Goal: Task Accomplishment & Management: Complete application form

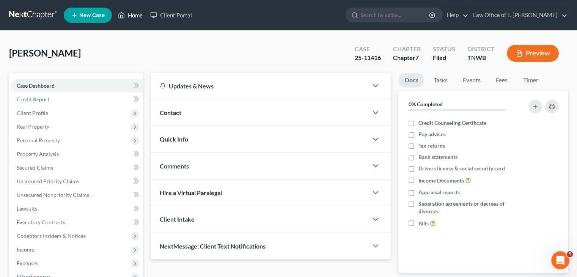
drag, startPoint x: 0, startPoint y: 0, endPoint x: 135, endPoint y: 17, distance: 136.1
click at [132, 14] on link "Home" at bounding box center [130, 15] width 32 height 14
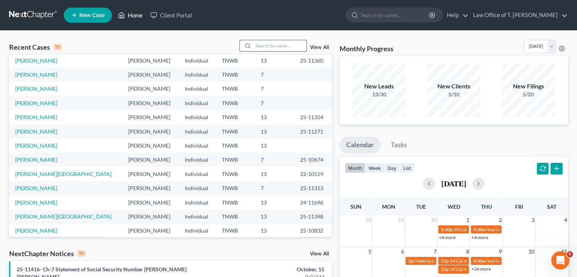
scroll to position [14, 0]
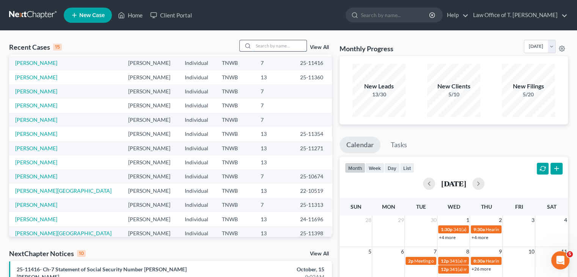
click at [271, 49] on input "search" at bounding box center [279, 45] width 53 height 11
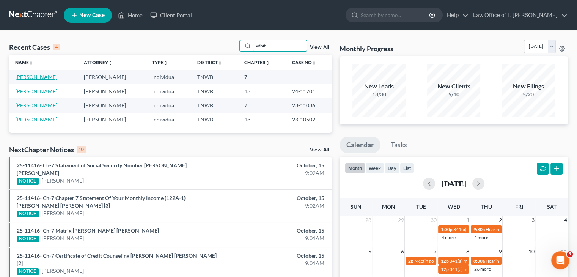
type input "Whit"
click at [42, 75] on link "[PERSON_NAME]" at bounding box center [36, 77] width 42 height 6
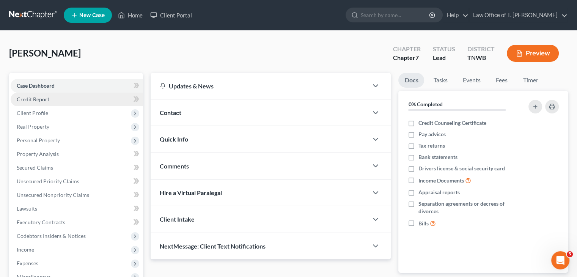
click at [44, 100] on span "Credit Report" at bounding box center [33, 99] width 33 height 6
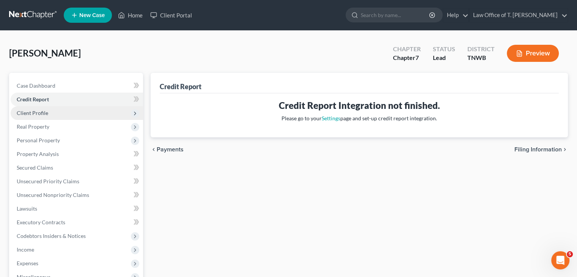
click at [49, 115] on span "Client Profile" at bounding box center [77, 113] width 132 height 14
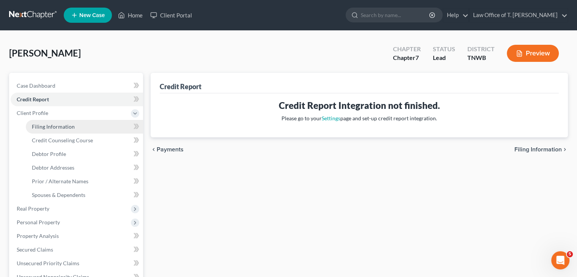
click at [68, 127] on span "Filing Information" at bounding box center [53, 126] width 43 height 6
select select "1"
select select "0"
select select "44"
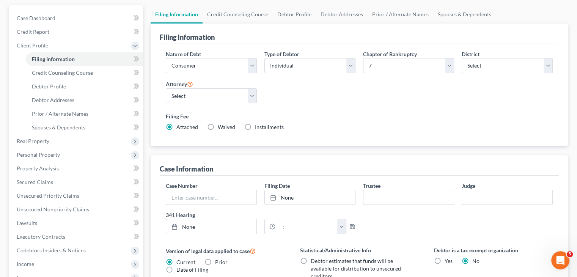
scroll to position [76, 0]
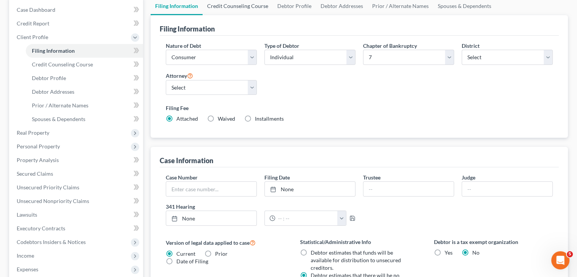
click at [247, 6] on link "Credit Counseling Course" at bounding box center [237, 6] width 70 height 18
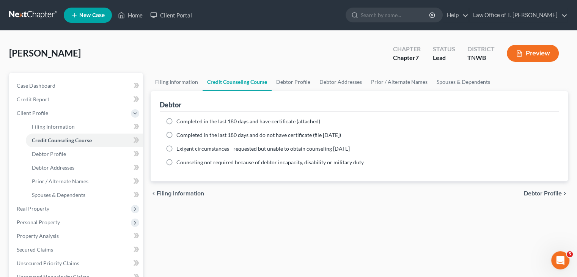
drag, startPoint x: 170, startPoint y: 122, endPoint x: 179, endPoint y: 125, distance: 9.5
click at [176, 122] on label "Completed in the last 180 days and have certificate (attached)" at bounding box center [248, 122] width 144 height 8
click at [179, 122] on input "Completed in the last 180 days and have certificate (attached)" at bounding box center [181, 120] width 5 height 5
radio input "true"
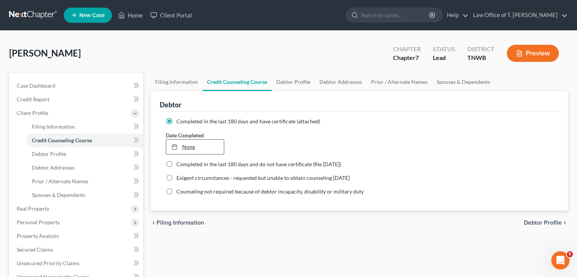
click at [191, 147] on link "None" at bounding box center [194, 147] width 57 height 14
type input "[DATE]"
click at [292, 80] on link "Debtor Profile" at bounding box center [292, 82] width 43 height 18
select select "1"
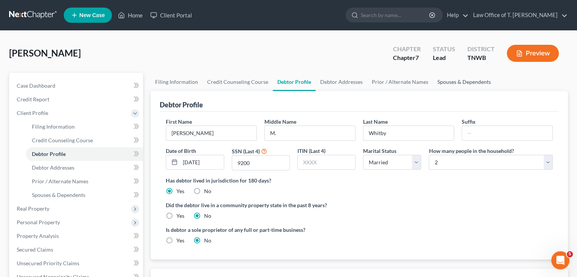
click at [441, 82] on link "Spouses & Dependents" at bounding box center [464, 82] width 63 height 18
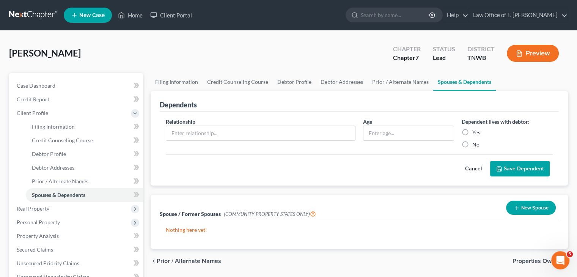
click at [540, 206] on button "New Spouse" at bounding box center [531, 208] width 50 height 14
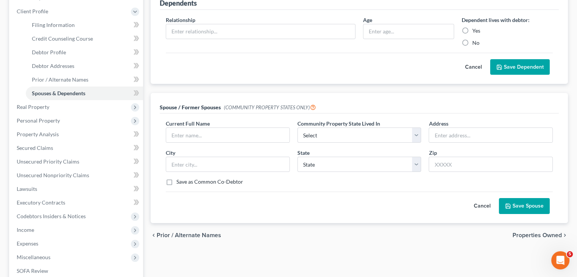
scroll to position [114, 0]
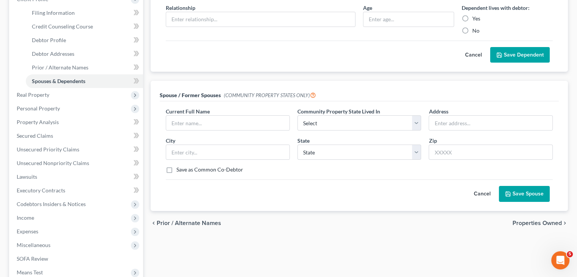
click at [483, 191] on button "Cancel" at bounding box center [481, 193] width 33 height 15
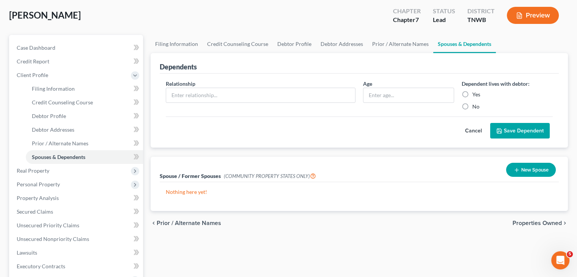
scroll to position [38, 0]
drag, startPoint x: 47, startPoint y: 171, endPoint x: 61, endPoint y: 172, distance: 13.3
click at [47, 171] on span "Real Property" at bounding box center [33, 170] width 33 height 6
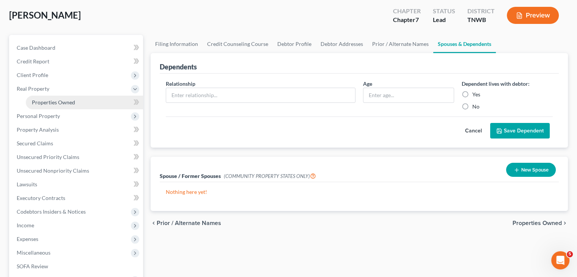
click at [64, 100] on span "Properties Owned" at bounding box center [53, 102] width 43 height 6
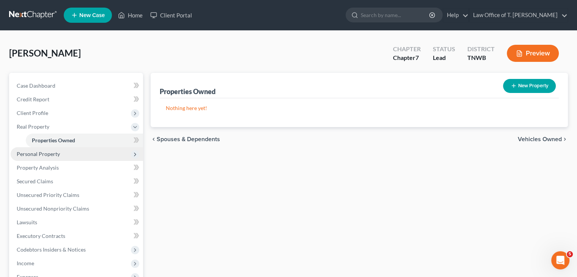
click at [63, 152] on span "Personal Property" at bounding box center [77, 154] width 132 height 14
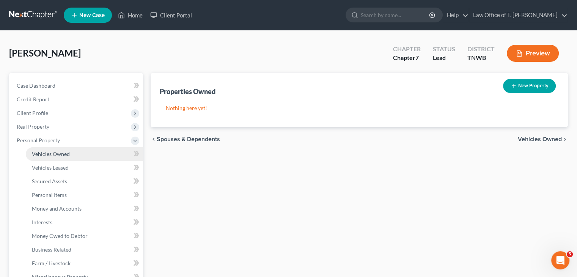
click at [63, 152] on span "Vehicles Owned" at bounding box center [51, 154] width 38 height 6
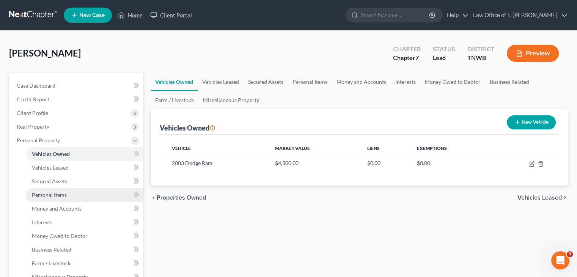
click at [58, 195] on span "Personal Items" at bounding box center [49, 194] width 35 height 6
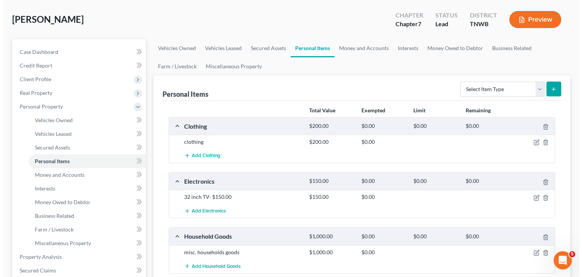
scroll to position [76, 0]
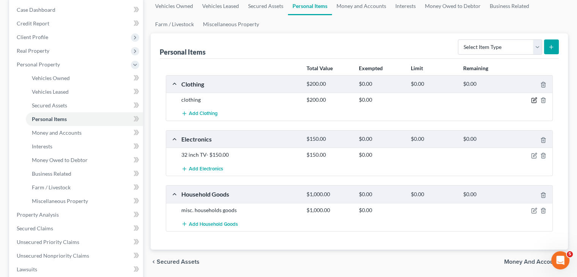
click at [537, 101] on icon "button" at bounding box center [534, 100] width 6 height 6
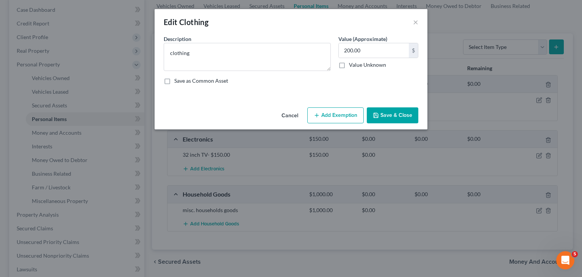
click at [356, 115] on button "Add Exemption" at bounding box center [336, 115] width 56 height 16
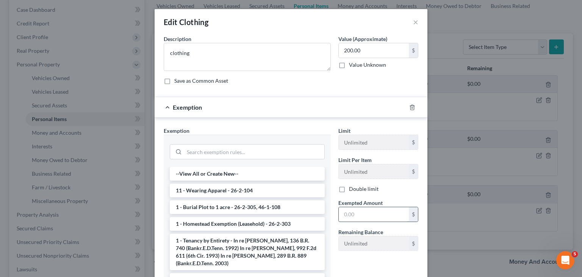
click at [361, 211] on input "text" at bounding box center [374, 214] width 70 height 14
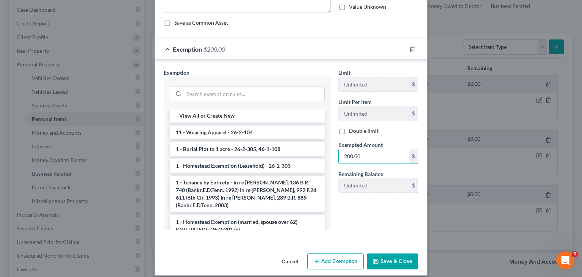
scroll to position [65, 0]
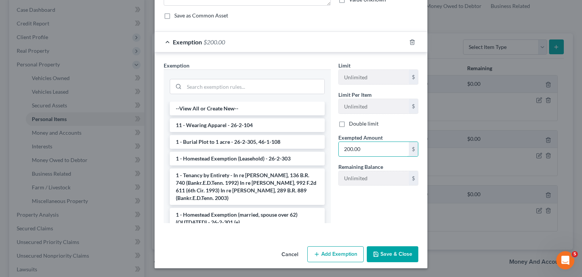
type input "200.00"
click at [398, 251] on button "Save & Close" at bounding box center [393, 254] width 52 height 16
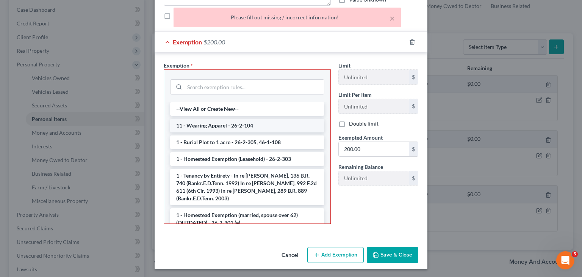
click at [197, 122] on li "11 - Wearing Apparel - 26-2-104" at bounding box center [247, 126] width 154 height 14
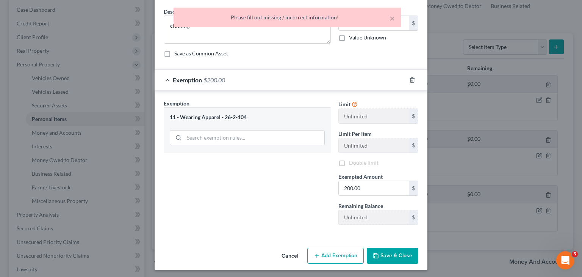
scroll to position [28, 0]
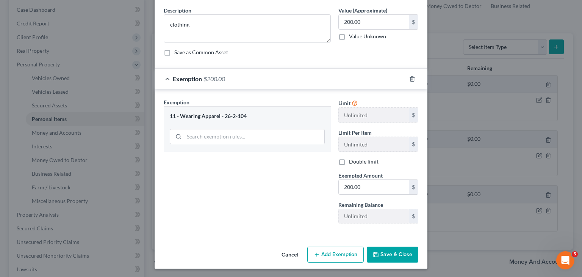
click at [394, 253] on button "Save & Close" at bounding box center [393, 254] width 52 height 16
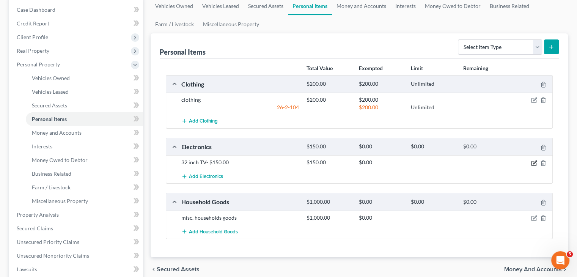
click at [532, 163] on icon "button" at bounding box center [534, 163] width 6 height 6
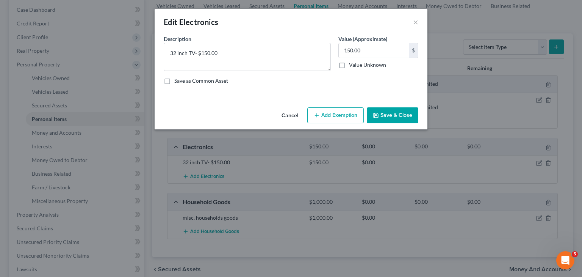
drag, startPoint x: 346, startPoint y: 113, endPoint x: 326, endPoint y: 120, distance: 21.1
click at [346, 113] on button "Add Exemption" at bounding box center [336, 115] width 56 height 16
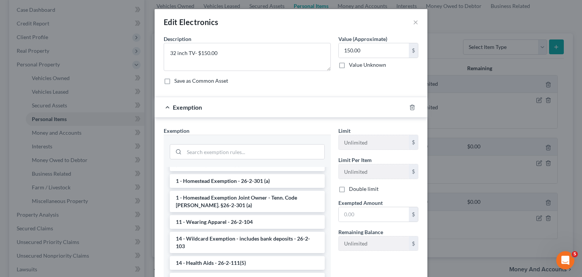
scroll to position [114, 0]
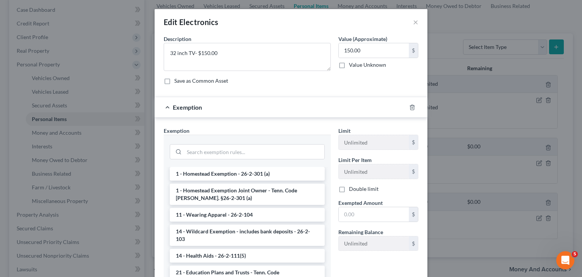
drag, startPoint x: 242, startPoint y: 222, endPoint x: 341, endPoint y: 224, distance: 99.0
click at [243, 224] on li "14 - Wildcard Exemption - includes bank deposits - 26-2-103" at bounding box center [247, 234] width 155 height 21
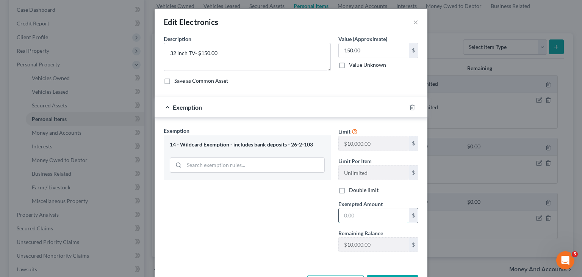
click at [351, 215] on input "text" at bounding box center [374, 215] width 70 height 14
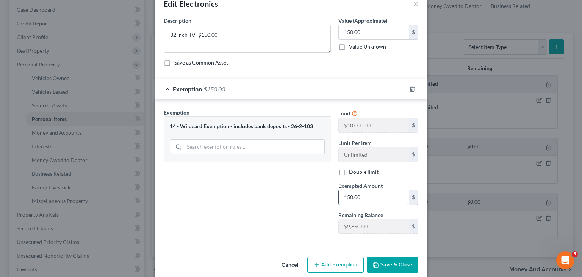
scroll to position [28, 0]
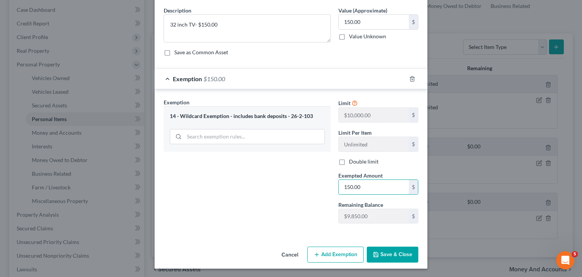
type input "150.00"
click at [410, 252] on button "Save & Close" at bounding box center [393, 254] width 52 height 16
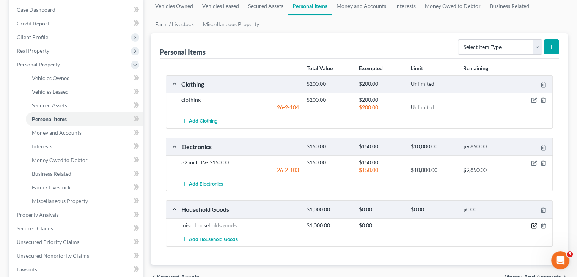
click at [533, 224] on icon "button" at bounding box center [534, 224] width 3 height 3
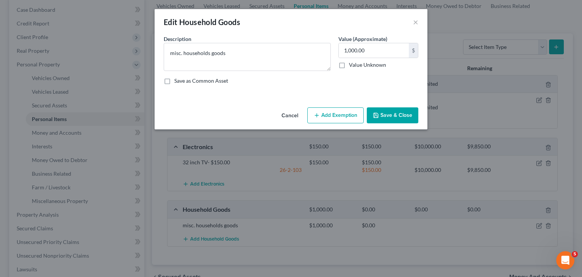
click at [354, 118] on button "Add Exemption" at bounding box center [336, 115] width 56 height 16
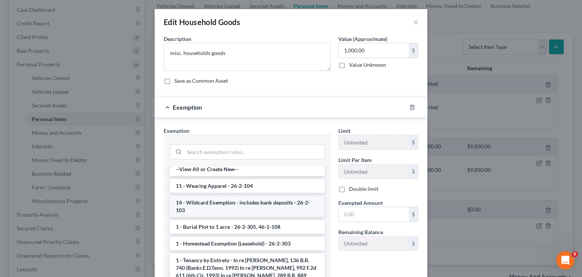
scroll to position [0, 0]
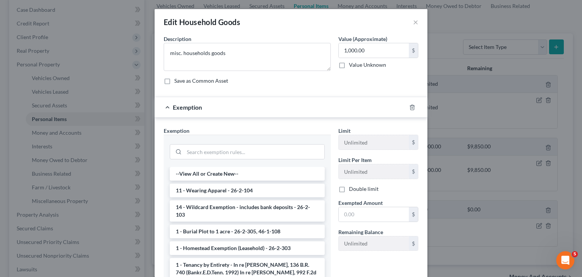
click at [232, 205] on li "14 - Wildcard Exemption - includes bank deposits - 26-2-103" at bounding box center [247, 210] width 155 height 21
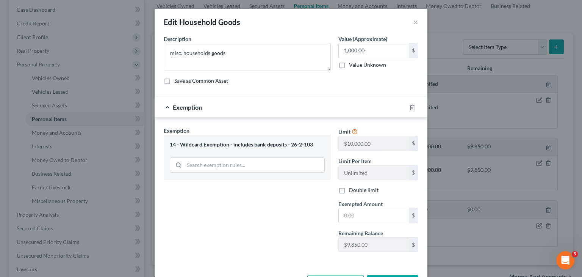
click at [235, 207] on div "Exemption Set must be selected for CA. Exemption * 14 - Wildcard Exemption - in…" at bounding box center [247, 192] width 175 height 131
click at [353, 211] on input "text" at bounding box center [374, 215] width 70 height 14
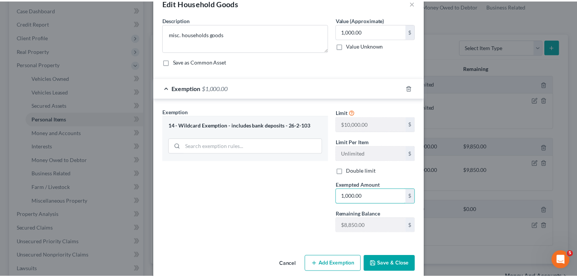
scroll to position [28, 0]
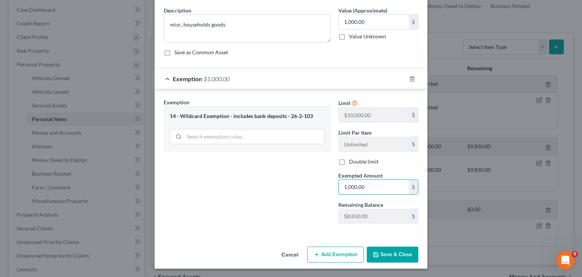
type input "1,000.00"
click at [401, 256] on button "Save & Close" at bounding box center [393, 254] width 52 height 16
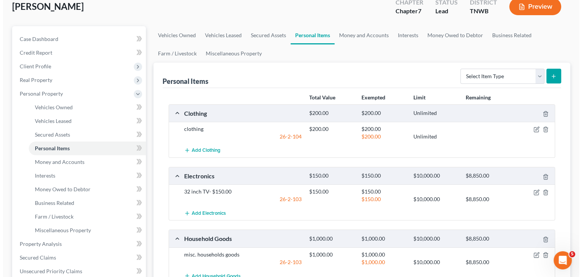
scroll to position [0, 0]
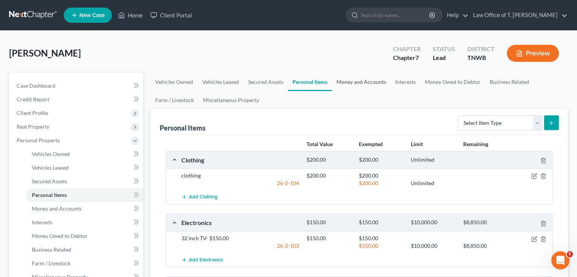
click at [368, 81] on link "Money and Accounts" at bounding box center [361, 82] width 59 height 18
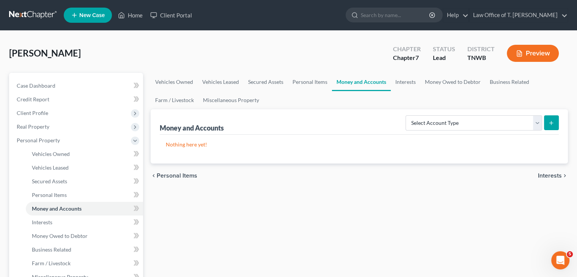
click at [548, 121] on button "submit" at bounding box center [551, 122] width 15 height 15
click at [540, 122] on select "Select Account Type Brokerage Cash on Hand Certificates of Deposit Checking Acc…" at bounding box center [473, 122] width 137 height 15
select select "checking"
click at [407, 115] on select "Select Account Type Brokerage Cash on Hand Certificates of Deposit Checking Acc…" at bounding box center [473, 122] width 137 height 15
click at [550, 126] on button "submit" at bounding box center [551, 122] width 15 height 15
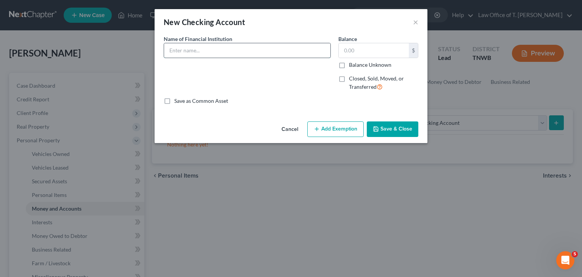
click at [222, 52] on input "text" at bounding box center [247, 50] width 166 height 14
type input "The Citizens Bank"
click at [367, 53] on input "text" at bounding box center [374, 50] width 70 height 14
type input "50.00"
click at [339, 129] on button "Add Exemption" at bounding box center [336, 129] width 56 height 16
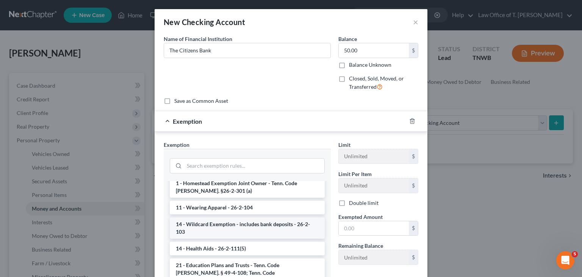
scroll to position [152, 0]
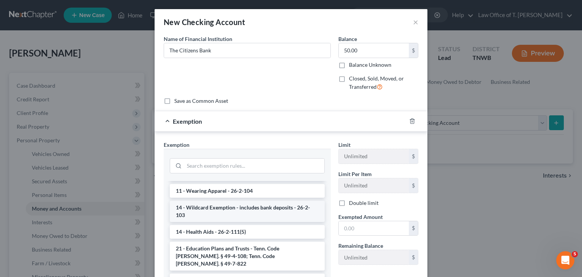
click at [246, 201] on li "14 - Wildcard Exemption - includes bank deposits - 26-2-103" at bounding box center [247, 211] width 155 height 21
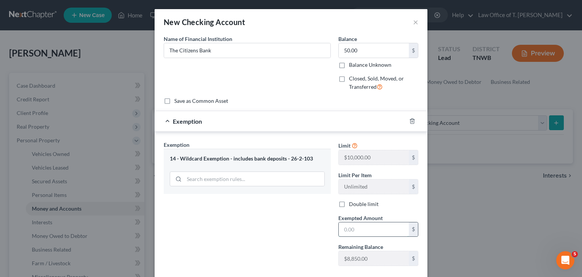
click at [363, 228] on input "text" at bounding box center [374, 229] width 70 height 14
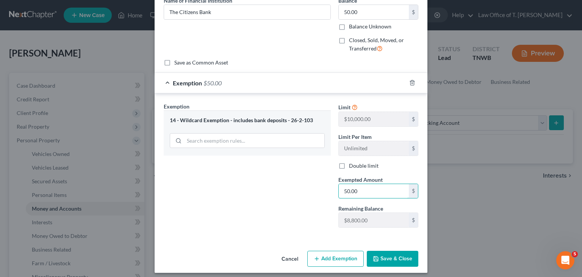
scroll to position [42, 0]
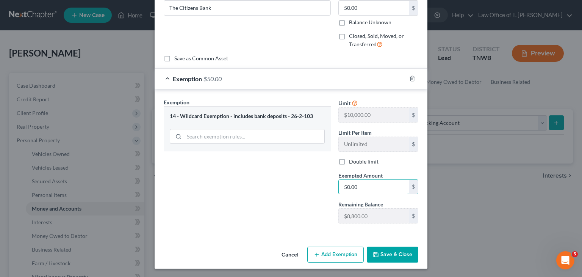
type input "50.00"
click at [390, 254] on button "Save & Close" at bounding box center [393, 254] width 52 height 16
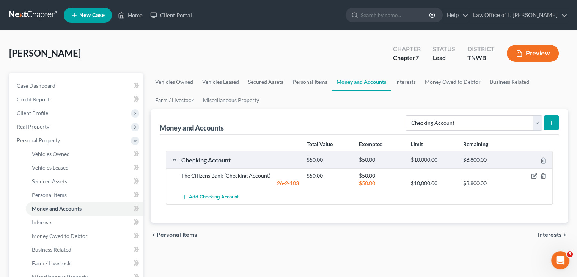
click at [551, 124] on icon "submit" at bounding box center [551, 123] width 6 height 6
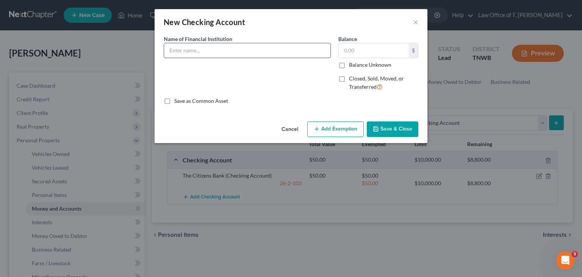
click at [222, 50] on input "text" at bounding box center [247, 50] width 166 height 14
type input "Regions Bank"
click at [363, 46] on input "text" at bounding box center [374, 50] width 70 height 14
type input "200.00"
click at [344, 128] on button "Add Exemption" at bounding box center [336, 129] width 56 height 16
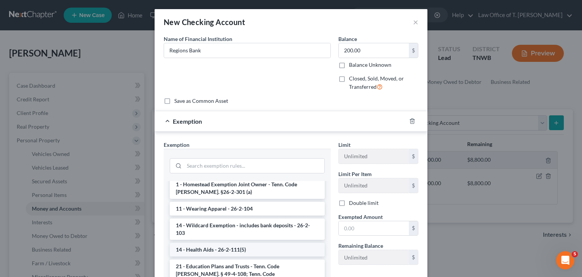
scroll to position [152, 0]
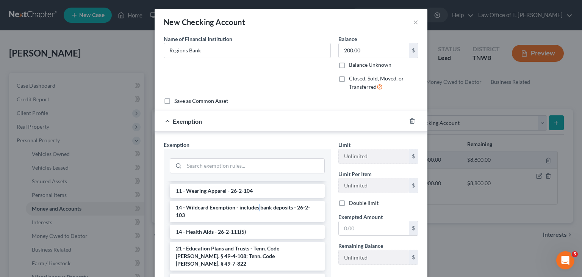
drag, startPoint x: 255, startPoint y: 201, endPoint x: 316, endPoint y: 206, distance: 61.2
click at [256, 201] on li "14 - Wildcard Exemption - includes bank deposits - 26-2-103" at bounding box center [247, 211] width 155 height 21
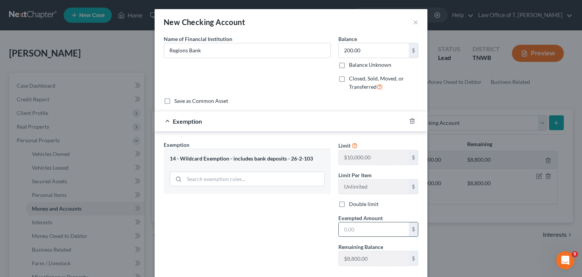
click at [353, 229] on input "text" at bounding box center [374, 229] width 70 height 14
type input "200.00"
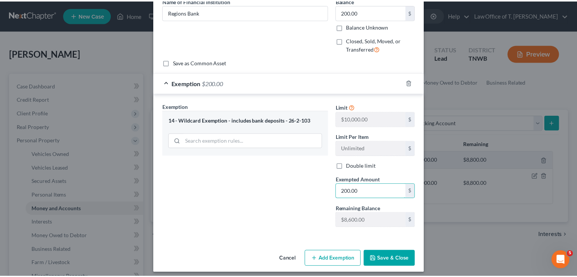
scroll to position [42, 0]
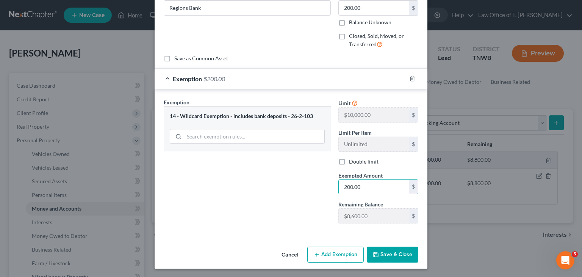
click at [400, 252] on button "Save & Close" at bounding box center [393, 254] width 52 height 16
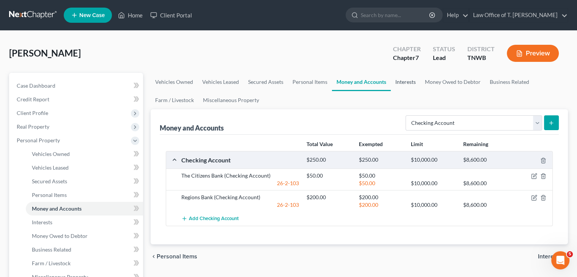
click at [406, 79] on link "Interests" at bounding box center [406, 82] width 30 height 18
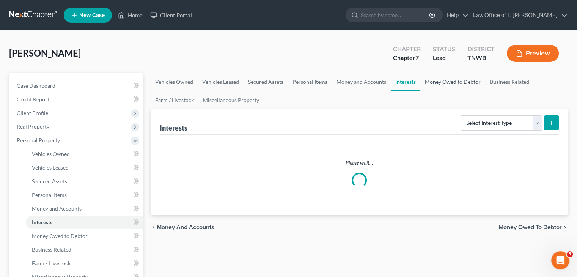
click at [447, 83] on link "Money Owed to Debtor" at bounding box center [452, 82] width 65 height 18
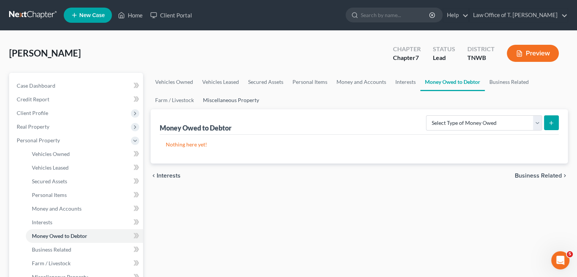
click at [253, 100] on link "Miscellaneous Property" at bounding box center [230, 100] width 65 height 18
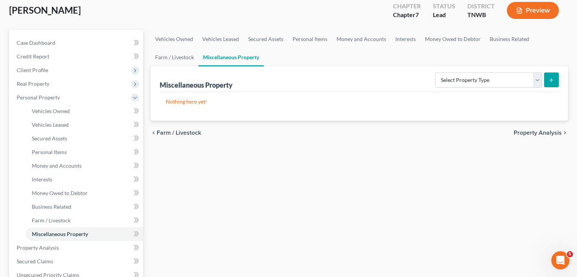
scroll to position [76, 0]
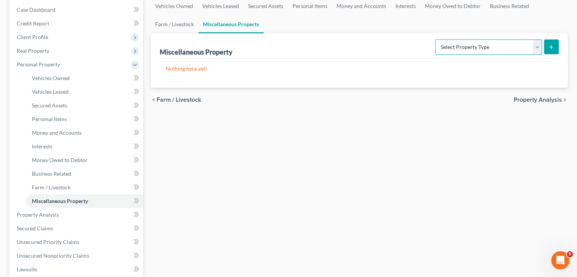
click at [532, 45] on select "Select Property Type Assigned for Creditor Benefit [DATE] Holding for Another N…" at bounding box center [488, 46] width 107 height 15
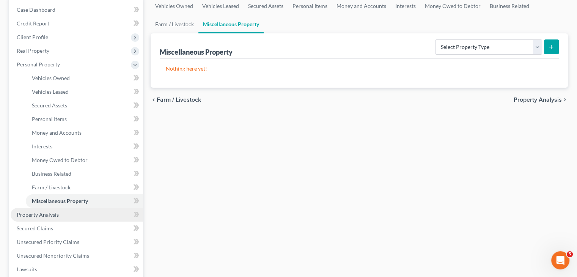
click at [41, 216] on span "Property Analysis" at bounding box center [38, 214] width 42 height 6
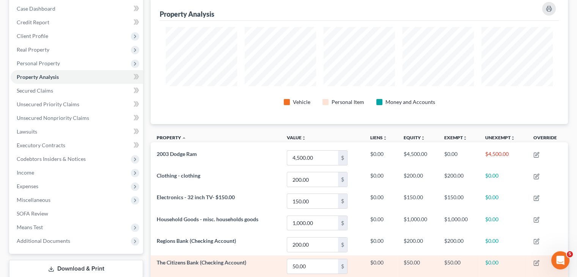
scroll to position [74, 0]
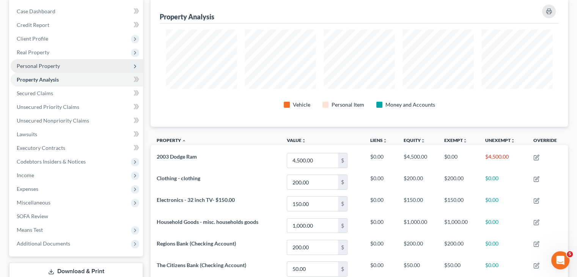
click at [50, 67] on span "Personal Property" at bounding box center [38, 66] width 43 height 6
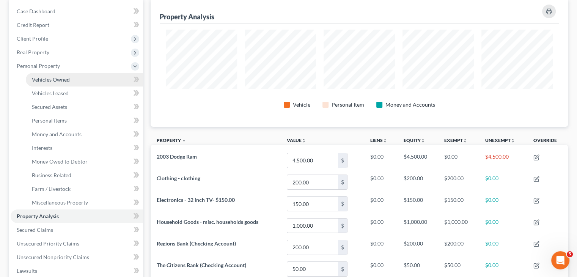
click at [53, 82] on span "Vehicles Owned" at bounding box center [51, 79] width 38 height 6
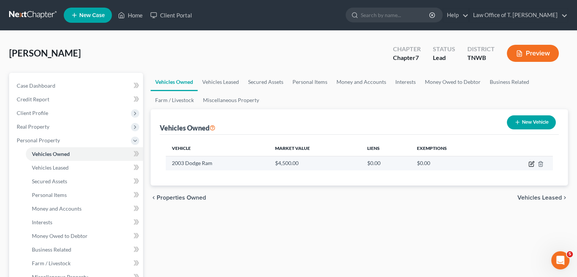
click at [529, 164] on icon "button" at bounding box center [531, 164] width 5 height 5
select select "0"
select select "23"
select select "3"
select select "0"
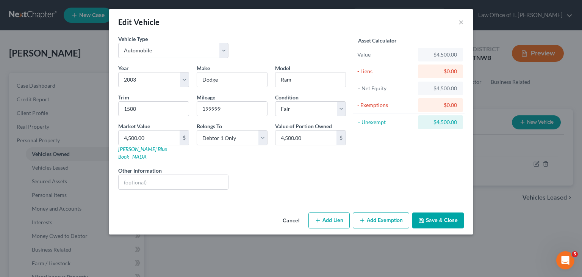
click at [367, 213] on button "Add Exemption" at bounding box center [381, 220] width 56 height 16
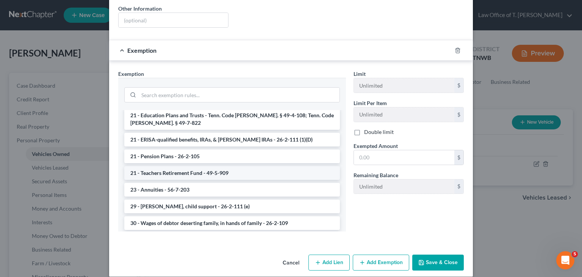
scroll to position [165, 0]
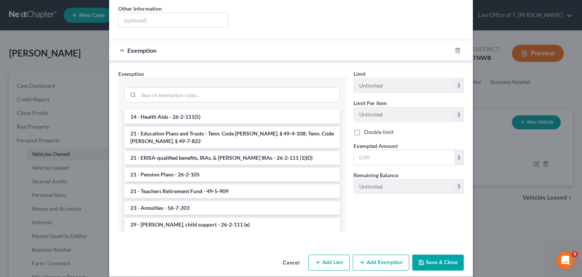
click at [284, 255] on button "Cancel" at bounding box center [291, 262] width 29 height 15
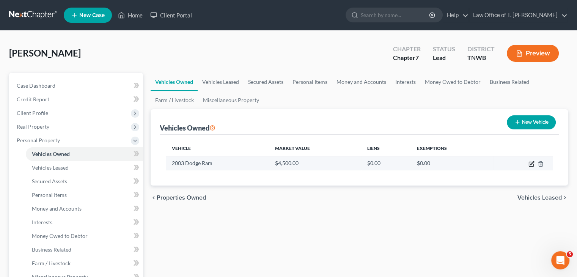
click at [531, 162] on icon "button" at bounding box center [531, 164] width 6 height 6
select select "0"
select select "23"
select select "3"
select select "0"
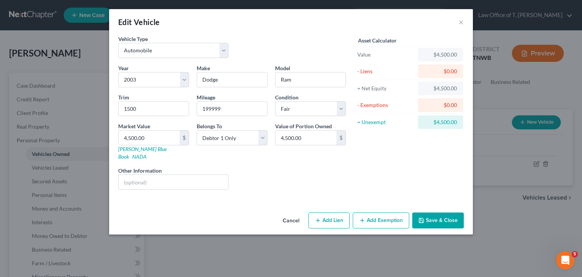
click at [376, 214] on button "Add Exemption" at bounding box center [381, 220] width 56 height 16
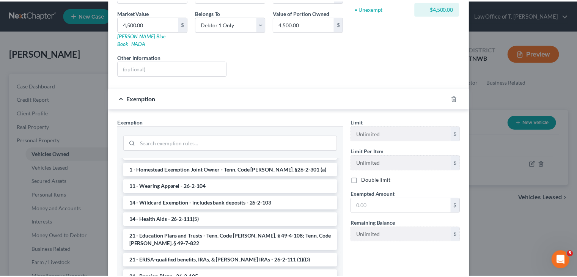
scroll to position [152, 0]
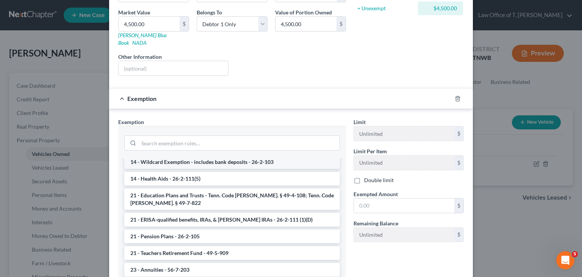
click at [208, 157] on li "14 - Wildcard Exemption - includes bank deposits - 26-2-103" at bounding box center [232, 162] width 216 height 14
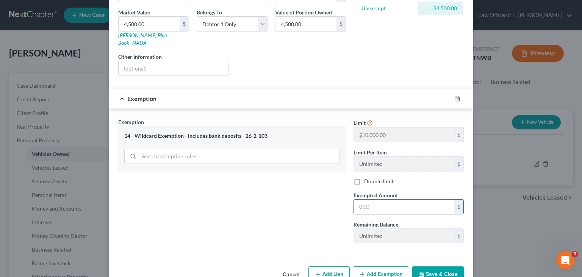
click at [388, 199] on input "text" at bounding box center [404, 206] width 100 height 14
type input "4,500.00"
click at [439, 266] on button "Save & Close" at bounding box center [439, 274] width 52 height 16
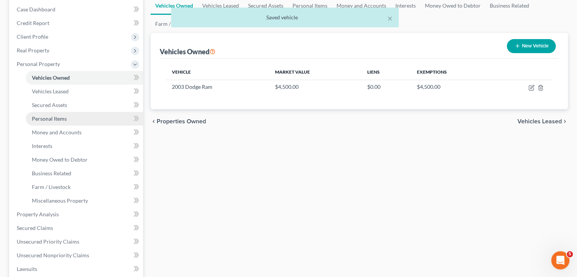
scroll to position [114, 0]
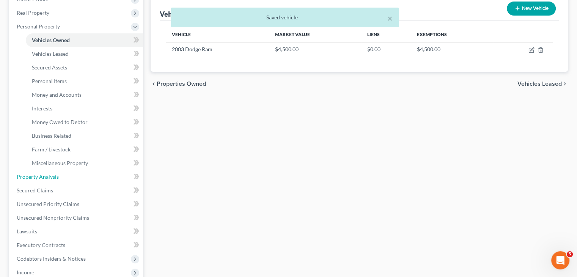
drag, startPoint x: 50, startPoint y: 176, endPoint x: 414, endPoint y: 169, distance: 363.7
click at [50, 176] on span "Property Analysis" at bounding box center [38, 176] width 42 height 6
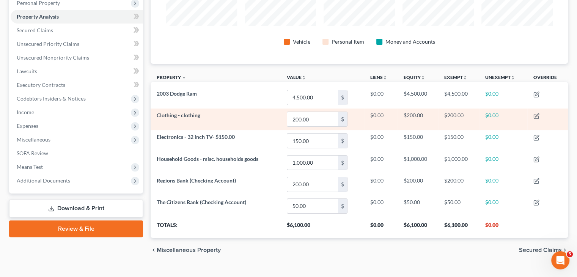
scroll to position [150, 0]
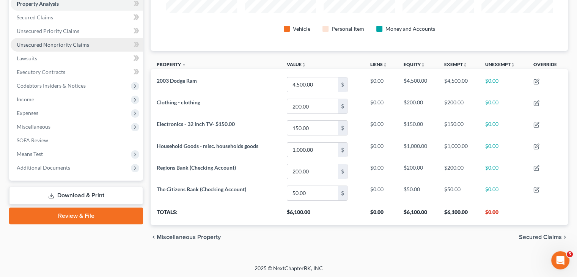
click at [79, 43] on span "Unsecured Nonpriority Claims" at bounding box center [53, 44] width 72 height 6
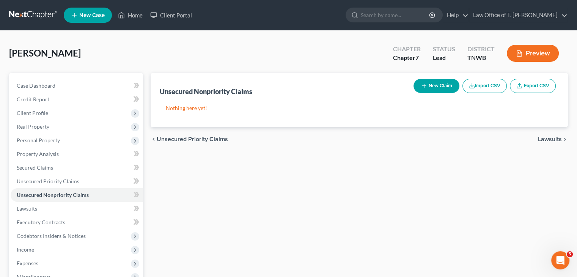
click at [434, 88] on button "New Claim" at bounding box center [436, 86] width 46 height 14
select select "0"
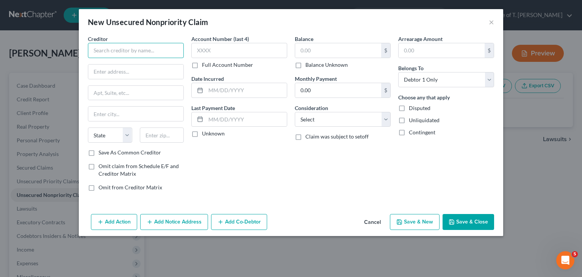
click at [152, 50] on input "text" at bounding box center [136, 50] width 96 height 15
type input "Mariner Finance"
click at [141, 72] on input "text" at bounding box center [135, 71] width 95 height 14
click at [141, 72] on input "8211 T" at bounding box center [135, 71] width 95 height 14
type input "[STREET_ADDRESS]"
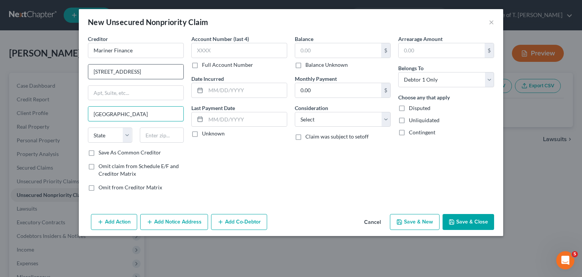
type input "[GEOGRAPHIC_DATA]"
select select "21"
type input "21236"
click at [208, 52] on input "text" at bounding box center [239, 50] width 96 height 15
type input "[GEOGRAPHIC_DATA]"
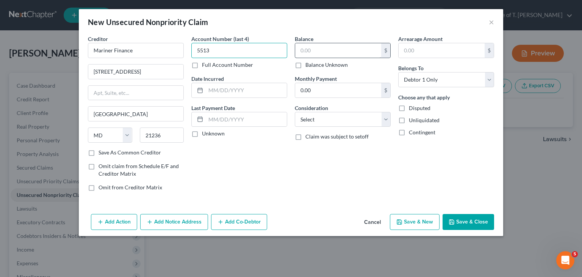
type input "5513"
click at [318, 54] on input "text" at bounding box center [338, 50] width 86 height 14
type input "1,338.00"
click at [386, 119] on select "Select Cable / Satellite Services Collection Agency Credit Card Debt Debt Couns…" at bounding box center [343, 119] width 96 height 15
click at [295, 112] on select "Select Cable / Satellite Services Collection Agency Credit Card Debt Debt Couns…" at bounding box center [343, 119] width 96 height 15
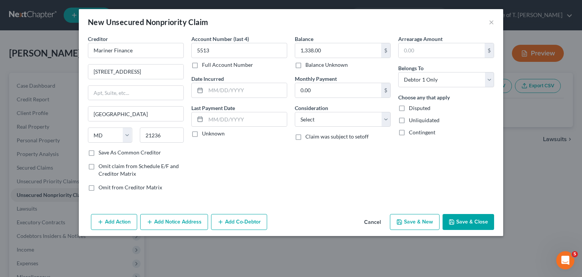
click at [469, 222] on button "Save & Close" at bounding box center [469, 222] width 52 height 16
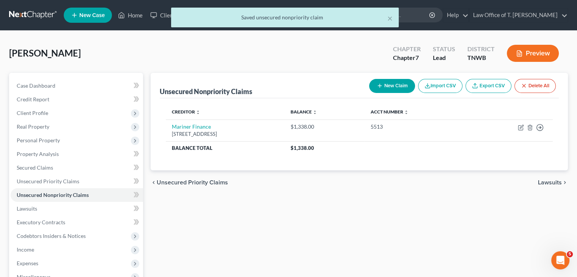
click at [394, 86] on button "New Claim" at bounding box center [392, 86] width 46 height 14
select select "0"
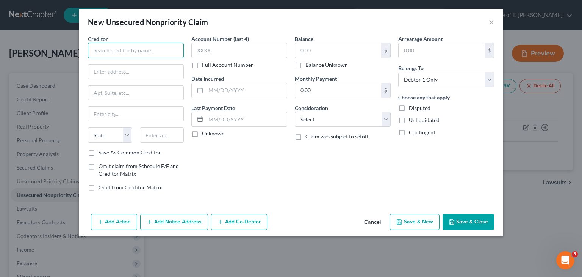
click at [149, 50] on input "text" at bounding box center [136, 50] width 96 height 15
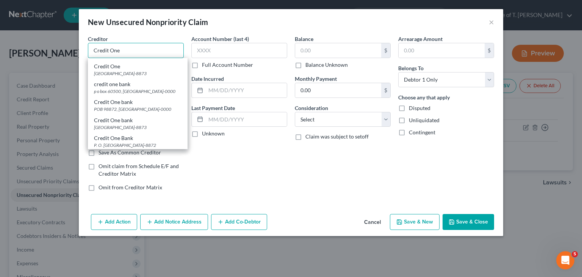
scroll to position [190, 0]
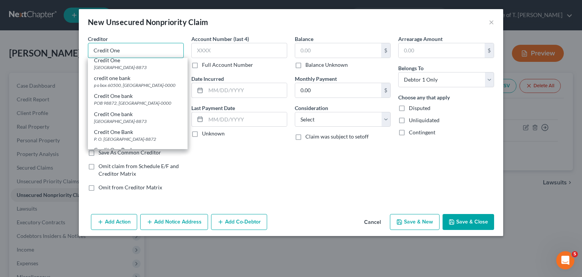
type input "Credit One"
click at [140, 28] on div "POB 98873, [GEOGRAPHIC_DATA]-0000" at bounding box center [138, 25] width 88 height 6
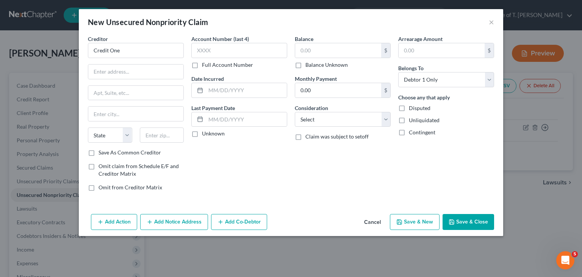
type input "POB 98873"
type input "[GEOGRAPHIC_DATA]"
select select "31"
type input "89193-0000"
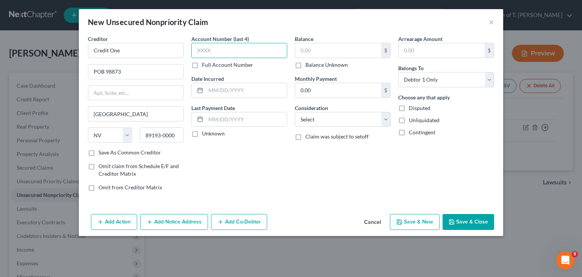
click at [208, 50] on input "text" at bounding box center [239, 50] width 96 height 15
type input "2682"
click at [202, 132] on label "Unknown" at bounding box center [213, 134] width 23 height 8
click at [205, 132] on input "Unknown" at bounding box center [207, 132] width 5 height 5
checkbox input "true"
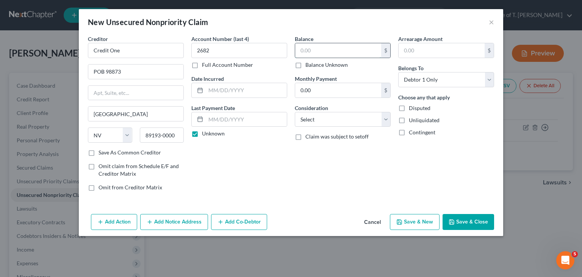
click at [322, 47] on input "text" at bounding box center [338, 50] width 86 height 14
type input "847.00"
click at [385, 122] on select "Select Cable / Satellite Services Collection Agency Credit Card Debt Debt Couns…" at bounding box center [343, 119] width 96 height 15
select select "2"
click at [295, 112] on select "Select Cable / Satellite Services Collection Agency Credit Card Debt Debt Couns…" at bounding box center [343, 119] width 96 height 15
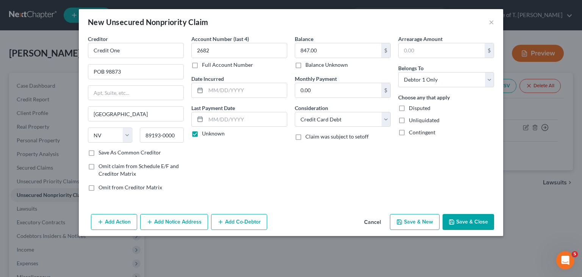
click at [479, 228] on button "Save & Close" at bounding box center [469, 222] width 52 height 16
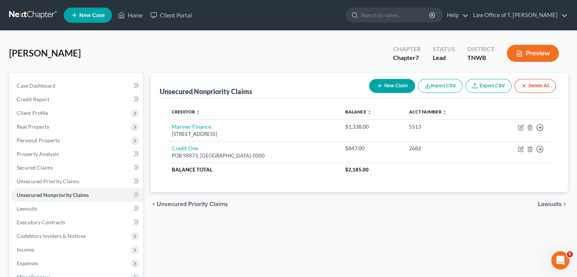
click at [394, 88] on button "New Claim" at bounding box center [392, 86] width 46 height 14
select select "0"
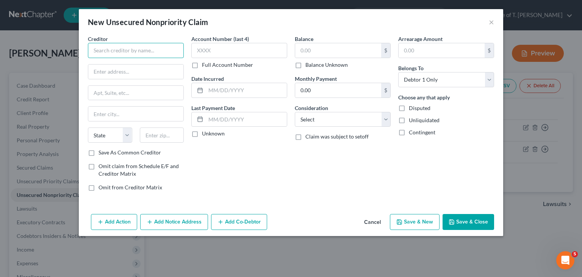
click at [174, 49] on input "text" at bounding box center [136, 50] width 96 height 15
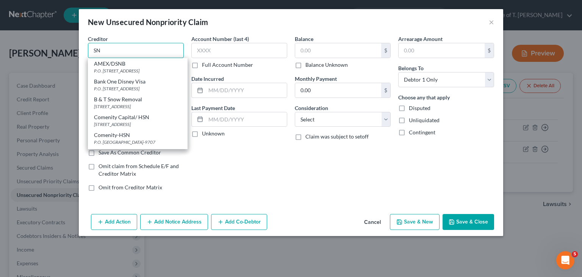
click at [174, 49] on input "SN" at bounding box center [136, 50] width 96 height 15
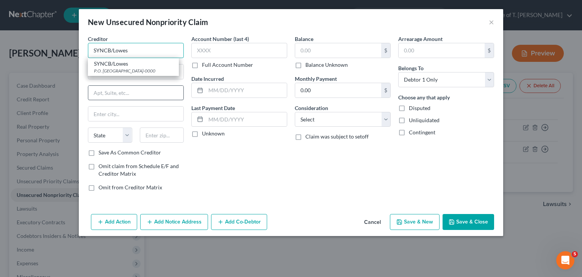
type input "SYNCB/Lowes"
click at [120, 87] on input "text" at bounding box center [135, 93] width 95 height 14
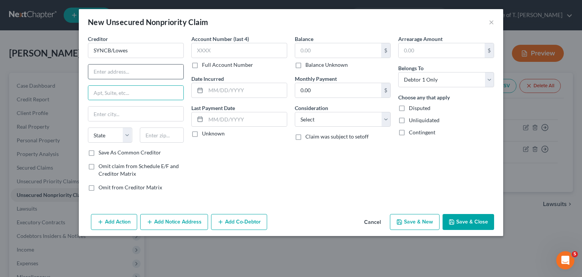
click at [122, 73] on input "text" at bounding box center [135, 71] width 95 height 14
type input "P.O. Box 71727"
type input "[GEOGRAPHIC_DATA]"
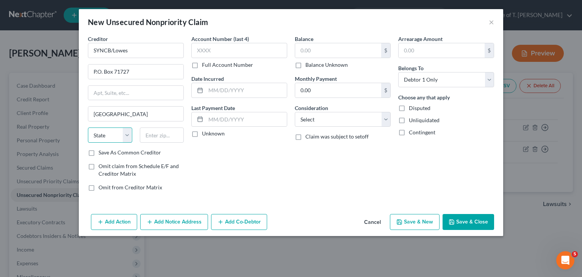
select select "39"
type input "19176"
click at [231, 43] on input "text" at bounding box center [239, 50] width 96 height 15
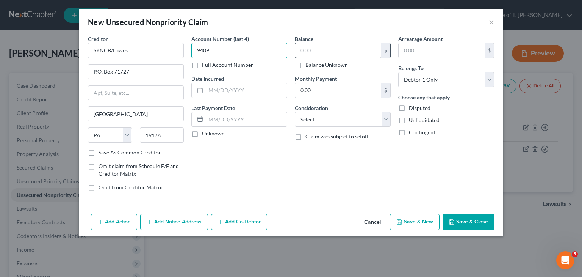
type input "9409"
click at [202, 134] on label "Unknown" at bounding box center [213, 134] width 23 height 8
click at [205, 134] on input "Unknown" at bounding box center [207, 132] width 5 height 5
checkbox input "true"
click at [311, 47] on input "text" at bounding box center [338, 50] width 86 height 14
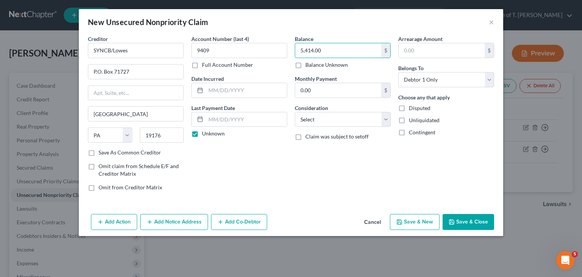
type input "5,414.00"
click at [345, 126] on div "Balance 5,414.00 $ Balance Unknown Balance Undetermined 5,414.00 $ Balance Unkn…" at bounding box center [343, 116] width 104 height 162
click at [346, 122] on select "Select Cable / Satellite Services Collection Agency Credit Card Debt Debt Couns…" at bounding box center [343, 119] width 96 height 15
select select "2"
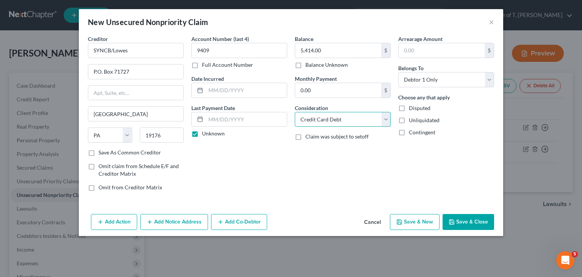
click at [295, 112] on select "Select Cable / Satellite Services Collection Agency Credit Card Debt Debt Couns…" at bounding box center [343, 119] width 96 height 15
click at [470, 224] on button "Save & Close" at bounding box center [469, 222] width 52 height 16
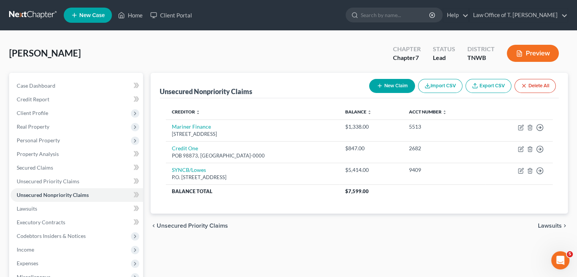
click at [400, 91] on button "New Claim" at bounding box center [392, 86] width 46 height 14
select select "0"
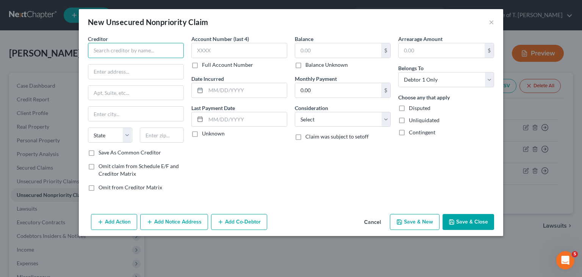
click at [151, 55] on input "text" at bounding box center [136, 50] width 96 height 15
type input "Upgrade Inc"
type input "[STREET_ADDRESS]"
type input "22nd FL"
type input "[GEOGRAPHIC_DATA]"
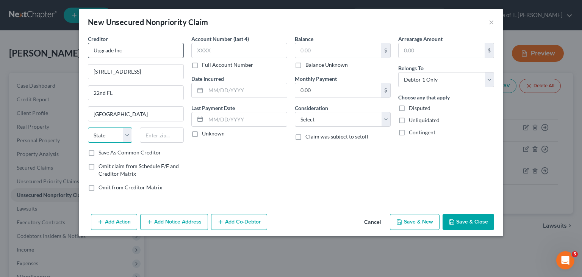
select select "4"
type input "94111"
click at [219, 49] on input "text" at bounding box center [239, 50] width 96 height 15
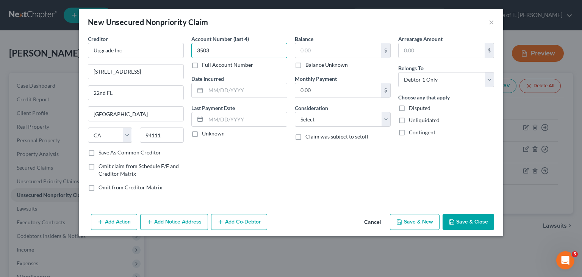
type input "3503"
click at [202, 133] on label "Unknown" at bounding box center [213, 134] width 23 height 8
click at [205, 133] on input "Unknown" at bounding box center [207, 132] width 5 height 5
checkbox input "true"
click at [330, 48] on input "text" at bounding box center [338, 50] width 86 height 14
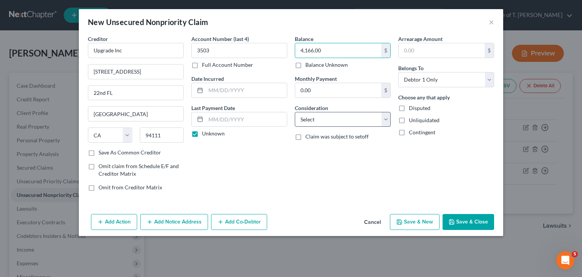
type input "4,166.00"
click at [385, 121] on select "Select Cable / Satellite Services Collection Agency Credit Card Debt Debt Couns…" at bounding box center [343, 119] width 96 height 15
click at [295, 112] on select "Select Cable / Satellite Services Collection Agency Credit Card Debt Debt Couns…" at bounding box center [343, 119] width 96 height 15
click at [473, 219] on button "Save & Close" at bounding box center [469, 222] width 52 height 16
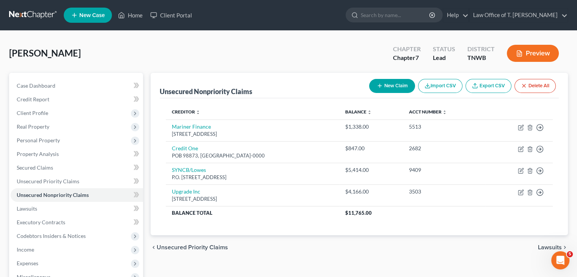
click at [384, 86] on button "New Claim" at bounding box center [392, 86] width 46 height 14
select select "0"
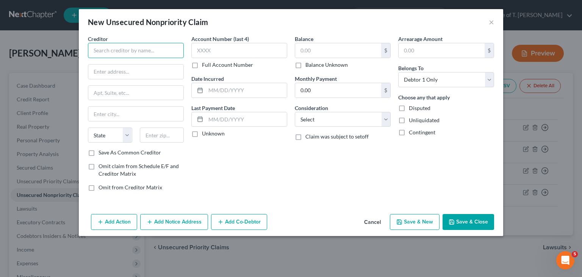
click at [149, 50] on input "text" at bounding box center [136, 50] width 96 height 15
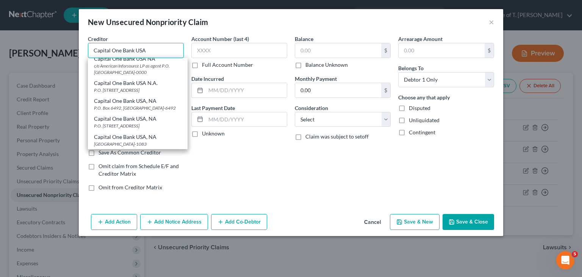
scroll to position [370, 0]
click at [272, 176] on div "Account Number (last 4) Full Account Number Date Incurred Last Payment Date Unk…" at bounding box center [240, 116] width 104 height 162
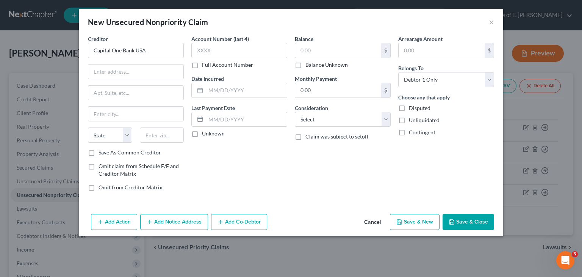
type input "Capital One Bank USA"
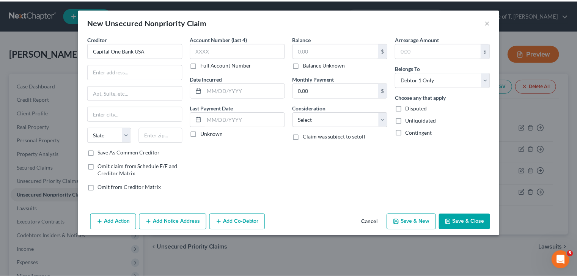
scroll to position [0, 0]
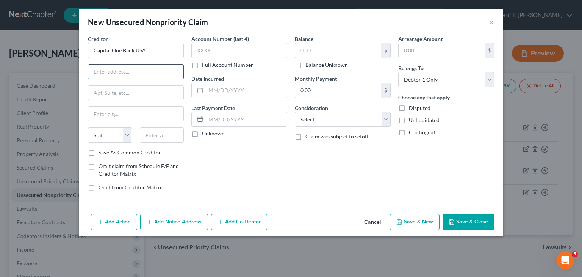
click at [133, 74] on input "text" at bounding box center [135, 71] width 95 height 14
type input "P.O. Box 31293"
type input "[GEOGRAPHIC_DATA]"
select select "46"
type input "84131"
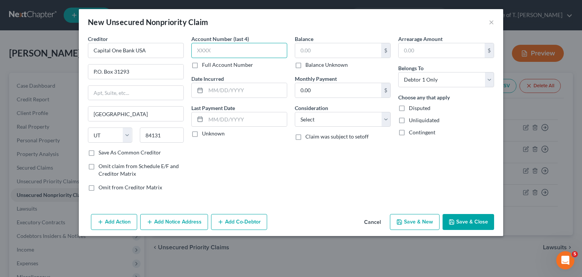
click at [212, 52] on input "text" at bounding box center [239, 50] width 96 height 15
type input "0197"
drag, startPoint x: 195, startPoint y: 133, endPoint x: 279, endPoint y: 78, distance: 100.3
click at [202, 134] on label "Unknown" at bounding box center [213, 134] width 23 height 8
click at [205, 134] on input "Unknown" at bounding box center [207, 132] width 5 height 5
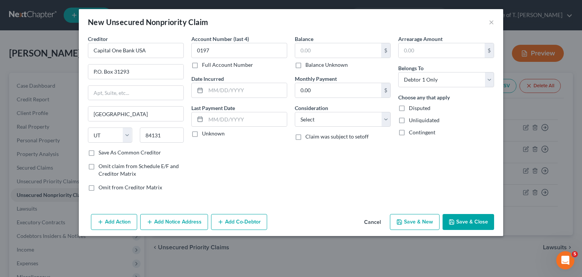
checkbox input "true"
click at [331, 51] on input "text" at bounding box center [338, 50] width 86 height 14
type input "3,555.00"
click at [353, 113] on select "Select Cable / Satellite Services Collection Agency Credit Card Debt Debt Couns…" at bounding box center [343, 119] width 96 height 15
select select "2"
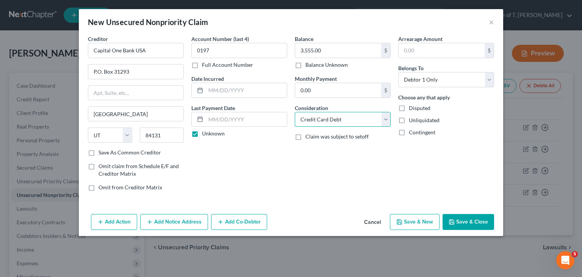
click at [295, 112] on select "Select Cable / Satellite Services Collection Agency Credit Card Debt Debt Couns…" at bounding box center [343, 119] width 96 height 15
click at [472, 226] on button "Save & Close" at bounding box center [469, 222] width 52 height 16
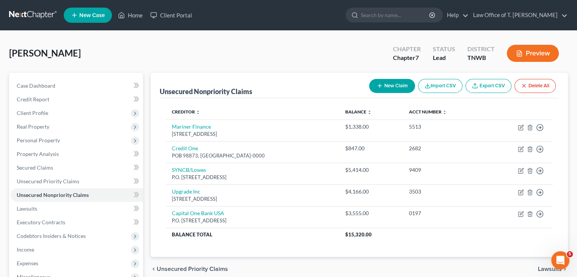
click at [384, 85] on button "New Claim" at bounding box center [392, 86] width 46 height 14
select select "0"
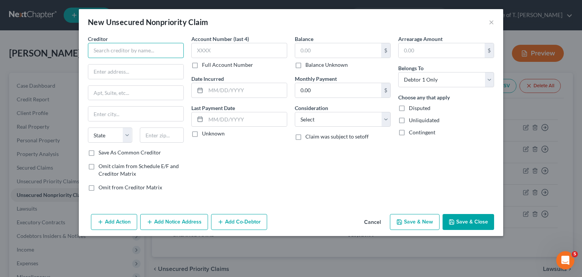
click at [144, 52] on input "text" at bounding box center [136, 50] width 96 height 15
type input "Navy Federal Credit Union"
type input "P.O. Box 3700"
type input "Attn: Cbr Disputes"
type input "[PERSON_NAME]"
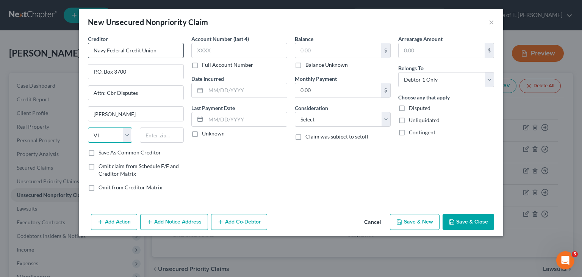
select select "48"
type input "22119"
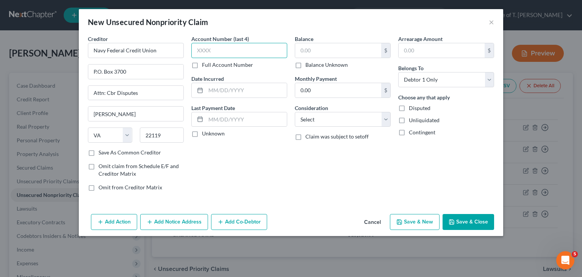
click at [202, 53] on input "text" at bounding box center [239, 50] width 96 height 15
type input "2018"
click at [202, 133] on label "Unknown" at bounding box center [213, 134] width 23 height 8
click at [205, 133] on input "Unknown" at bounding box center [207, 132] width 5 height 5
checkbox input "true"
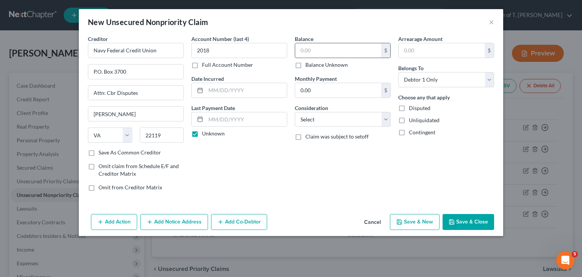
click at [323, 50] on input "text" at bounding box center [338, 50] width 86 height 14
type input "3,408.00"
click at [349, 119] on select "Select Cable / Satellite Services Collection Agency Credit Card Debt Debt Couns…" at bounding box center [343, 119] width 96 height 15
select select "2"
click at [295, 112] on select "Select Cable / Satellite Services Collection Agency Credit Card Debt Debt Couns…" at bounding box center [343, 119] width 96 height 15
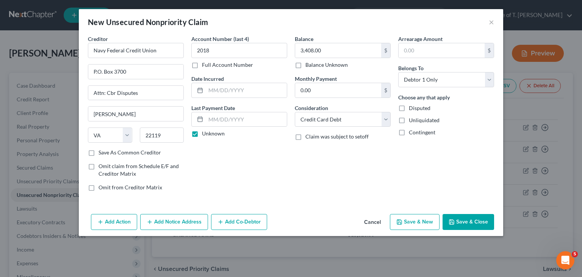
click at [466, 220] on button "Save & Close" at bounding box center [469, 222] width 52 height 16
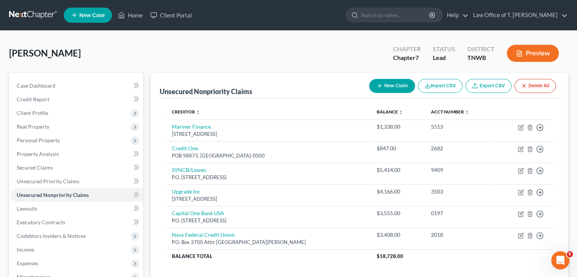
click at [382, 85] on button "New Claim" at bounding box center [392, 86] width 46 height 14
select select "0"
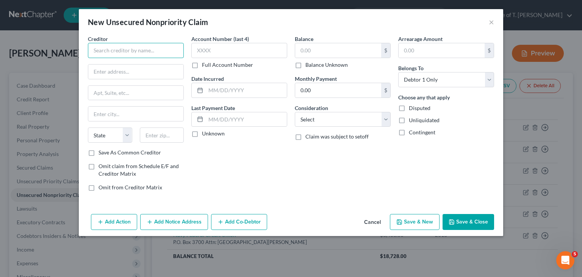
click at [147, 49] on input "text" at bounding box center [136, 50] width 96 height 15
type input "FB&T/Mercury"
type input "P.O. Box 84064"
type input "Columbus"
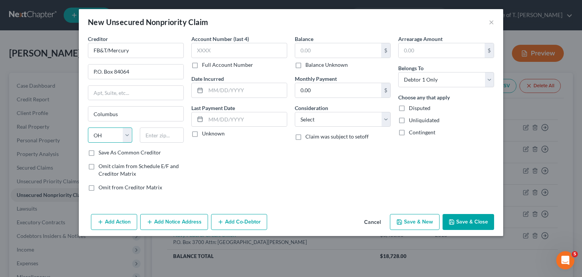
click at [113, 133] on select "State [US_STATE] AK AR AZ CA CO CT DE DC [GEOGRAPHIC_DATA] [GEOGRAPHIC_DATA] GU…" at bounding box center [110, 134] width 44 height 15
select select "10"
click at [88, 127] on select "State [US_STATE] AK AR AZ CA CO CT DE DC [GEOGRAPHIC_DATA] [GEOGRAPHIC_DATA] GU…" at bounding box center [110, 134] width 44 height 15
type input "31908"
click at [208, 51] on input "text" at bounding box center [239, 50] width 96 height 15
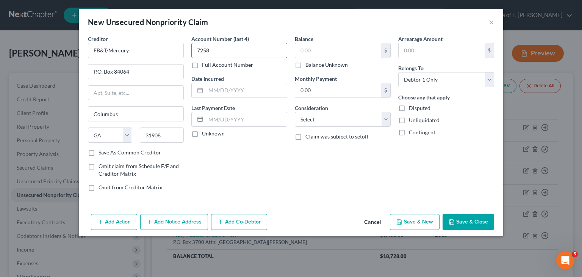
type input "7258"
click at [202, 134] on label "Unknown" at bounding box center [213, 134] width 23 height 8
click at [205, 134] on input "Unknown" at bounding box center [207, 132] width 5 height 5
checkbox input "true"
click at [331, 48] on input "text" at bounding box center [338, 50] width 86 height 14
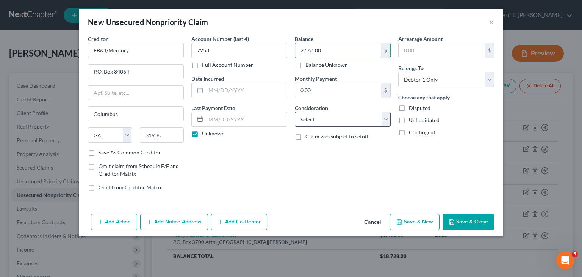
type input "2,564.00"
click at [388, 120] on select "Select Cable / Satellite Services Collection Agency Credit Card Debt Debt Couns…" at bounding box center [343, 119] width 96 height 15
select select "2"
click at [295, 112] on select "Select Cable / Satellite Services Collection Agency Credit Card Debt Debt Couns…" at bounding box center [343, 119] width 96 height 15
click at [483, 224] on button "Save & Close" at bounding box center [469, 222] width 52 height 16
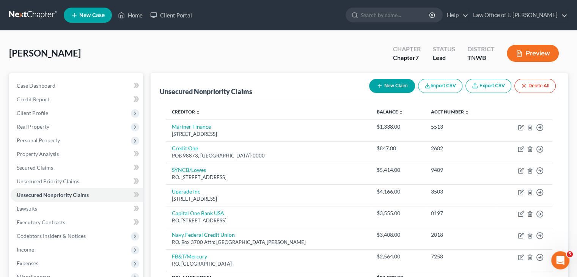
click at [398, 84] on button "New Claim" at bounding box center [392, 86] width 46 height 14
select select "0"
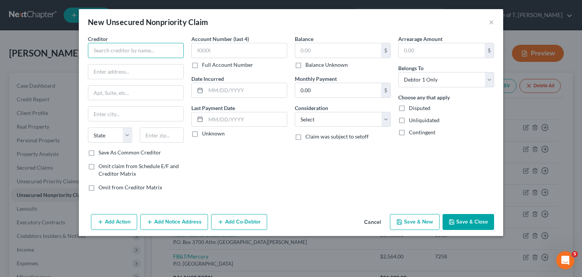
click at [111, 52] on input "text" at bounding box center [136, 50] width 96 height 15
type input "Ally Credit Card"
type input "P.O. Box 9222"
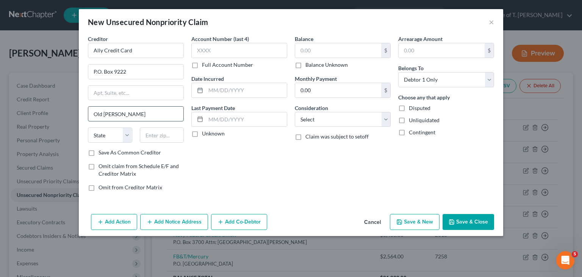
type input "Old Bethpage"
select select "35"
type input "11804"
click at [217, 52] on input "text" at bounding box center [239, 50] width 96 height 15
type input "3345"
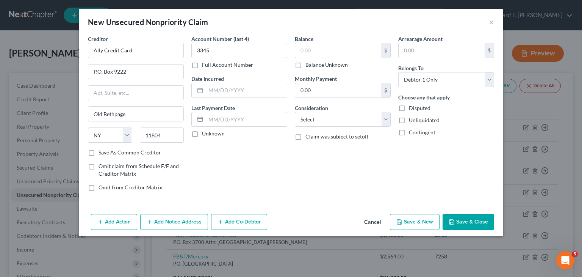
click at [202, 132] on label "Unknown" at bounding box center [213, 134] width 23 height 8
click at [205, 132] on input "Unknown" at bounding box center [207, 132] width 5 height 5
click at [202, 132] on label "Unknown" at bounding box center [213, 134] width 23 height 8
click at [205, 132] on input "Unknown" at bounding box center [207, 132] width 5 height 5
drag, startPoint x: 197, startPoint y: 133, endPoint x: 286, endPoint y: 90, distance: 98.2
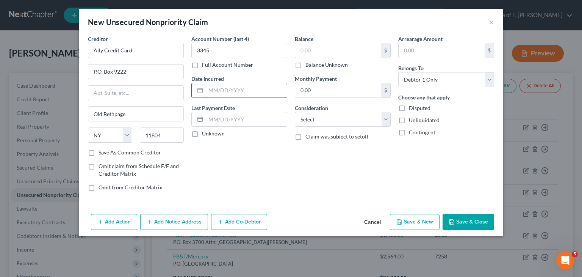
click at [202, 133] on label "Unknown" at bounding box center [213, 134] width 23 height 8
click at [205, 133] on input "Unknown" at bounding box center [207, 132] width 5 height 5
checkbox input "true"
click at [319, 53] on input "text" at bounding box center [338, 50] width 86 height 14
type input "3,856.00"
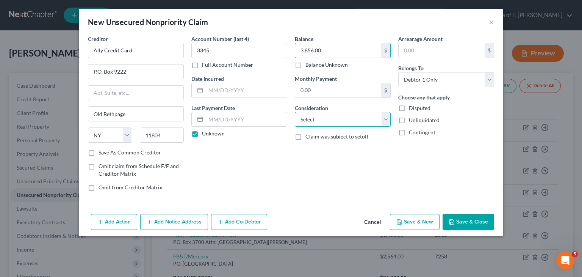
click at [389, 120] on select "Select Cable / Satellite Services Collection Agency Credit Card Debt Debt Couns…" at bounding box center [343, 119] width 96 height 15
select select "2"
click at [295, 112] on select "Select Cable / Satellite Services Collection Agency Credit Card Debt Debt Couns…" at bounding box center [343, 119] width 96 height 15
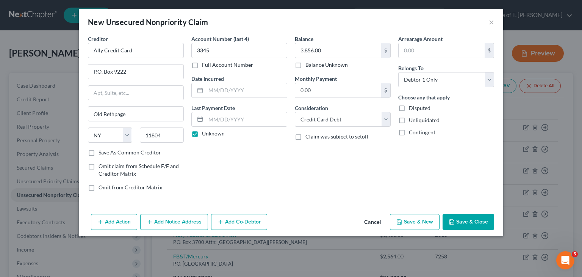
click at [473, 223] on button "Save & Close" at bounding box center [469, 222] width 52 height 16
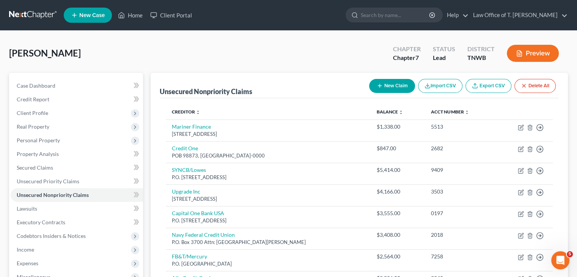
click at [394, 86] on button "New Claim" at bounding box center [392, 86] width 46 height 14
select select "0"
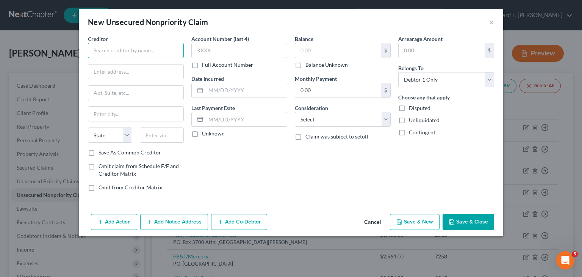
click at [170, 52] on input "text" at bounding box center [136, 50] width 96 height 15
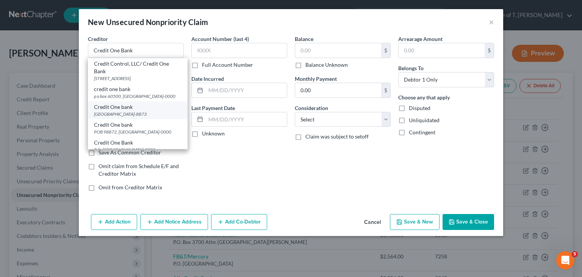
click at [151, 117] on div "[GEOGRAPHIC_DATA]-8873" at bounding box center [138, 114] width 88 height 6
type input "Credit One bank"
type input "P O Box 98873"
type input "[GEOGRAPHIC_DATA]"
select select "31"
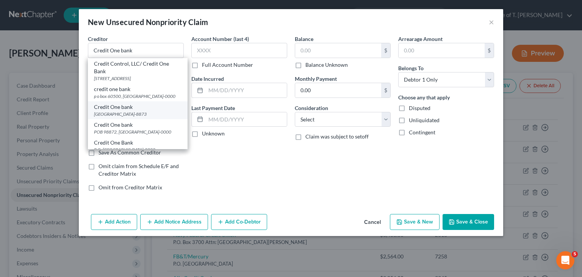
type input "89193-8873"
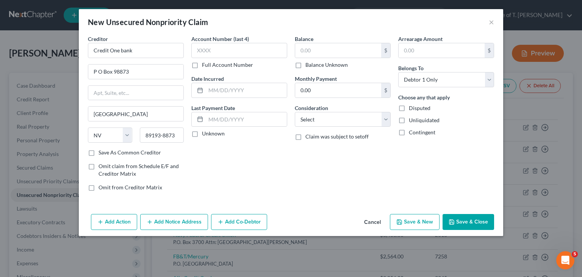
click at [202, 130] on label "Unknown" at bounding box center [213, 134] width 23 height 8
click at [205, 130] on input "Unknown" at bounding box center [207, 132] width 5 height 5
checkbox input "true"
click at [218, 51] on input "text" at bounding box center [239, 50] width 96 height 15
type input "3223"
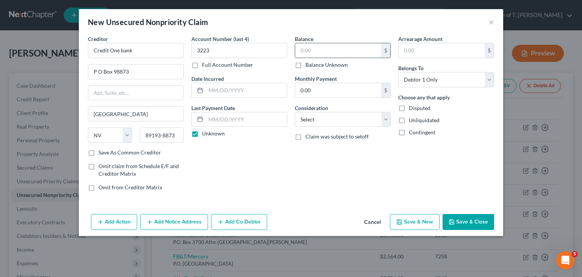
click at [315, 53] on input "text" at bounding box center [338, 50] width 86 height 14
type input "2,299.00"
click at [331, 116] on select "Select Cable / Satellite Services Collection Agency Credit Card Debt Debt Couns…" at bounding box center [343, 119] width 96 height 15
select select "2"
click at [295, 112] on select "Select Cable / Satellite Services Collection Agency Credit Card Debt Debt Couns…" at bounding box center [343, 119] width 96 height 15
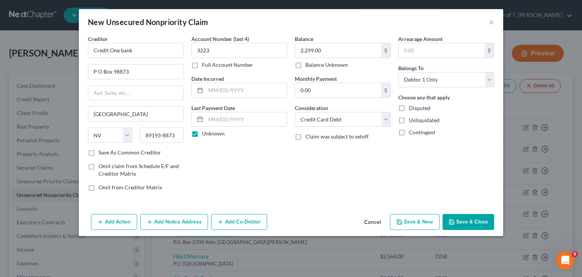
click at [479, 220] on button "Save & Close" at bounding box center [469, 222] width 52 height 16
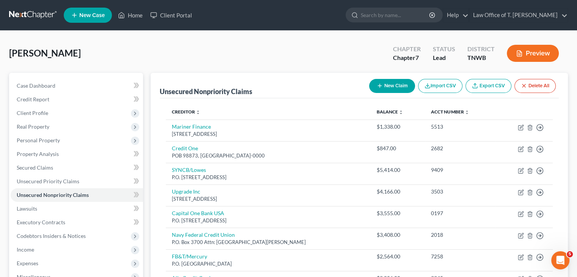
click at [389, 86] on button "New Claim" at bounding box center [392, 86] width 46 height 14
select select "0"
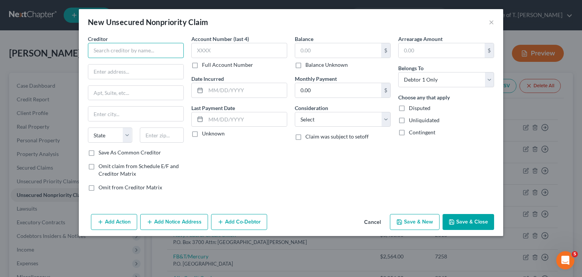
click at [174, 55] on input "text" at bounding box center [136, 50] width 96 height 15
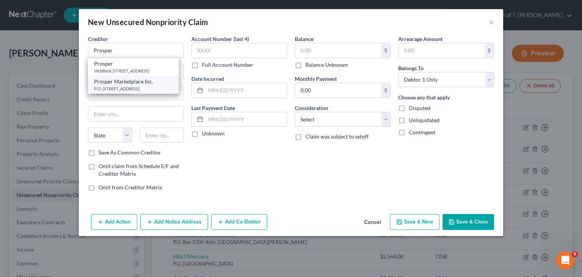
click at [135, 92] on div "P.O. [STREET_ADDRESS]" at bounding box center [133, 88] width 79 height 6
type input "Prosper Marketplace Inc."
type input "P.O. Box 396081"
type input "[GEOGRAPHIC_DATA]"
select select "4"
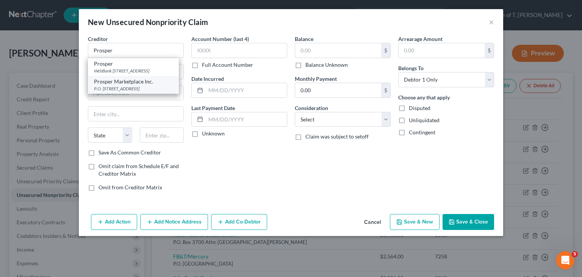
type input "94139-6081"
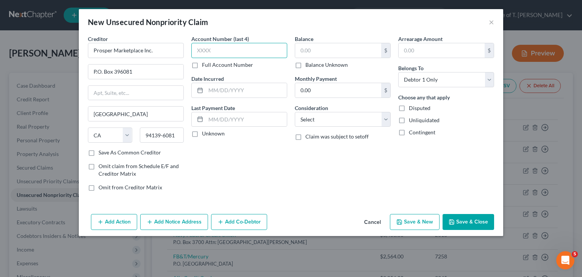
click at [196, 53] on input "text" at bounding box center [239, 50] width 96 height 15
type input "8528"
click at [315, 56] on input "text" at bounding box center [338, 50] width 86 height 14
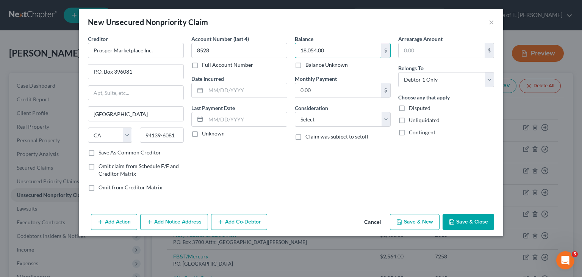
type input "18,054.00"
click at [478, 225] on button "Save & Close" at bounding box center [469, 222] width 52 height 16
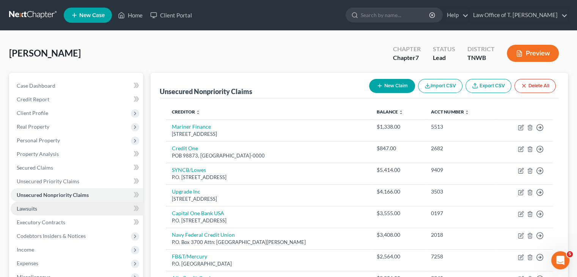
click at [74, 210] on link "Lawsuits" at bounding box center [77, 209] width 132 height 14
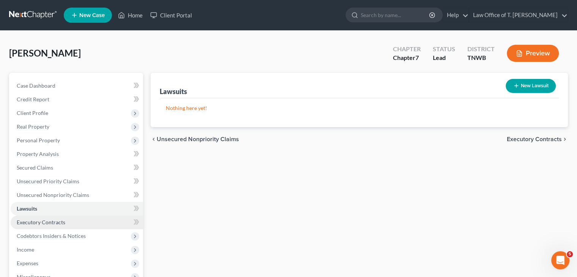
click at [62, 221] on span "Executory Contracts" at bounding box center [41, 222] width 49 height 6
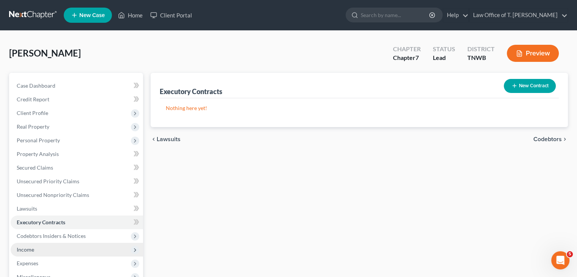
scroll to position [38, 0]
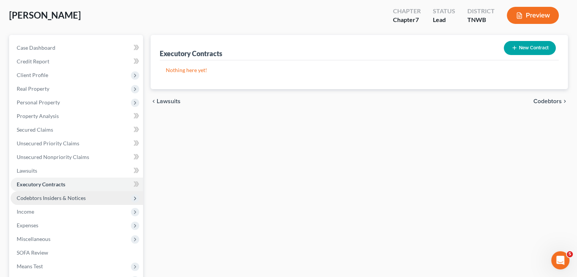
click at [73, 199] on span "Codebtors Insiders & Notices" at bounding box center [51, 198] width 69 height 6
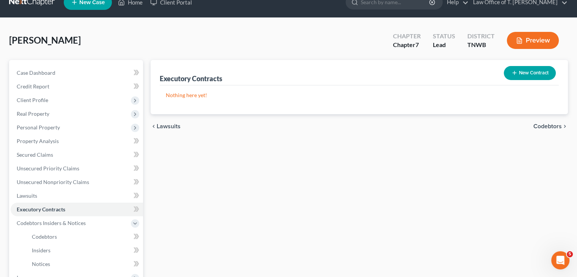
scroll to position [0, 0]
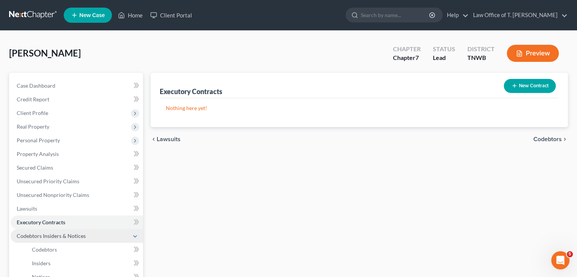
click at [73, 237] on span "Codebtors Insiders & Notices" at bounding box center [51, 235] width 69 height 6
click at [75, 237] on span "Codebtors Insiders & Notices" at bounding box center [51, 235] width 69 height 6
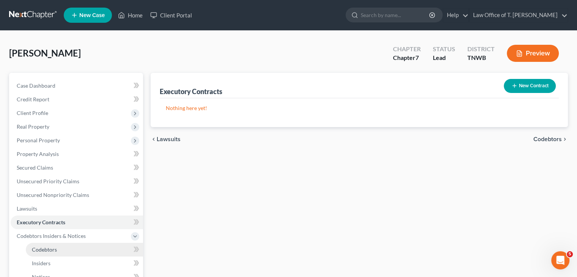
click at [45, 249] on span "Codebtors" at bounding box center [44, 249] width 25 height 6
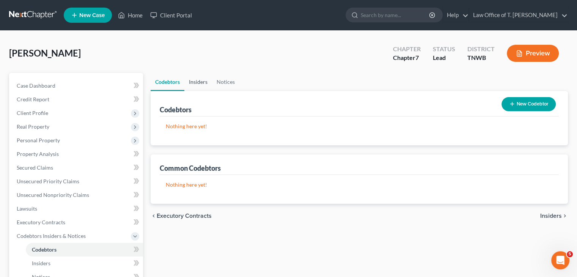
click at [199, 83] on link "Insiders" at bounding box center [198, 82] width 28 height 18
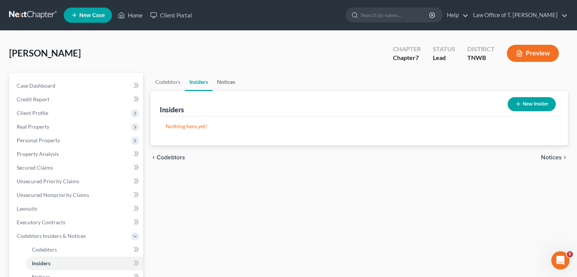
click at [224, 83] on link "Notices" at bounding box center [225, 82] width 27 height 18
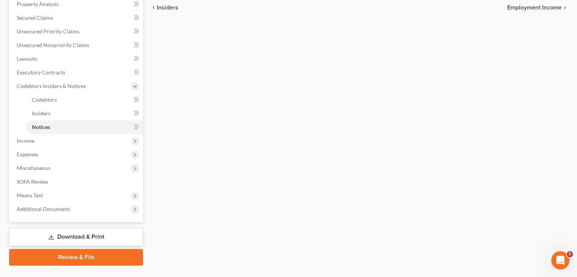
scroll to position [152, 0]
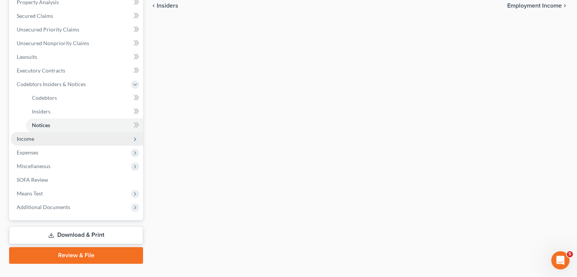
click at [25, 138] on span "Income" at bounding box center [25, 138] width 17 height 6
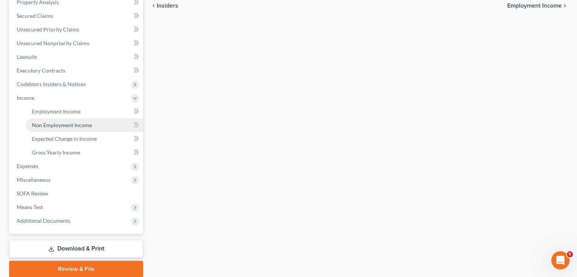
click at [80, 124] on span "Non Employment Income" at bounding box center [62, 125] width 60 height 6
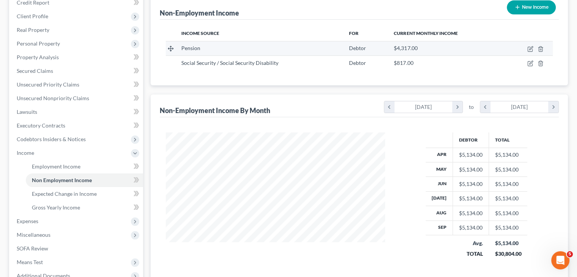
scroll to position [114, 0]
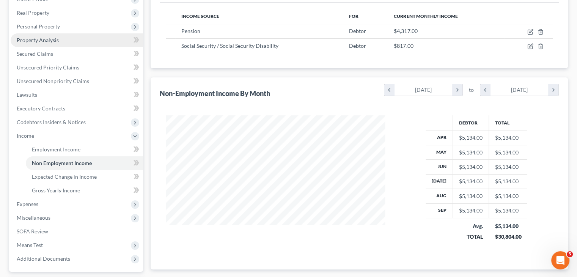
click at [41, 39] on span "Property Analysis" at bounding box center [38, 40] width 42 height 6
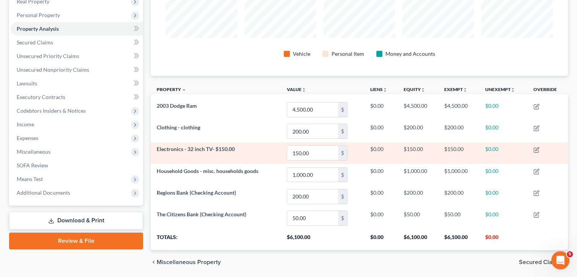
scroll to position [150, 0]
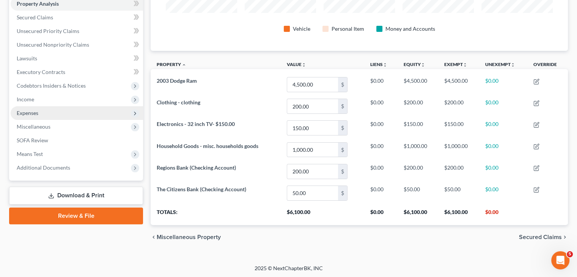
click at [34, 111] on span "Expenses" at bounding box center [28, 113] width 22 height 6
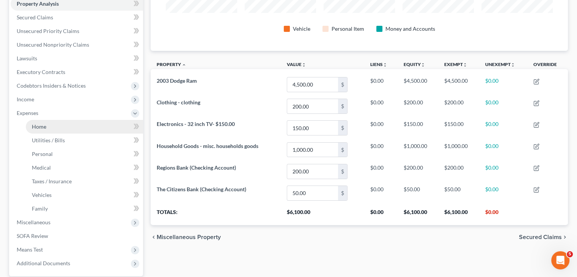
click at [34, 126] on span "Home" at bounding box center [39, 126] width 14 height 6
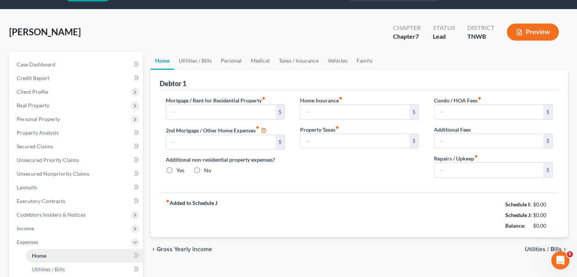
scroll to position [2, 0]
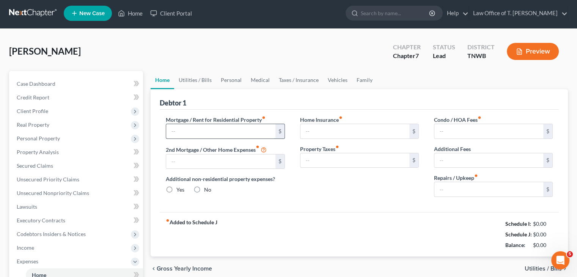
drag, startPoint x: 44, startPoint y: 136, endPoint x: 174, endPoint y: 137, distance: 129.3
click at [44, 136] on span "Personal Property" at bounding box center [77, 139] width 132 height 14
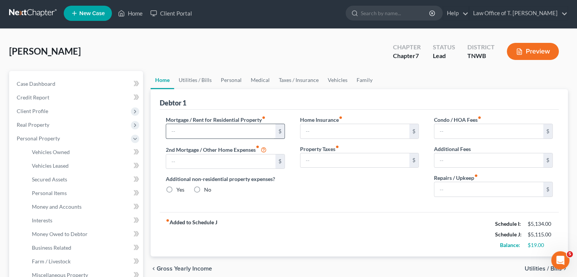
type input "600.00"
type input "0.00"
radio input "true"
type input "0.00"
type input "1,800.00"
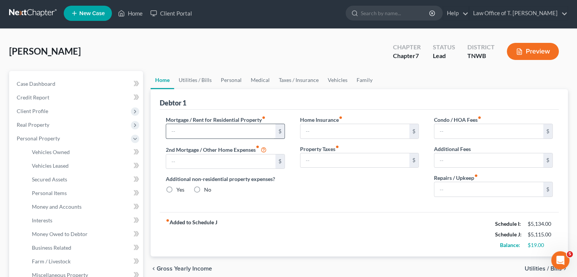
type input "0.00"
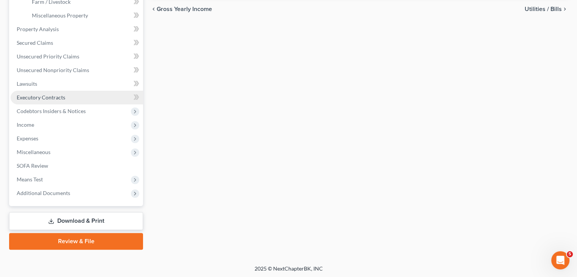
scroll to position [262, 0]
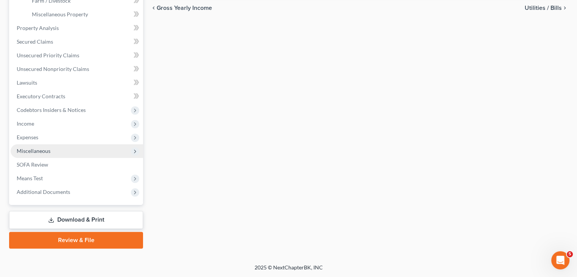
click at [50, 151] on span "Miscellaneous" at bounding box center [77, 151] width 132 height 14
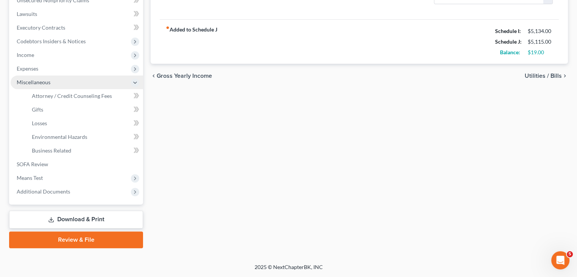
scroll to position [194, 0]
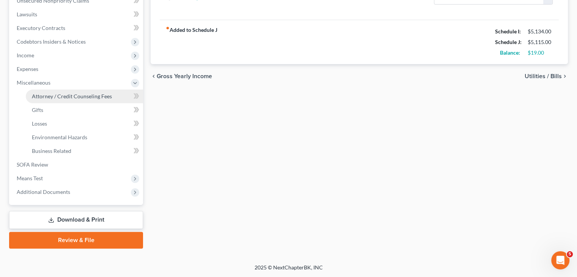
click at [85, 95] on span "Attorney / Credit Counseling Fees" at bounding box center [72, 96] width 80 height 6
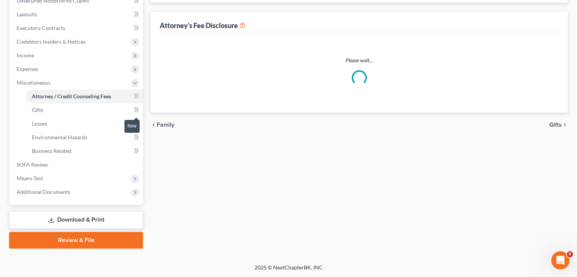
scroll to position [191, 0]
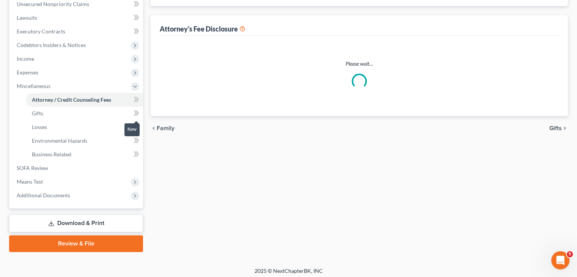
select select "2"
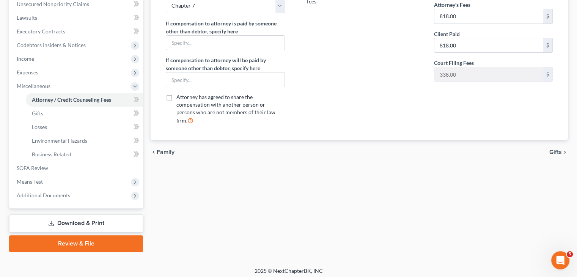
scroll to position [0, 0]
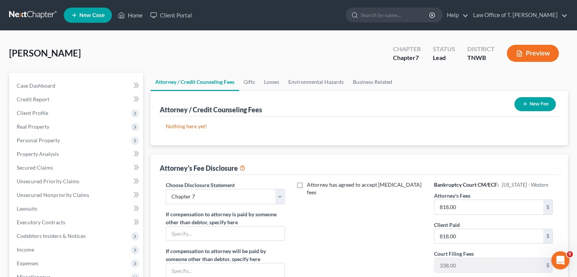
click at [526, 104] on icon "button" at bounding box center [525, 104] width 6 height 6
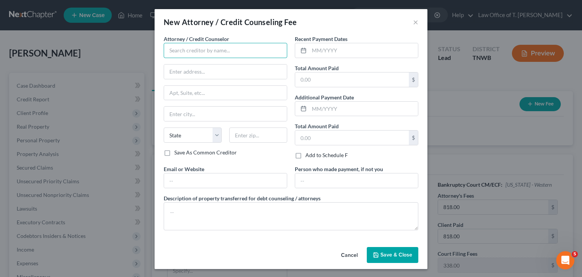
click at [217, 53] on input "text" at bounding box center [226, 50] width 124 height 15
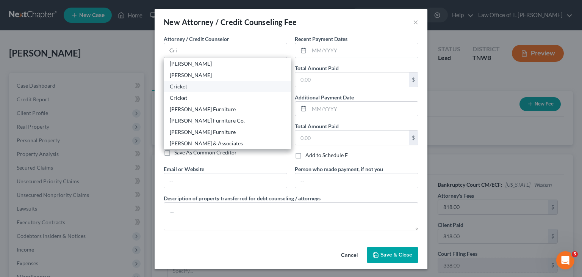
click at [193, 87] on div "Cricket" at bounding box center [227, 87] width 115 height 8
type input "Cricket"
type input "[STREET_ADDRESS][PERSON_NAME]"
type input "Stockton"
select select "4"
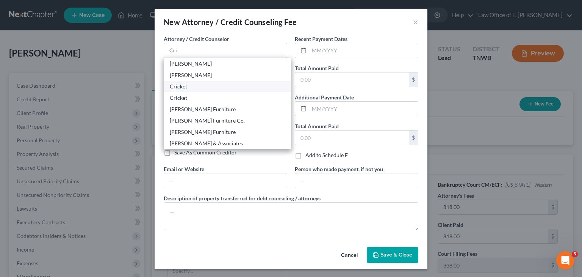
type input "95210"
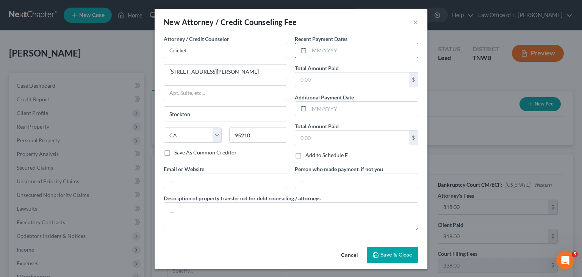
click at [335, 50] on input "text" at bounding box center [363, 50] width 109 height 14
type input "10/2025"
click at [345, 75] on input "text" at bounding box center [352, 79] width 114 height 14
type input "24.00"
click at [384, 251] on span "Save & Close" at bounding box center [397, 254] width 32 height 6
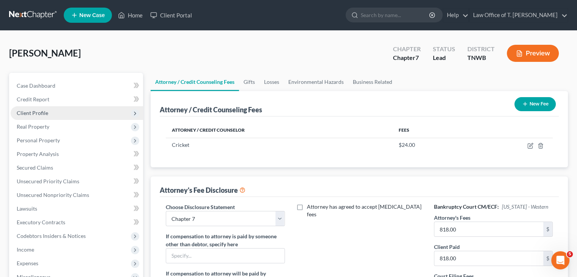
click at [135, 110] on icon at bounding box center [135, 113] width 6 height 6
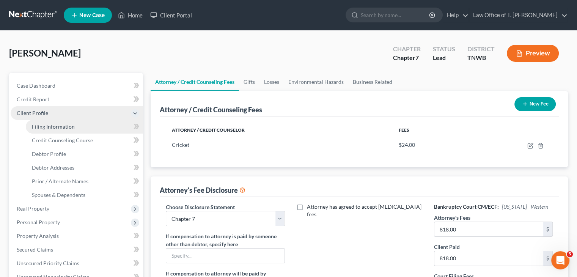
click at [68, 127] on span "Filing Information" at bounding box center [53, 126] width 43 height 6
select select "1"
select select "0"
select select "76"
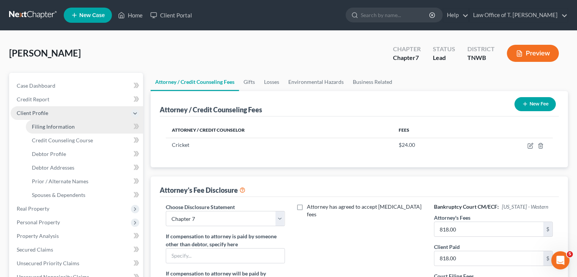
select select "0"
select select "44"
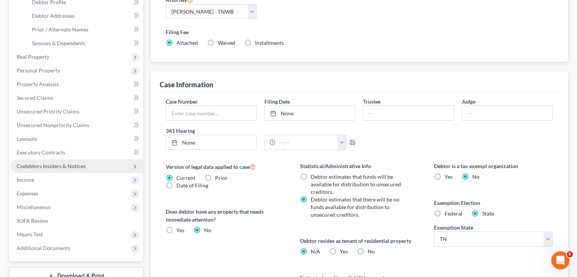
scroll to position [228, 0]
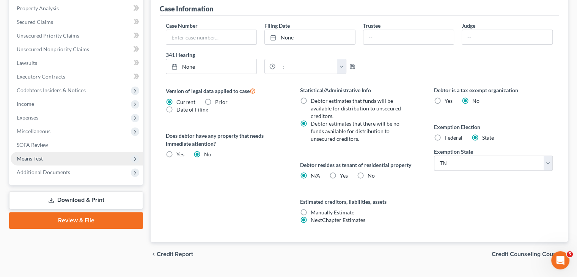
click at [33, 157] on span "Means Test" at bounding box center [30, 158] width 26 height 6
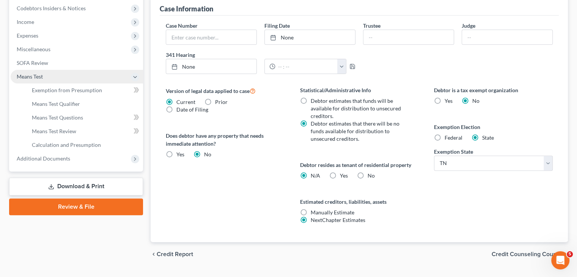
scroll to position [146, 0]
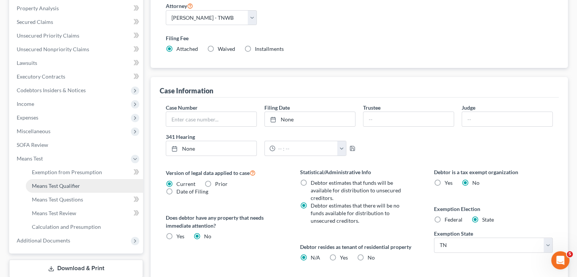
click at [66, 186] on span "Means Test Qualifier" at bounding box center [56, 185] width 48 height 6
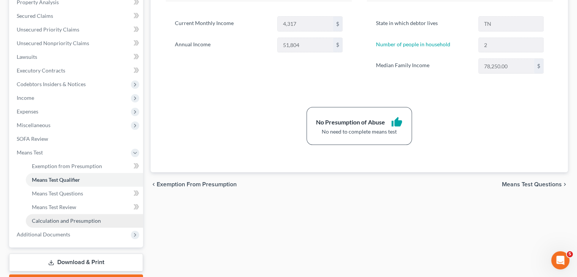
scroll to position [194, 0]
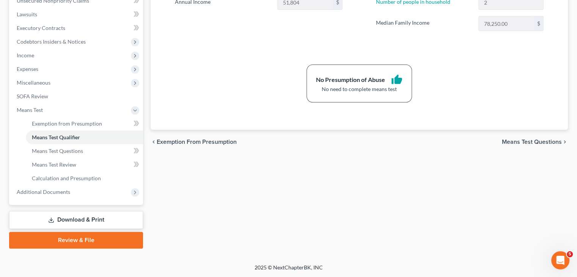
click at [94, 218] on link "Download & Print" at bounding box center [76, 220] width 134 height 18
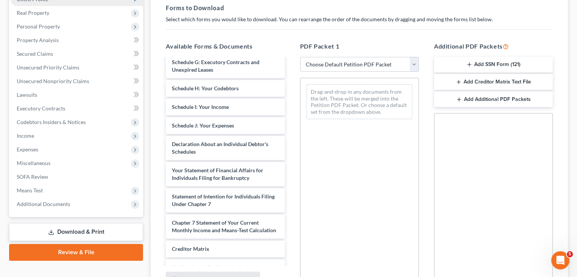
scroll to position [190, 0]
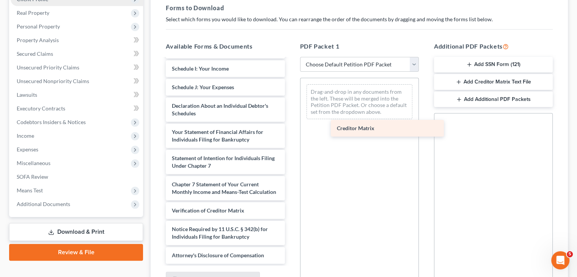
drag, startPoint x: 196, startPoint y: 212, endPoint x: 361, endPoint y: 128, distance: 185.4
click at [290, 128] on div "Creditor Matrix Voluntary Petition for Individuals Filing for Bankruptcy Summar…" at bounding box center [225, 69] width 131 height 390
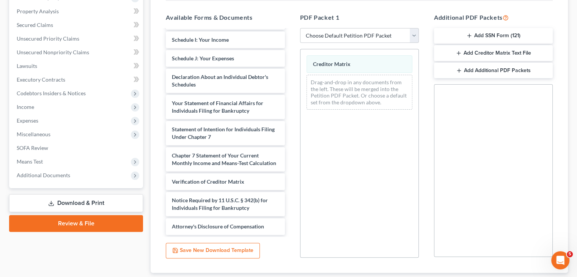
scroll to position [191, 0]
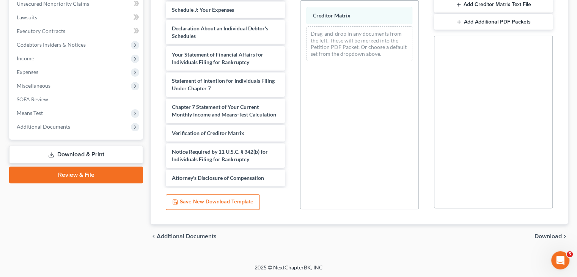
click at [537, 236] on span "Download" at bounding box center [547, 236] width 27 height 6
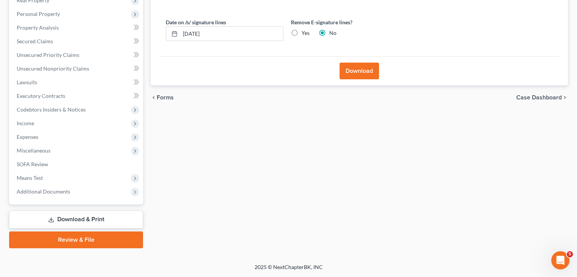
scroll to position [126, 0]
click at [372, 73] on button "Download" at bounding box center [358, 71] width 39 height 17
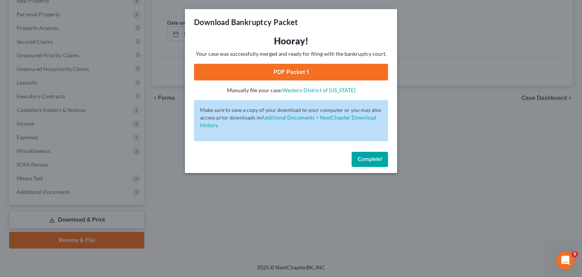
click at [366, 72] on link "PDF Packet 1" at bounding box center [291, 72] width 194 height 17
drag, startPoint x: 365, startPoint y: 156, endPoint x: 278, endPoint y: 153, distance: 87.6
click at [365, 156] on span "Complete!" at bounding box center [370, 159] width 24 height 6
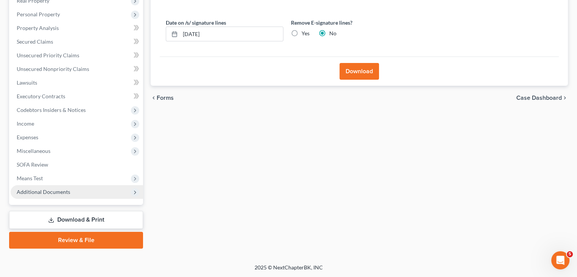
click at [76, 189] on span "Additional Documents" at bounding box center [77, 192] width 132 height 14
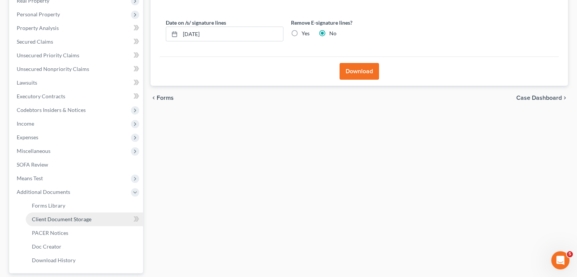
click at [83, 217] on span "Client Document Storage" at bounding box center [62, 219] width 60 height 6
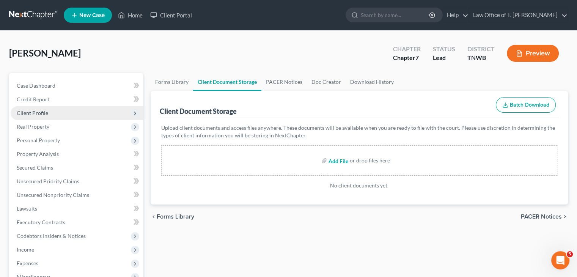
click at [336, 160] on input "file" at bounding box center [337, 161] width 18 height 14
type input "C:\fakepath\CC.pdf"
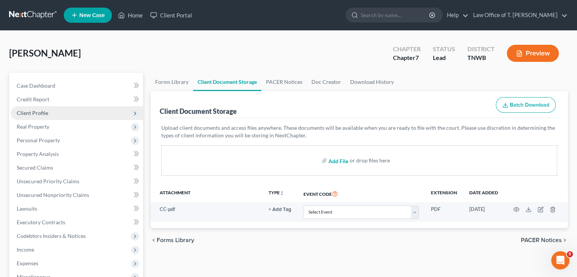
click at [340, 160] on input "file" at bounding box center [337, 161] width 18 height 14
type input "C:\fakepath\Matrix.pdf"
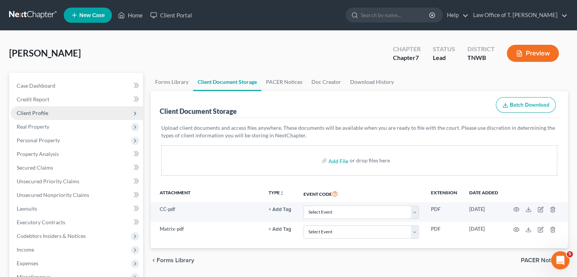
scroll to position [76, 0]
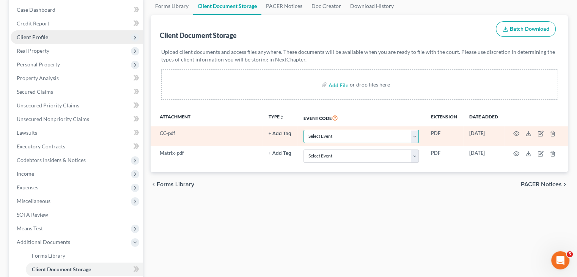
click at [416, 134] on select "Select Event 20 Largest Unsecured Creditors Amended Creditor Matrix (Fee) Amend…" at bounding box center [360, 136] width 115 height 13
select select "9"
click at [303, 130] on select "Select Event 20 Largest Unsecured Creditors Amended Creditor Matrix (Fee) Amend…" at bounding box center [360, 136] width 115 height 13
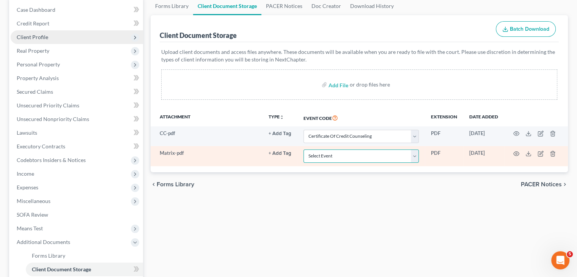
click at [408, 155] on select "Select Event 20 Largest Unsecured Creditors Amended Creditor Matrix (Fee) Amend…" at bounding box center [360, 155] width 115 height 13
select select "30"
click at [303, 149] on select "Select Event 20 Largest Unsecured Creditors Amended Creditor Matrix (Fee) Amend…" at bounding box center [360, 155] width 115 height 13
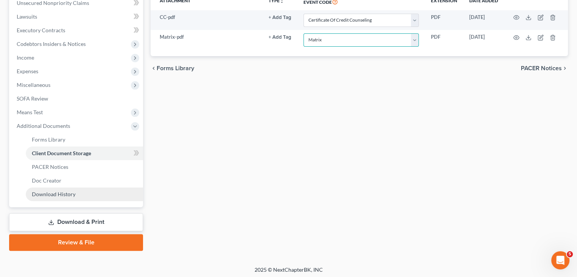
scroll to position [194, 0]
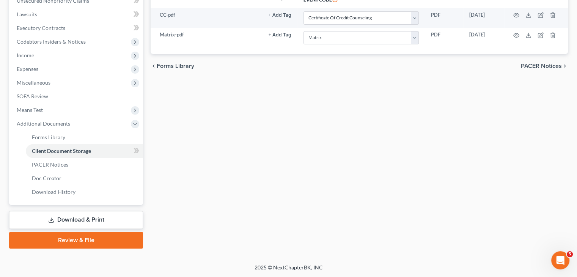
click at [99, 243] on link "Review & File" at bounding box center [76, 240] width 134 height 17
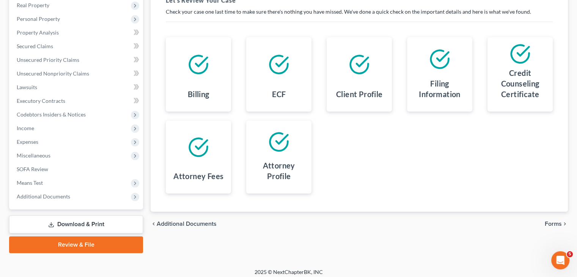
scroll to position [126, 0]
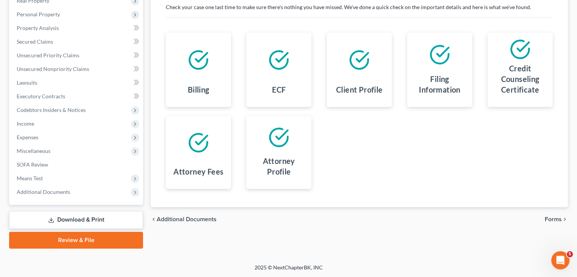
click at [551, 217] on span "Forms" at bounding box center [553, 219] width 17 height 6
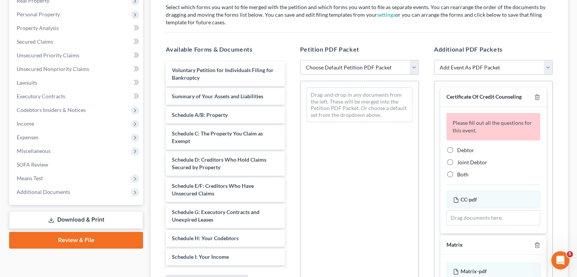
click at [412, 70] on select "Choose Default Petition PDF Packet Emergency Filing (Voluntary Petition and Cre…" at bounding box center [359, 67] width 119 height 15
select select "1"
click at [300, 60] on select "Choose Default Petition PDF Packet Emergency Filing (Voluntary Petition and Cre…" at bounding box center [359, 67] width 119 height 15
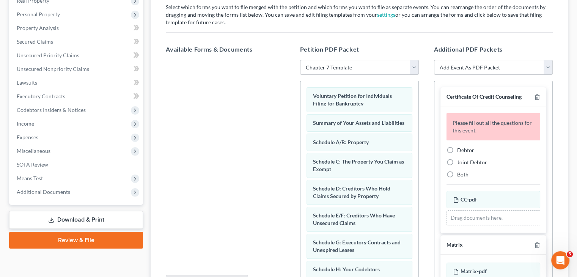
click at [457, 150] on label "Debtor" at bounding box center [465, 150] width 17 height 8
click at [460, 150] on input "Debtor" at bounding box center [462, 148] width 5 height 5
radio input "true"
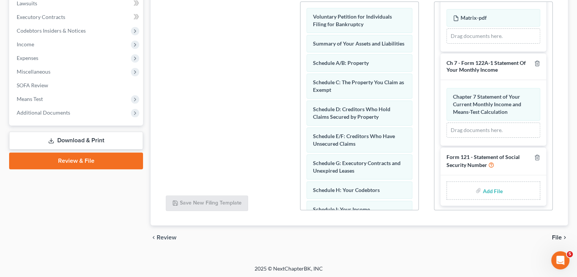
scroll to position [206, 0]
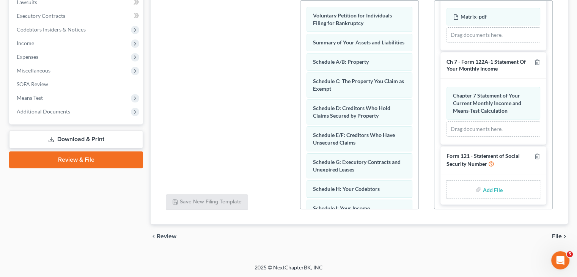
click at [556, 235] on span "File" at bounding box center [557, 236] width 10 height 6
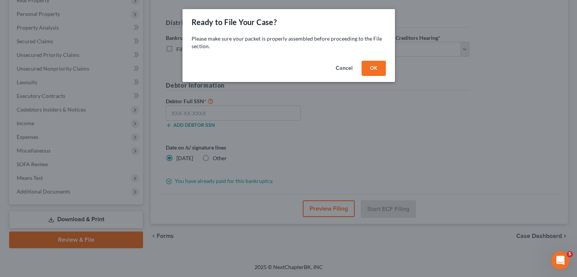
scroll to position [126, 0]
click at [377, 66] on button "OK" at bounding box center [376, 68] width 24 height 15
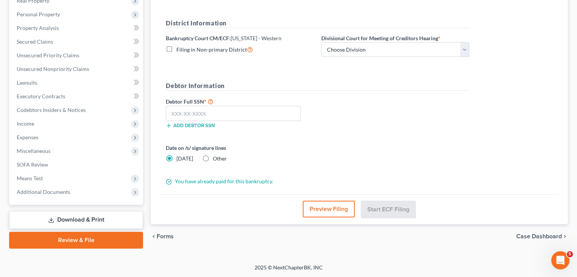
click at [163, 235] on span "Forms" at bounding box center [165, 236] width 17 height 6
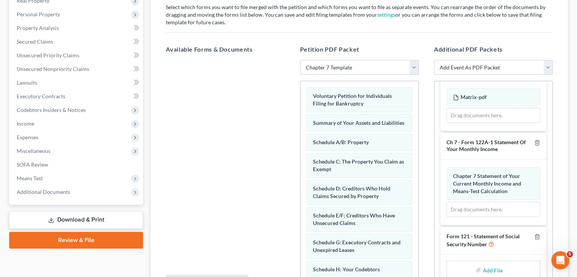
drag, startPoint x: 71, startPoint y: 241, endPoint x: 114, endPoint y: 240, distance: 42.5
click at [71, 241] on link "Review & File" at bounding box center [76, 240] width 134 height 17
click at [107, 237] on link "Review & File" at bounding box center [76, 240] width 134 height 17
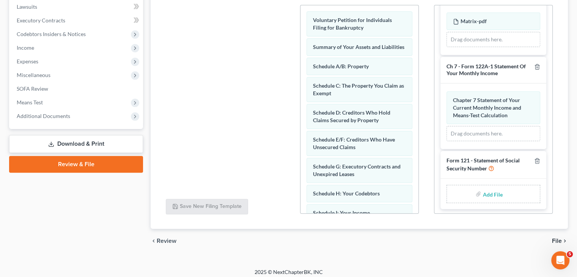
scroll to position [206, 0]
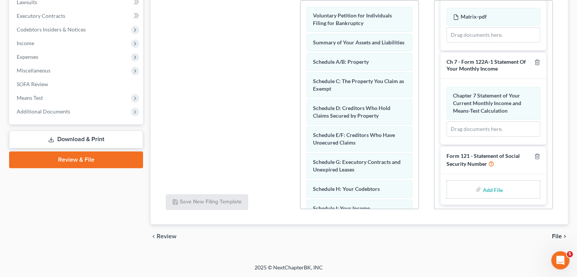
click at [560, 234] on span "File" at bounding box center [557, 236] width 10 height 6
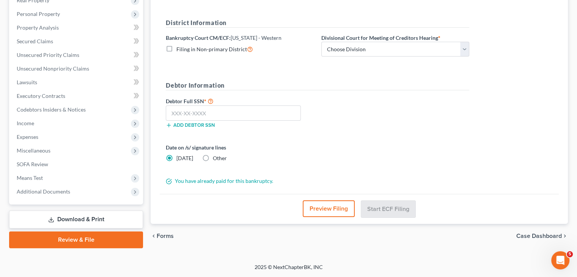
scroll to position [126, 0]
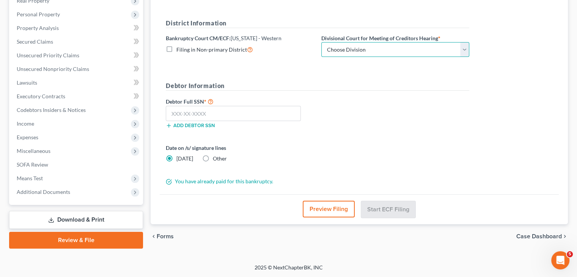
click at [463, 53] on select "Choose Division [PERSON_NAME] Memphis" at bounding box center [395, 49] width 148 height 15
select select "0"
click at [321, 42] on select "Choose Division [PERSON_NAME] Memphis" at bounding box center [395, 49] width 148 height 15
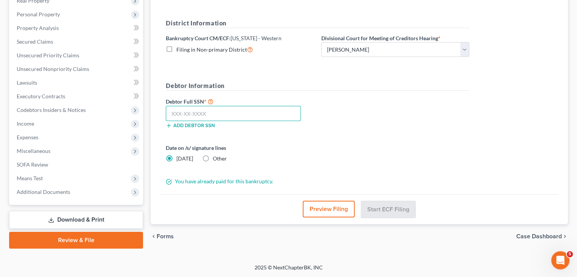
click at [270, 116] on input "text" at bounding box center [233, 113] width 135 height 15
type input "414-82-9200"
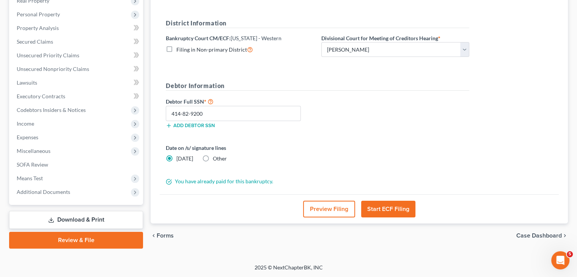
click at [384, 208] on button "Start ECF Filing" at bounding box center [388, 209] width 54 height 17
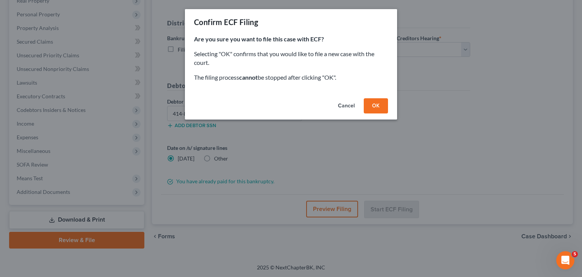
click at [378, 108] on button "OK" at bounding box center [376, 105] width 24 height 15
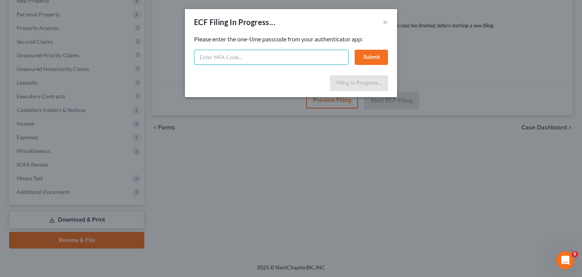
click at [245, 60] on input "text" at bounding box center [271, 57] width 155 height 15
type input "478113"
click at [369, 58] on button "Submit" at bounding box center [371, 57] width 33 height 15
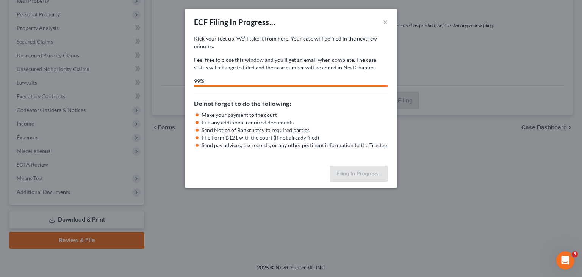
select select "0"
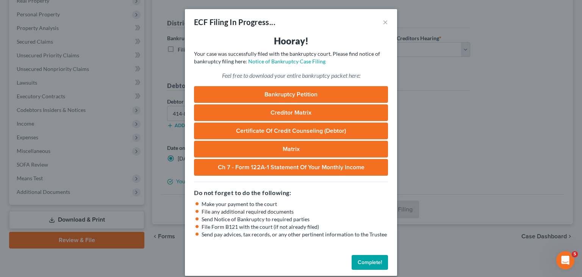
click at [313, 93] on link "Bankruptcy Petition" at bounding box center [291, 94] width 194 height 17
click at [370, 263] on button "Complete!" at bounding box center [370, 262] width 36 height 15
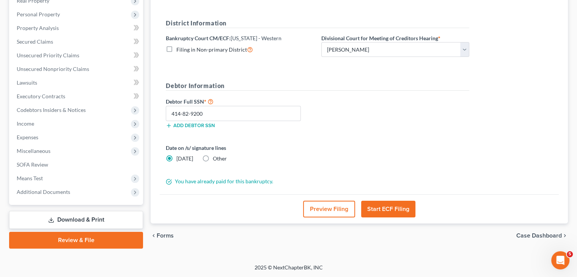
click at [95, 220] on link "Download & Print" at bounding box center [76, 220] width 134 height 18
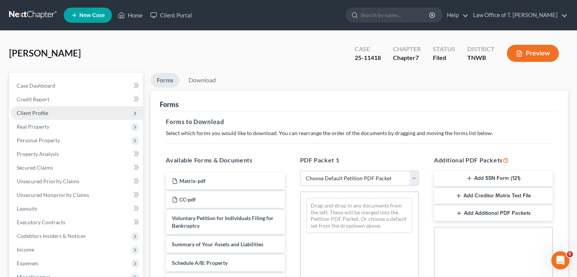
click at [509, 177] on button "Add SSN Form (121)" at bounding box center [493, 179] width 119 height 16
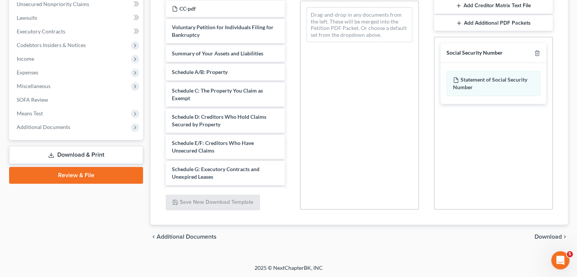
scroll to position [191, 0]
click at [548, 233] on span "Download" at bounding box center [547, 236] width 27 height 6
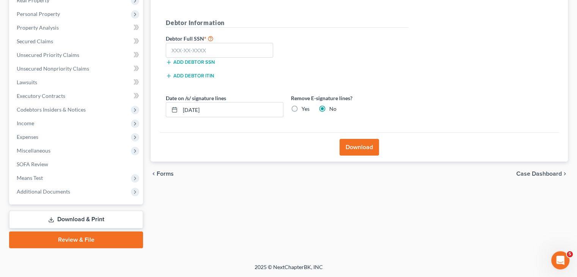
scroll to position [126, 0]
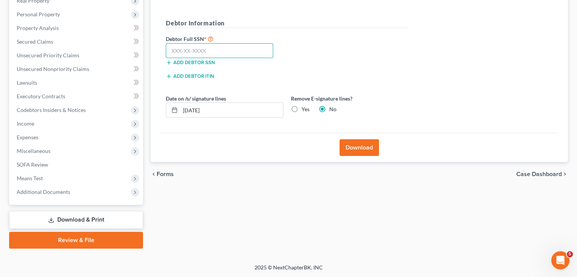
click at [203, 53] on input "text" at bounding box center [219, 50] width 107 height 15
type input "414-82-9200"
click at [361, 147] on button "Download" at bounding box center [358, 147] width 39 height 17
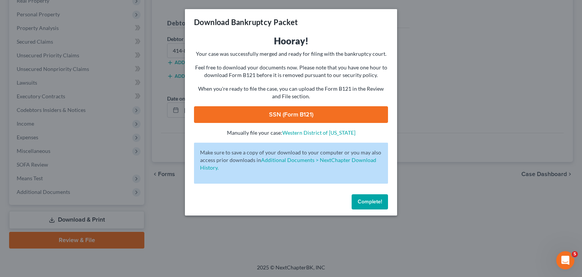
click at [295, 118] on link "SSN (Form B121)" at bounding box center [291, 114] width 194 height 17
drag, startPoint x: 362, startPoint y: 202, endPoint x: 373, endPoint y: 209, distance: 13.1
click at [362, 202] on span "Complete!" at bounding box center [370, 201] width 24 height 6
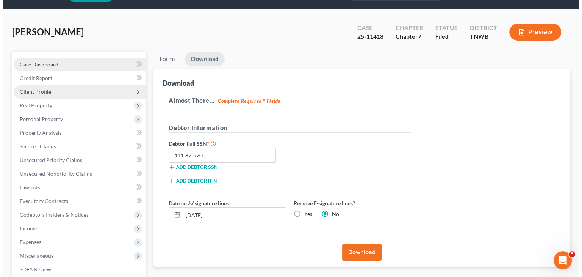
scroll to position [0, 0]
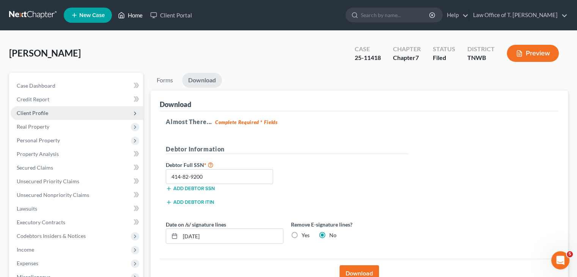
drag, startPoint x: 136, startPoint y: 17, endPoint x: 138, endPoint y: 33, distance: 16.4
click at [136, 17] on link "Home" at bounding box center [130, 15] width 32 height 14
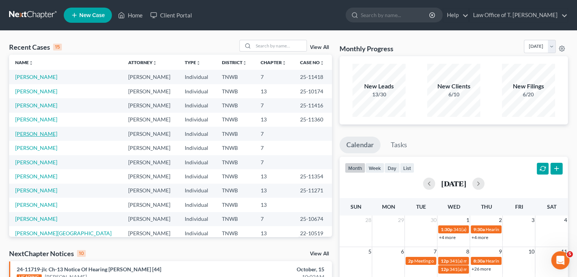
click at [42, 132] on link "[PERSON_NAME]" at bounding box center [36, 133] width 42 height 6
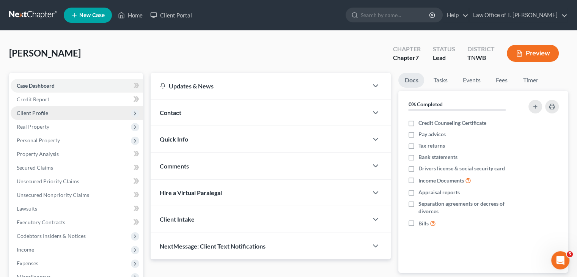
click at [46, 111] on span "Client Profile" at bounding box center [32, 113] width 31 height 6
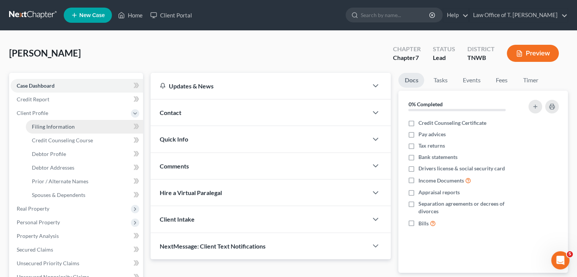
click at [65, 124] on span "Filing Information" at bounding box center [53, 126] width 43 height 6
select select "1"
select select "0"
select select "76"
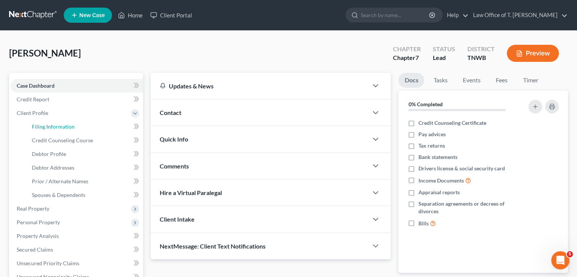
select select "0"
select select "44"
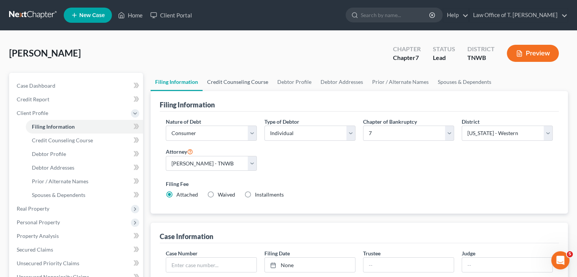
click at [246, 83] on link "Credit Counseling Course" at bounding box center [237, 82] width 70 height 18
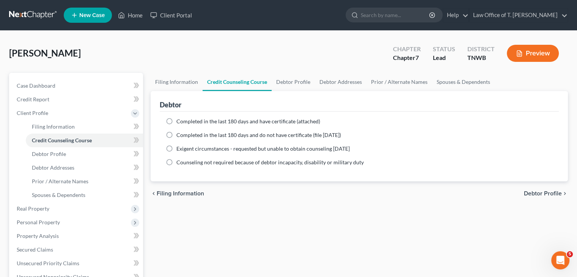
click at [176, 119] on label "Completed in the last 180 days and have certificate (attached)" at bounding box center [248, 122] width 144 height 8
click at [179, 119] on input "Completed in the last 180 days and have certificate (attached)" at bounding box center [181, 120] width 5 height 5
radio input "true"
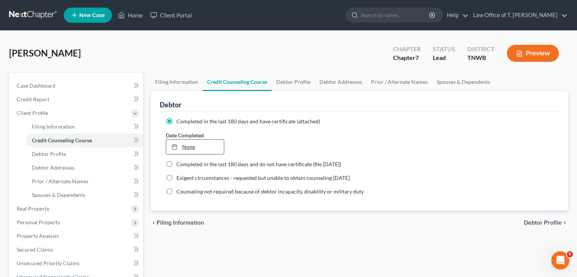
type input "[DATE]"
click at [200, 146] on link "[DATE]" at bounding box center [194, 147] width 57 height 14
click at [295, 82] on link "Debtor Profile" at bounding box center [292, 82] width 43 height 18
select select "0"
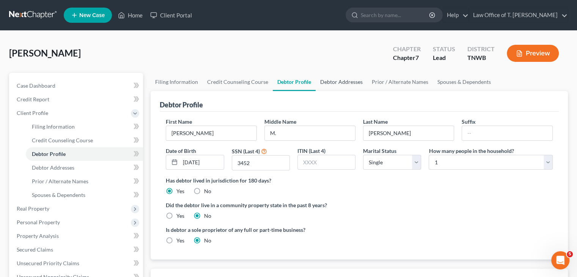
click at [338, 82] on link "Debtor Addresses" at bounding box center [341, 82] width 52 height 18
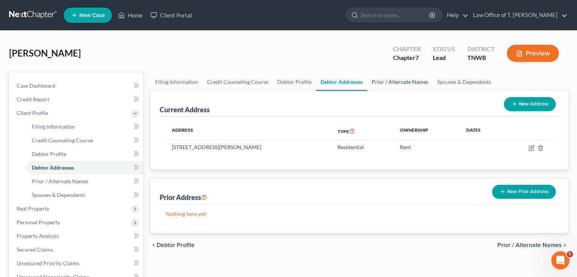
click at [384, 82] on link "Prior / Alternate Names" at bounding box center [400, 82] width 66 height 18
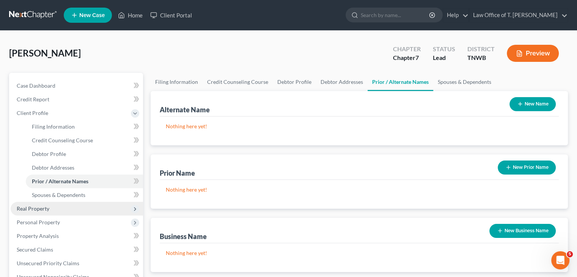
click at [46, 209] on span "Real Property" at bounding box center [33, 208] width 33 height 6
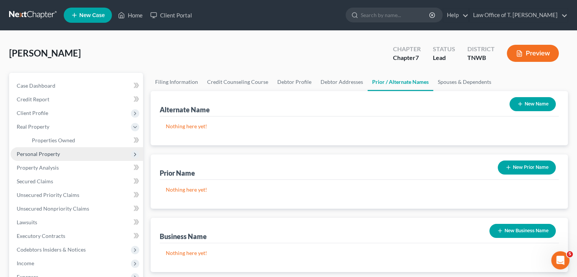
click at [56, 156] on span "Personal Property" at bounding box center [38, 154] width 43 height 6
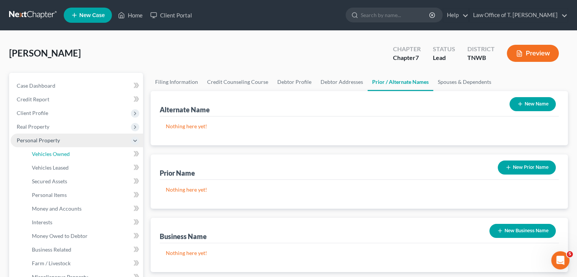
click at [56, 155] on span "Vehicles Owned" at bounding box center [51, 154] width 38 height 6
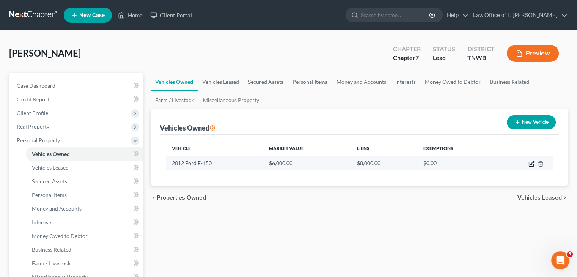
drag, startPoint x: 530, startPoint y: 165, endPoint x: 525, endPoint y: 165, distance: 5.3
click at [529, 165] on icon "button" at bounding box center [531, 164] width 6 height 6
select select "0"
select select "14"
select select "3"
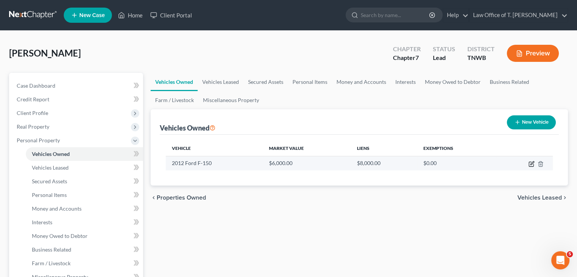
select select "0"
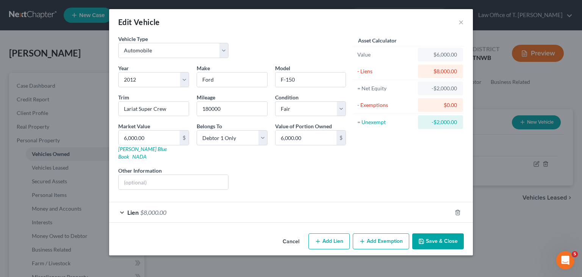
click at [331, 233] on button "Add Lien" at bounding box center [329, 241] width 41 height 16
select select "0"
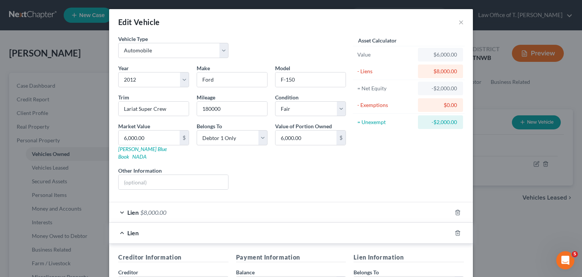
scroll to position [76, 0]
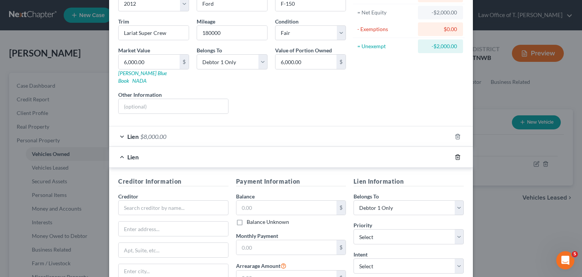
click at [457, 154] on icon "button" at bounding box center [458, 157] width 6 height 6
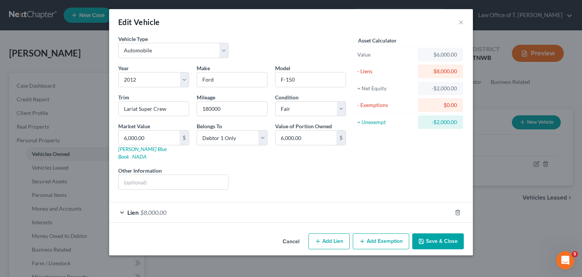
scroll to position [0, 0]
click at [120, 203] on div "Lien $8,000.00" at bounding box center [280, 212] width 343 height 20
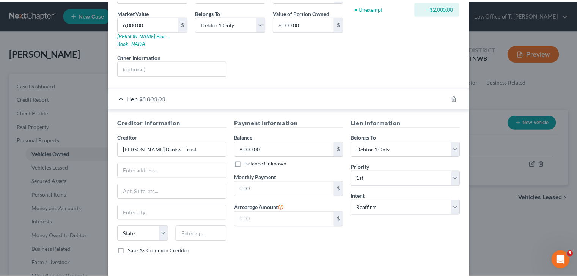
scroll to position [137, 0]
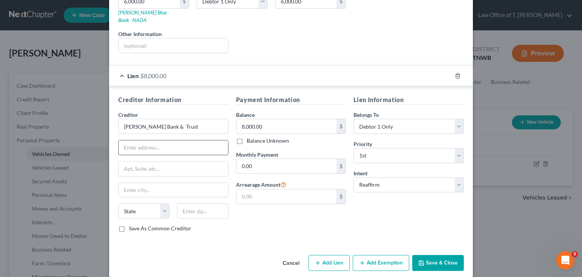
click at [164, 140] on input "text" at bounding box center [174, 147] width 110 height 14
type input "[STREET_ADDRESS]"
type input "Huntington"
select select "44"
type input "38344"
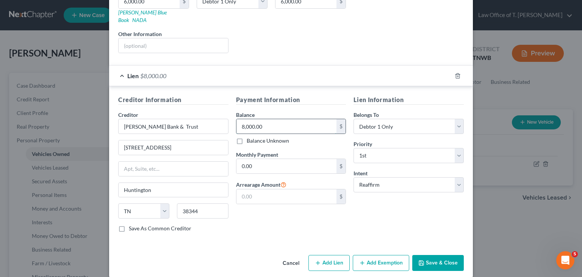
click at [269, 119] on input "8,000.00" at bounding box center [287, 126] width 100 height 14
type input "Huntingdon"
type input "8,034.00"
click at [285, 159] on input "0.00" at bounding box center [287, 166] width 100 height 14
type input "262.00"
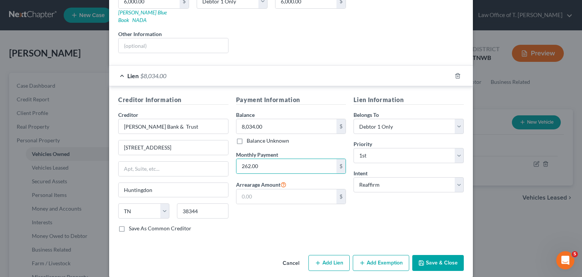
click at [447, 255] on button "Save & Close" at bounding box center [439, 263] width 52 height 16
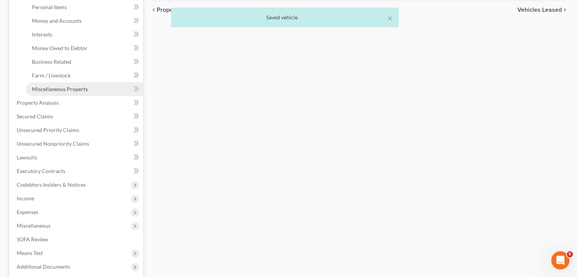
scroll to position [190, 0]
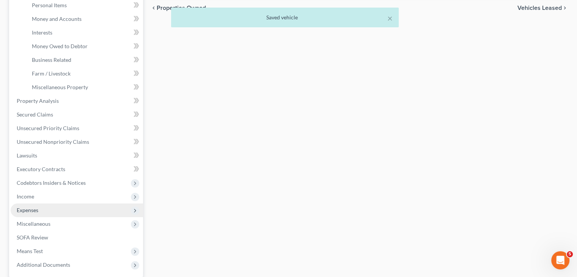
click at [38, 209] on span "Expenses" at bounding box center [28, 210] width 22 height 6
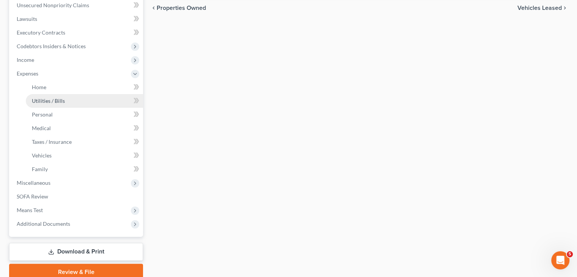
drag, startPoint x: 55, startPoint y: 104, endPoint x: 62, endPoint y: 105, distance: 7.2
click at [55, 104] on link "Utilities / Bills" at bounding box center [84, 101] width 117 height 14
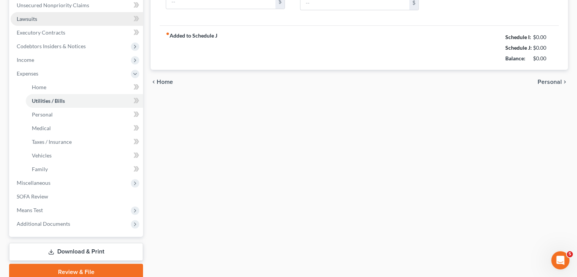
type input "50.00"
type input "0.00"
type input "40.00"
type input "50.00"
type input "200.00"
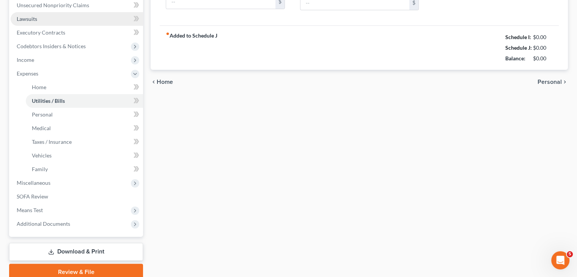
type input "0.00"
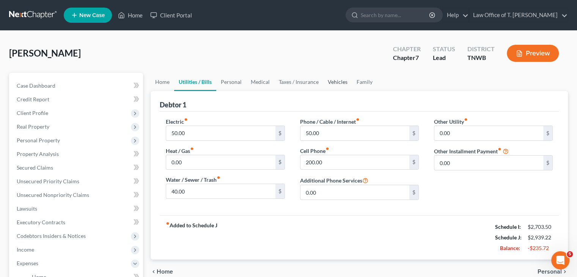
click at [340, 83] on link "Vehicles" at bounding box center [337, 82] width 29 height 18
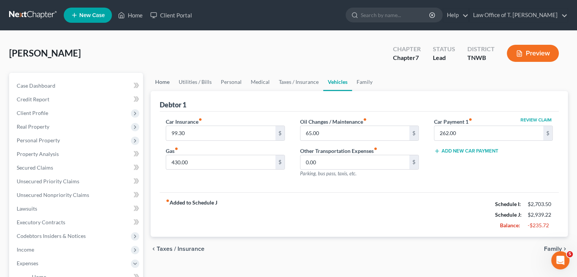
click at [160, 81] on link "Home" at bounding box center [163, 82] width 24 height 18
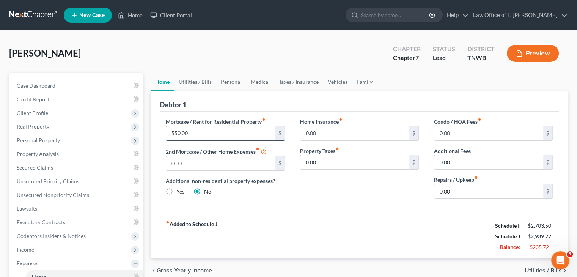
click at [194, 132] on input "550.00" at bounding box center [220, 133] width 109 height 14
type input "300.00"
click at [198, 81] on link "Utilities / Bills" at bounding box center [195, 82] width 42 height 18
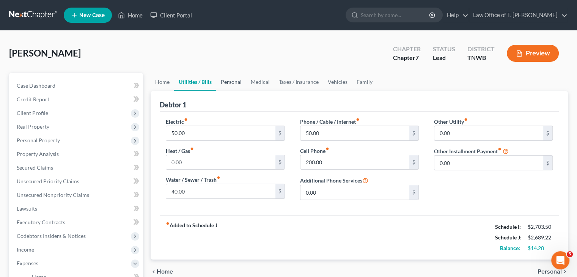
click at [229, 84] on link "Personal" at bounding box center [231, 82] width 30 height 18
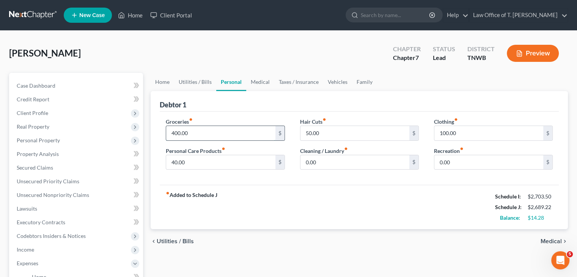
click at [202, 132] on input "400.00" at bounding box center [220, 133] width 109 height 14
type input "2"
type input "350.00"
click at [335, 82] on link "Vehicles" at bounding box center [337, 82] width 29 height 18
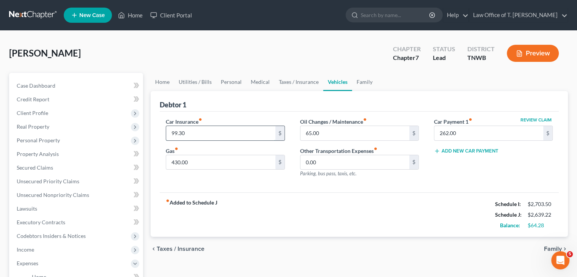
click at [203, 133] on input "99.30" at bounding box center [220, 133] width 109 height 14
type input "100.00"
click at [166, 81] on link "Home" at bounding box center [163, 82] width 24 height 18
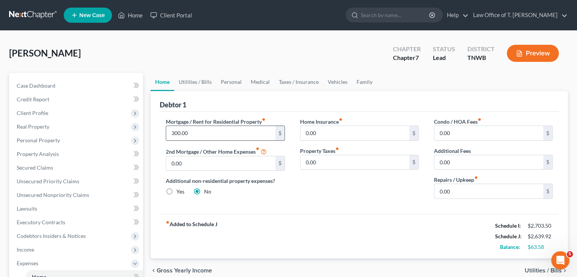
click at [191, 133] on input "300.00" at bounding box center [220, 133] width 109 height 14
type input "320.00"
click at [304, 207] on div "Mortgage / Rent for Residential Property fiber_manual_record 320.00 $ 2nd Mortg…" at bounding box center [359, 162] width 399 height 102
click at [58, 178] on span "Unsecured Priority Claims" at bounding box center [48, 181] width 63 height 6
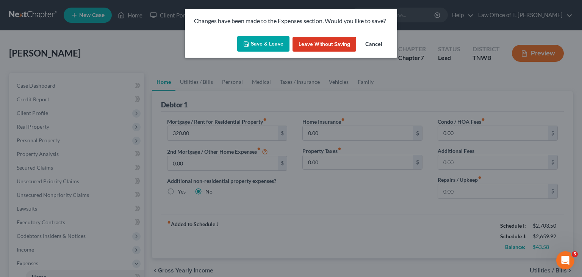
drag, startPoint x: 279, startPoint y: 42, endPoint x: 278, endPoint y: 75, distance: 33.0
click at [279, 42] on button "Save & Leave" at bounding box center [263, 44] width 52 height 16
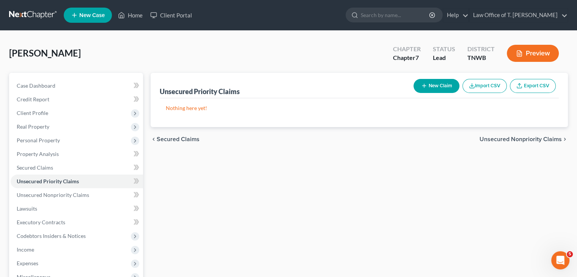
click at [430, 86] on button "New Claim" at bounding box center [436, 86] width 46 height 14
select select "0"
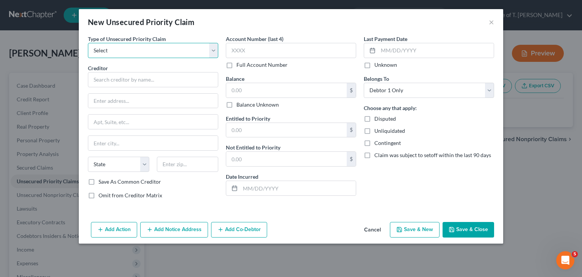
click at [212, 52] on select "Select Taxes & Other Government Units Domestic Support Obligations Extensions o…" at bounding box center [153, 50] width 130 height 15
click at [88, 43] on select "Select Taxes & Other Government Units Domestic Support Obligations Extensions o…" at bounding box center [153, 50] width 130 height 15
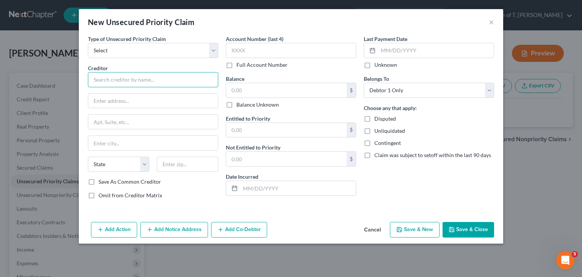
click at [165, 76] on input "text" at bounding box center [153, 79] width 130 height 15
click at [165, 76] on input "[PERSON_NAME] Bank" at bounding box center [153, 79] width 130 height 15
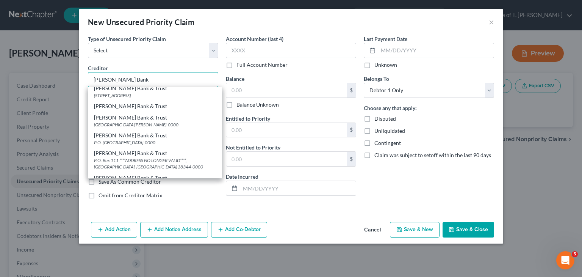
scroll to position [177, 0]
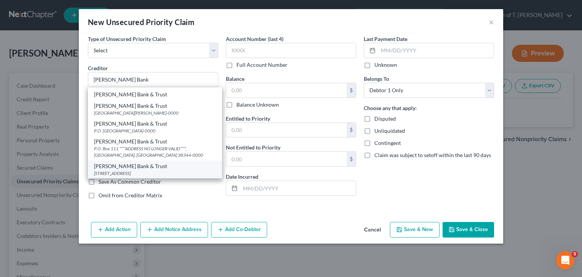
click at [163, 165] on div "[PERSON_NAME] Bank & Trust" at bounding box center [155, 166] width 122 height 8
type input "[PERSON_NAME] Bank & Trust"
type input "[STREET_ADDRESS]"
type input "Huntingdon"
select select "44"
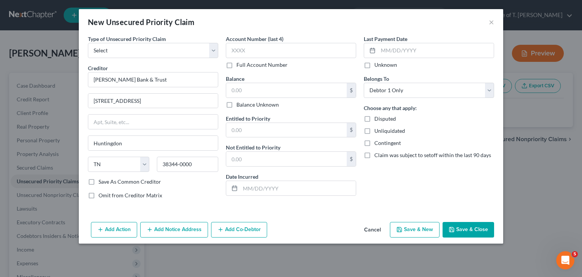
scroll to position [0, 0]
click at [254, 49] on input "text" at bounding box center [291, 50] width 130 height 15
click at [255, 91] on input "text" at bounding box center [286, 90] width 121 height 14
click at [398, 50] on input "text" at bounding box center [436, 50] width 116 height 14
click at [124, 228] on button "Add Action" at bounding box center [114, 230] width 46 height 16
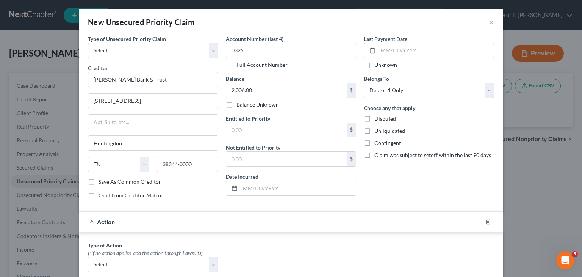
scroll to position [76, 0]
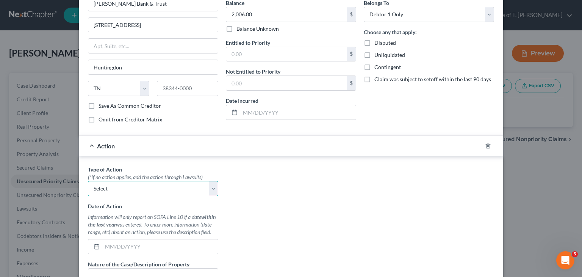
click at [209, 188] on select "Select Repossession Garnishment Foreclosure Personal Injury Attached, Seized, O…" at bounding box center [153, 188] width 130 height 15
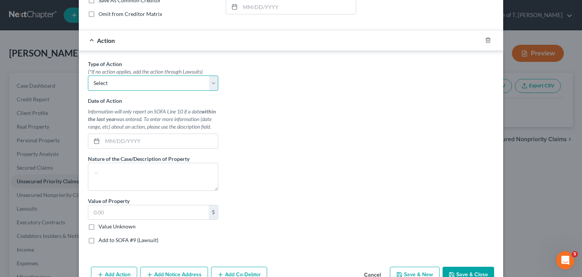
scroll to position [190, 0]
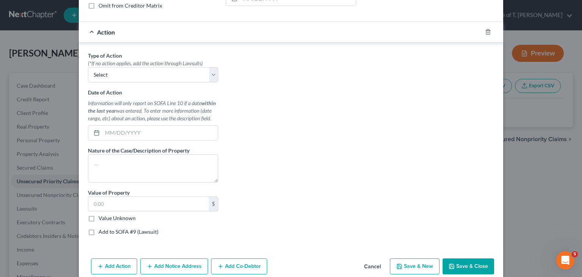
click at [482, 34] on div at bounding box center [492, 32] width 21 height 12
click at [485, 32] on icon "button" at bounding box center [488, 32] width 6 height 6
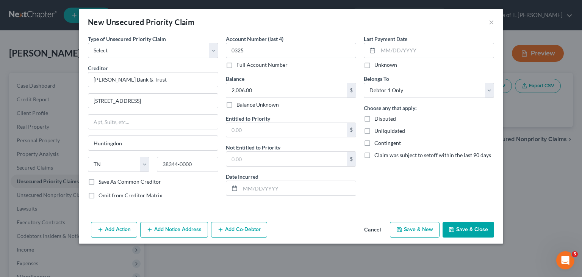
scroll to position [0, 0]
click at [462, 227] on button "Save & Close" at bounding box center [469, 230] width 52 height 16
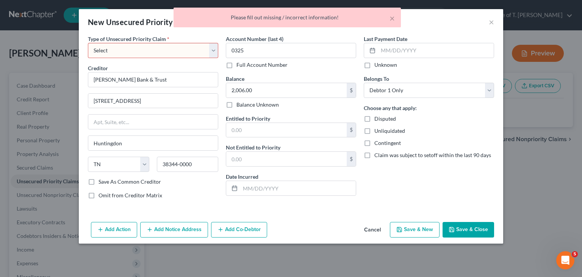
click at [214, 53] on select "Select Taxes & Other Government Units Domestic Support Obligations Extensions o…" at bounding box center [153, 50] width 130 height 15
click at [88, 43] on select "Select Taxes & Other Government Units Domestic Support Obligations Extensions o…" at bounding box center [153, 50] width 130 height 15
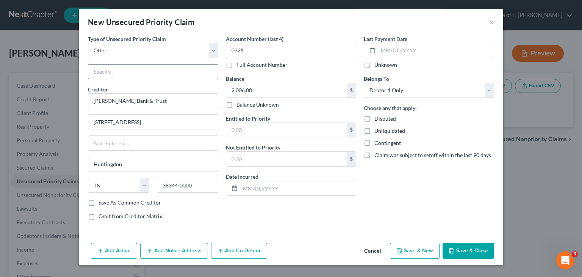
click at [140, 74] on input "text" at bounding box center [153, 71] width 130 height 14
click at [370, 248] on button "Cancel" at bounding box center [372, 250] width 29 height 15
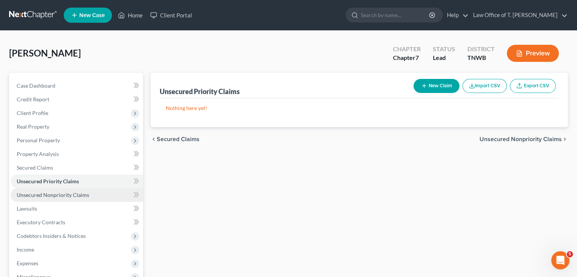
click at [82, 196] on span "Unsecured Nonpriority Claims" at bounding box center [53, 194] width 72 height 6
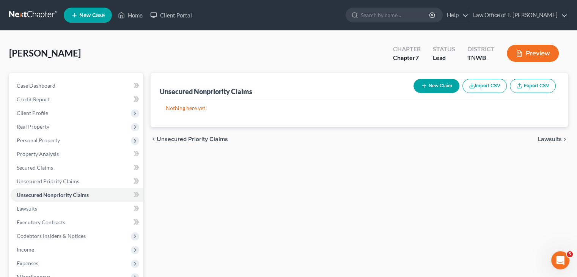
click at [425, 89] on button "New Claim" at bounding box center [436, 86] width 46 height 14
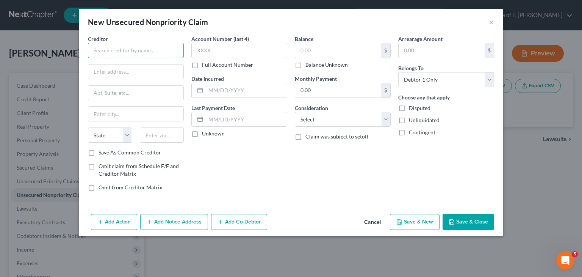
click at [155, 47] on input "text" at bounding box center [136, 50] width 96 height 15
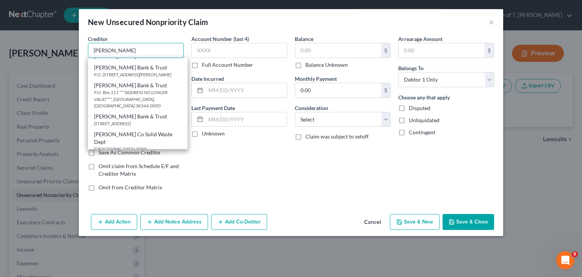
scroll to position [228, 0]
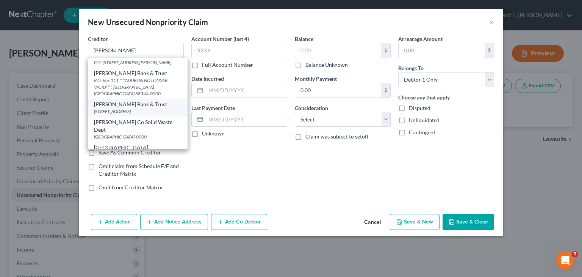
click at [144, 108] on div "[PERSON_NAME] Bank & Trust" at bounding box center [138, 104] width 88 height 8
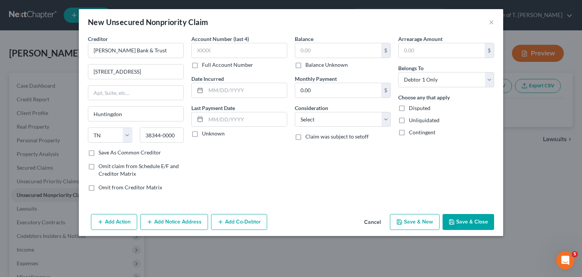
scroll to position [0, 0]
click at [226, 54] on input "text" at bounding box center [239, 50] width 96 height 15
click at [347, 49] on input "text" at bounding box center [338, 50] width 86 height 14
drag, startPoint x: 372, startPoint y: 119, endPoint x: 360, endPoint y: 126, distance: 14.4
click at [372, 119] on select "Select Cable / Satellite Services Collection Agency Credit Card Debt Debt Couns…" at bounding box center [343, 119] width 96 height 15
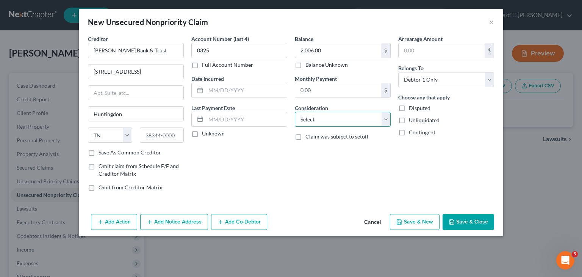
click at [388, 117] on select "Select Cable / Satellite Services Collection Agency Credit Card Debt Debt Couns…" at bounding box center [343, 119] width 96 height 15
click at [383, 118] on select "Select Cable / Satellite Services Collection Agency Credit Card Debt Debt Couns…" at bounding box center [343, 119] width 96 height 15
click at [383, 117] on select "Select Cable / Satellite Services Collection Agency Credit Card Debt Debt Couns…" at bounding box center [343, 119] width 96 height 15
click at [366, 220] on button "Cancel" at bounding box center [372, 222] width 29 height 15
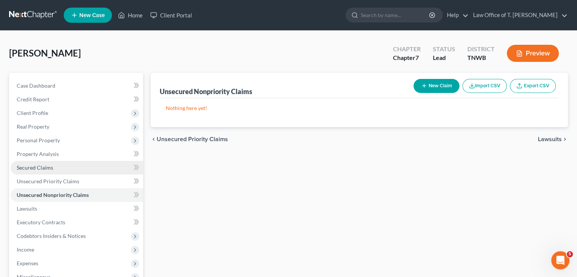
click at [51, 169] on span "Secured Claims" at bounding box center [35, 167] width 36 height 6
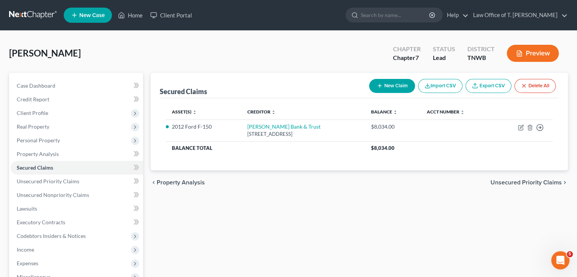
click at [389, 85] on button "New Claim" at bounding box center [392, 86] width 46 height 14
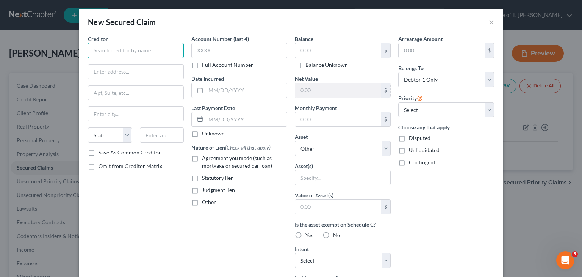
click at [135, 52] on input "text" at bounding box center [136, 50] width 96 height 15
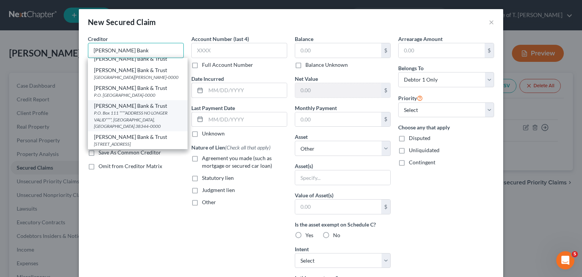
scroll to position [209, 0]
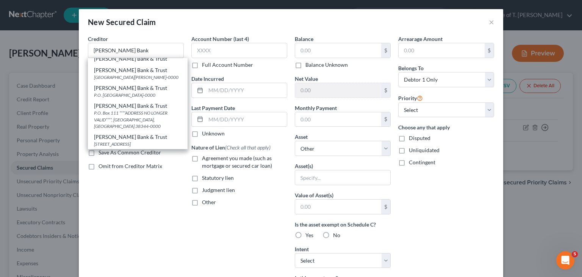
click at [142, 141] on div "[STREET_ADDRESS]" at bounding box center [138, 144] width 88 height 6
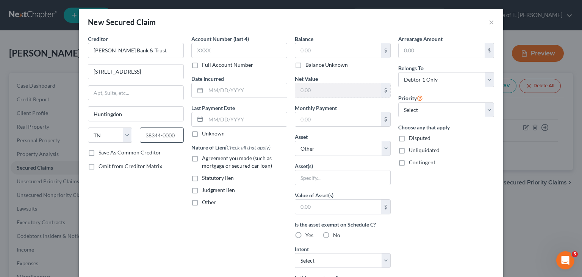
scroll to position [0, 0]
click at [221, 51] on input "text" at bounding box center [239, 50] width 96 height 15
drag, startPoint x: 194, startPoint y: 134, endPoint x: 157, endPoint y: 149, distance: 39.6
click at [202, 134] on label "Unknown" at bounding box center [213, 134] width 23 height 8
click at [205, 134] on input "Unknown" at bounding box center [207, 132] width 5 height 5
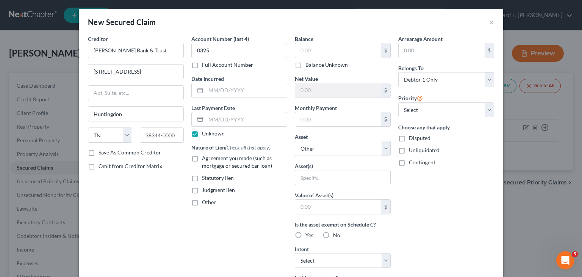
click at [202, 159] on label "Agreement you made (such as mortgage or secured car loan)" at bounding box center [244, 161] width 85 height 15
click at [205, 159] on input "Agreement you made (such as mortgage or secured car loan)" at bounding box center [207, 156] width 5 height 5
click at [202, 158] on label "Agreement you made (such as mortgage or secured car loan)" at bounding box center [244, 161] width 85 height 15
click at [205, 158] on input "Agreement you made (such as mortgage or secured car loan)" at bounding box center [207, 156] width 5 height 5
click at [202, 158] on label "Agreement you made (such as mortgage or secured car loan)" at bounding box center [244, 161] width 85 height 15
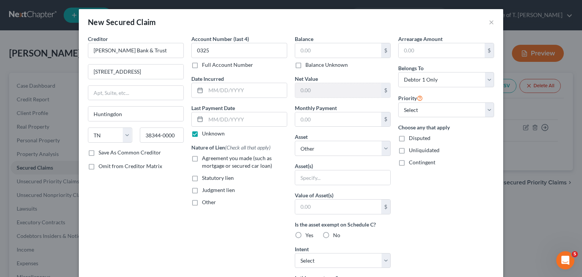
click at [205, 158] on input "Agreement you made (such as mortgage or secured car loan)" at bounding box center [207, 156] width 5 height 5
click at [202, 158] on label "Agreement you made (such as mortgage or secured car loan)" at bounding box center [244, 161] width 85 height 15
click at [205, 158] on input "Agreement you made (such as mortgage or secured car loan)" at bounding box center [207, 156] width 5 height 5
click at [322, 50] on input "text" at bounding box center [338, 50] width 86 height 14
click at [348, 123] on input "text" at bounding box center [338, 119] width 86 height 14
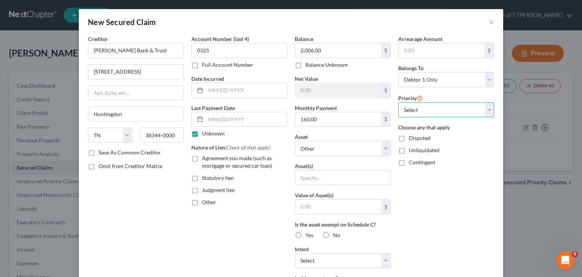
drag, startPoint x: 486, startPoint y: 110, endPoint x: 477, endPoint y: 116, distance: 11.2
click at [486, 110] on select "Select 1st 2nd 3rd 4th 5th 6th 7th 8th 9th 10th 11th 12th 13th 14th 15th 16th 1…" at bounding box center [447, 109] width 96 height 15
click at [399, 102] on select "Select 1st 2nd 3rd 4th 5th 6th 7th 8th 9th 10th 11th 12th 13th 14th 15th 16th 1…" at bounding box center [447, 109] width 96 height 15
click at [384, 147] on select "Select Other Multiple Assets 2012 Ford F-150 - $6000.0 Clothing - misc. clothin…" at bounding box center [343, 148] width 96 height 15
click at [476, 143] on div "Choose any that apply Disputed Unliquidated Contingent" at bounding box center [447, 144] width 96 height 43
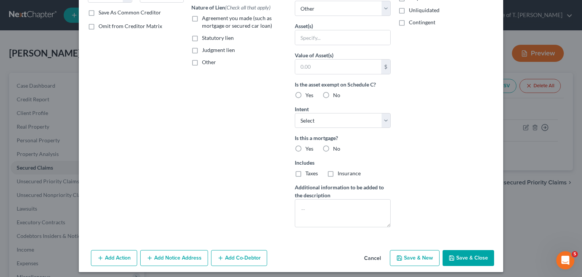
scroll to position [143, 0]
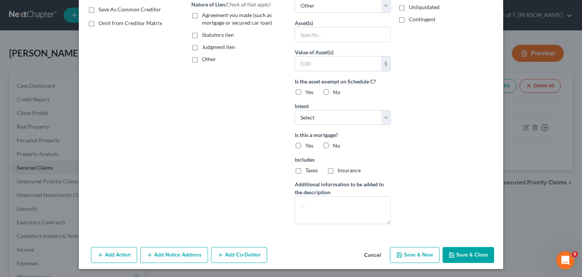
click at [373, 256] on button "Cancel" at bounding box center [372, 255] width 29 height 15
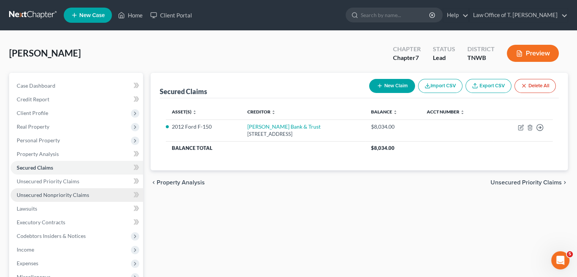
click at [64, 195] on span "Unsecured Nonpriority Claims" at bounding box center [53, 194] width 72 height 6
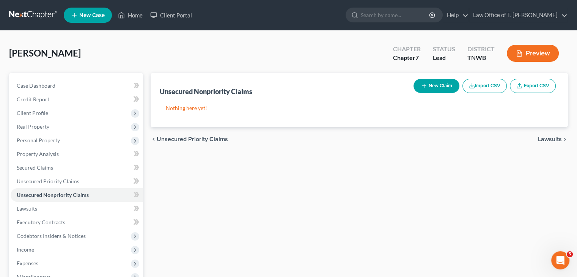
click at [436, 82] on button "New Claim" at bounding box center [436, 86] width 46 height 14
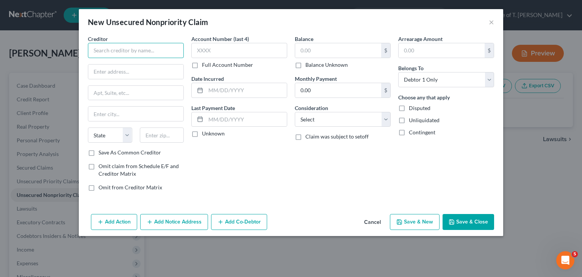
click at [136, 52] on input "text" at bounding box center [136, 50] width 96 height 15
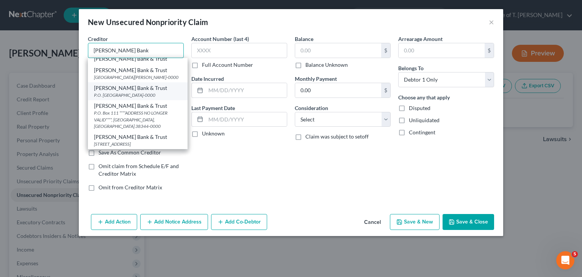
scroll to position [209, 0]
click at [131, 133] on div "[PERSON_NAME] Bank & Trust" at bounding box center [138, 137] width 88 height 8
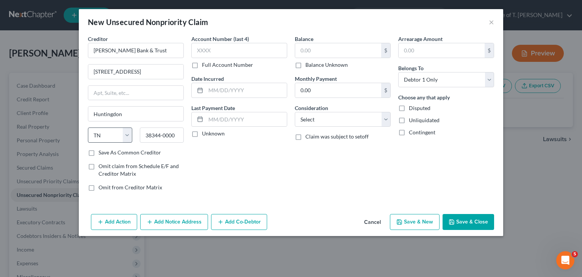
scroll to position [0, 0]
click at [237, 51] on input "text" at bounding box center [239, 50] width 96 height 15
click at [308, 52] on input "text" at bounding box center [338, 50] width 86 height 14
click at [360, 118] on select "Select Cable / Satellite Services Collection Agency Credit Card Debt Debt Couns…" at bounding box center [343, 119] width 96 height 15
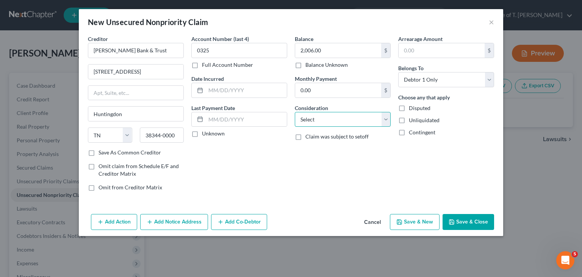
click at [360, 118] on select "Select Cable / Satellite Services Collection Agency Credit Card Debt Debt Couns…" at bounding box center [343, 119] width 96 height 15
click at [361, 118] on select "Select Cable / Satellite Services Collection Agency Credit Card Debt Debt Couns…" at bounding box center [343, 119] width 96 height 15
drag, startPoint x: 361, startPoint y: 118, endPoint x: 361, endPoint y: 124, distance: 6.1
click at [361, 118] on select "Select Cable / Satellite Services Collection Agency Credit Card Debt Debt Couns…" at bounding box center [343, 119] width 96 height 15
click at [295, 112] on select "Select Cable / Satellite Services Collection Agency Credit Card Debt Debt Couns…" at bounding box center [343, 119] width 96 height 15
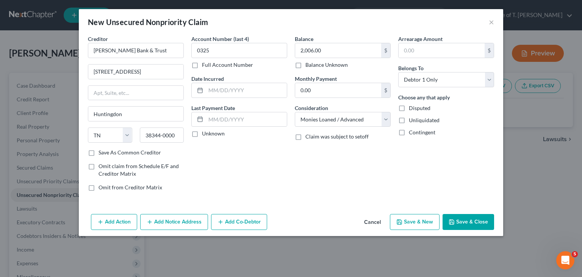
click at [476, 217] on button "Save & Close" at bounding box center [469, 222] width 52 height 16
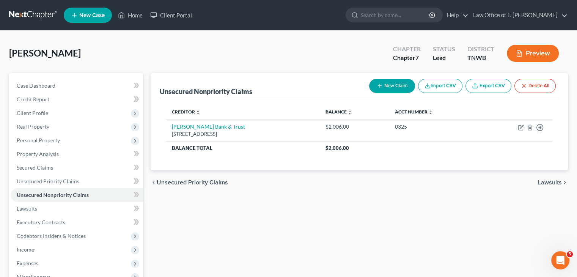
click at [401, 91] on button "New Claim" at bounding box center [392, 86] width 46 height 14
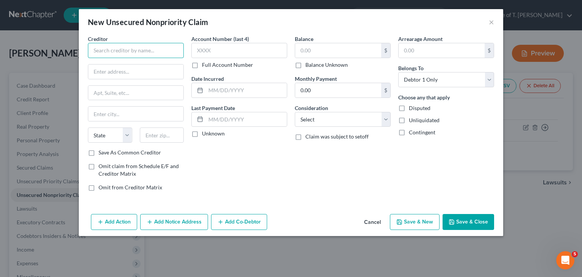
click at [118, 50] on input "text" at bounding box center [136, 50] width 96 height 15
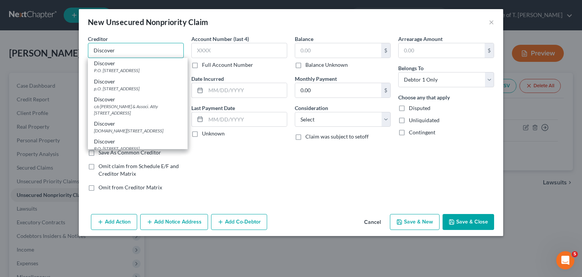
scroll to position [455, 0]
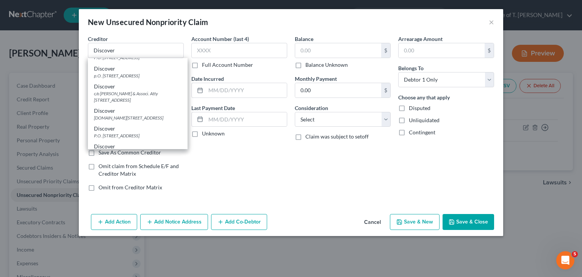
click at [137, 43] on div "P.O. [STREET_ADDRESS]" at bounding box center [138, 39] width 88 height 6
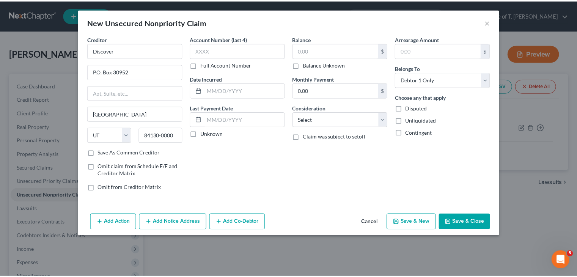
scroll to position [0, 0]
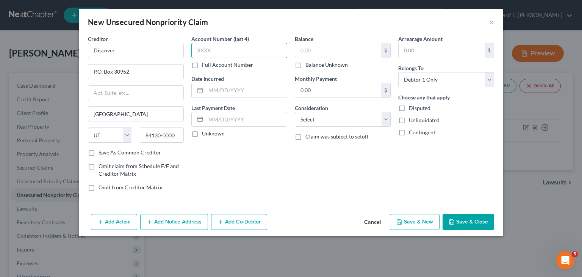
click at [221, 52] on input "text" at bounding box center [239, 50] width 96 height 15
click at [325, 50] on input "text" at bounding box center [338, 50] width 86 height 14
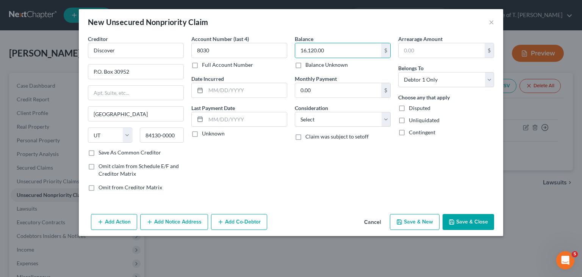
click at [202, 136] on label "Unknown" at bounding box center [213, 134] width 23 height 8
click at [205, 135] on input "Unknown" at bounding box center [207, 132] width 5 height 5
drag, startPoint x: 328, startPoint y: 118, endPoint x: 327, endPoint y: 125, distance: 6.9
click at [328, 118] on select "Select Cable / Satellite Services Collection Agency Credit Card Debt Debt Couns…" at bounding box center [343, 119] width 96 height 15
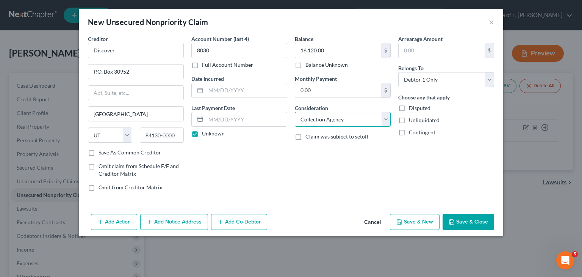
click at [295, 112] on select "Select Cable / Satellite Services Collection Agency Credit Card Debt Debt Couns…" at bounding box center [343, 119] width 96 height 15
drag, startPoint x: 328, startPoint y: 118, endPoint x: 328, endPoint y: 125, distance: 6.8
click at [328, 118] on select "Select Cable / Satellite Services Collection Agency Credit Card Debt Debt Couns…" at bounding box center [343, 119] width 96 height 15
click at [295, 112] on select "Select Cable / Satellite Services Collection Agency Credit Card Debt Debt Couns…" at bounding box center [343, 119] width 96 height 15
click at [472, 218] on button "Save & Close" at bounding box center [469, 222] width 52 height 16
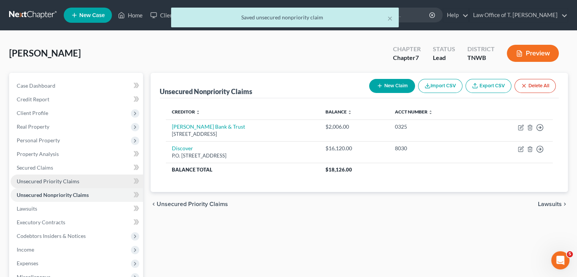
click at [55, 182] on span "Unsecured Priority Claims" at bounding box center [48, 181] width 63 height 6
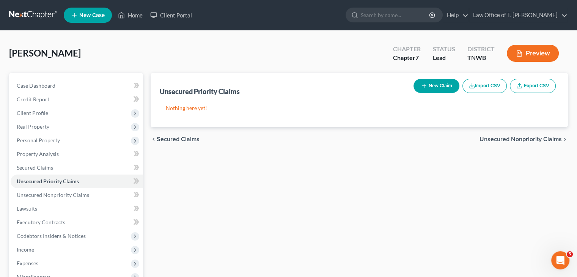
click at [422, 87] on icon "button" at bounding box center [424, 86] width 6 height 6
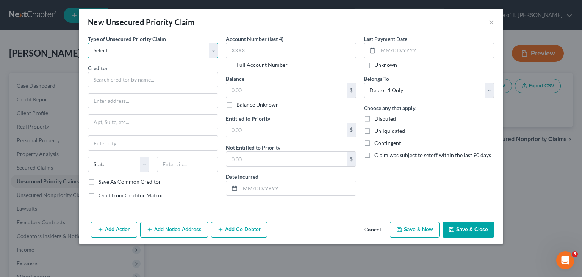
click at [212, 50] on select "Select Taxes & Other Government Units Domestic Support Obligations Extensions o…" at bounding box center [153, 50] width 130 height 15
click at [374, 225] on button "Cancel" at bounding box center [372, 230] width 29 height 15
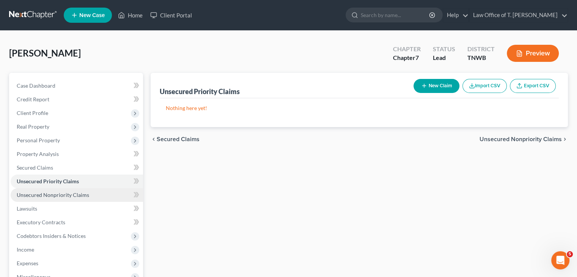
click at [75, 193] on span "Unsecured Nonpriority Claims" at bounding box center [53, 194] width 72 height 6
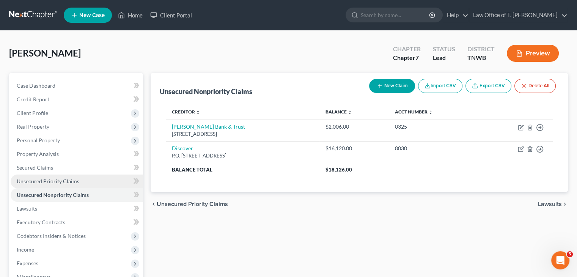
click at [36, 182] on span "Unsecured Priority Claims" at bounding box center [48, 181] width 63 height 6
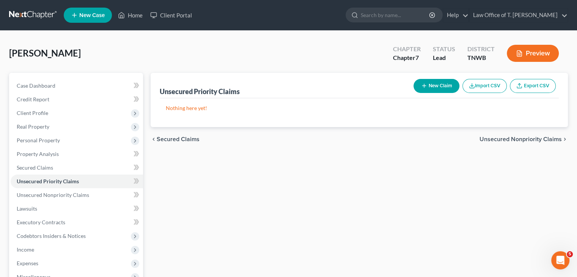
click at [435, 88] on button "New Claim" at bounding box center [436, 86] width 46 height 14
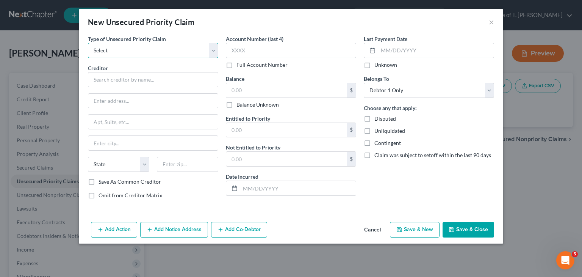
click at [213, 50] on select "Select Taxes & Other Government Units Domestic Support Obligations Extensions o…" at bounding box center [153, 50] width 130 height 15
click at [88, 43] on select "Select Taxes & Other Government Units Domestic Support Obligations Extensions o…" at bounding box center [153, 50] width 130 height 15
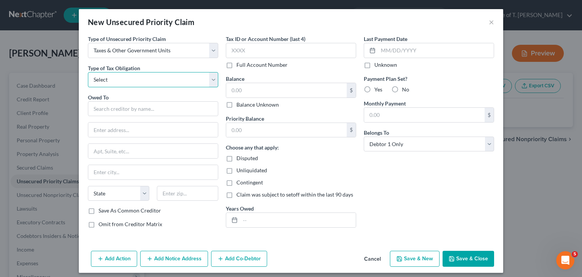
click at [197, 82] on select "Select Federal City State Franchise Tax Board Other" at bounding box center [153, 79] width 130 height 15
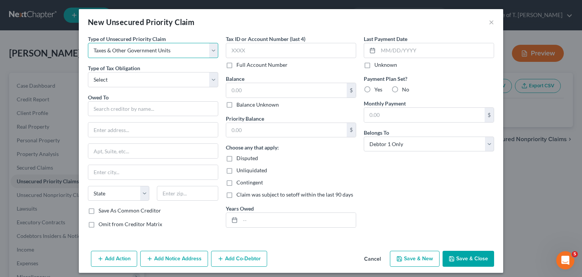
drag, startPoint x: 212, startPoint y: 48, endPoint x: 206, endPoint y: 51, distance: 6.6
click at [212, 48] on select "Select Taxes & Other Government Units Domestic Support Obligations Extensions o…" at bounding box center [153, 50] width 130 height 15
click at [88, 43] on select "Select Taxes & Other Government Units Domestic Support Obligations Extensions o…" at bounding box center [153, 50] width 130 height 15
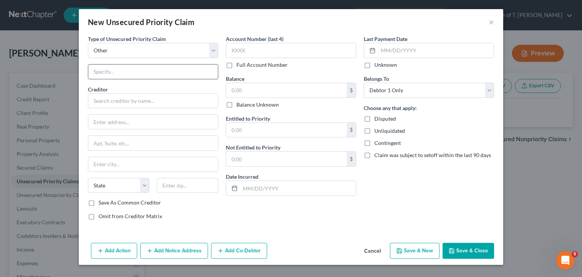
click at [184, 73] on input "text" at bounding box center [153, 71] width 130 height 14
click at [159, 101] on input "text" at bounding box center [153, 100] width 130 height 15
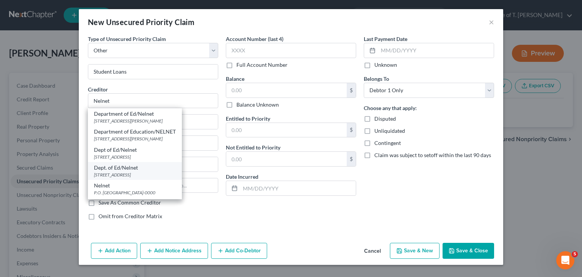
click at [171, 171] on div "[STREET_ADDRESS]" at bounding box center [135, 174] width 82 height 6
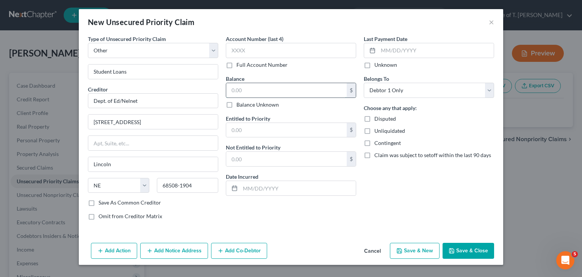
click at [256, 89] on input "text" at bounding box center [286, 90] width 121 height 14
click at [262, 47] on input "text" at bounding box center [291, 50] width 130 height 15
click at [280, 91] on input "text" at bounding box center [286, 90] width 121 height 14
click at [469, 249] on button "Save & Close" at bounding box center [469, 251] width 52 height 16
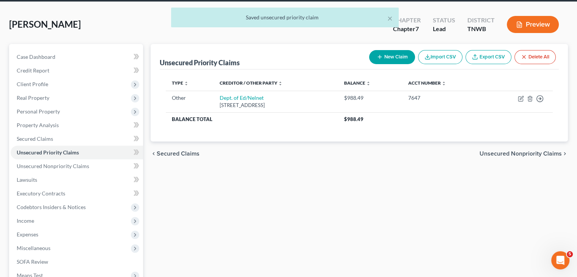
scroll to position [76, 0]
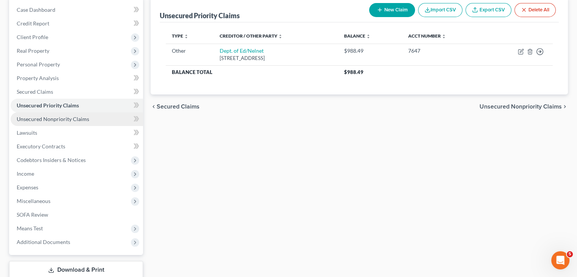
click at [69, 121] on span "Unsecured Nonpriority Claims" at bounding box center [53, 119] width 72 height 6
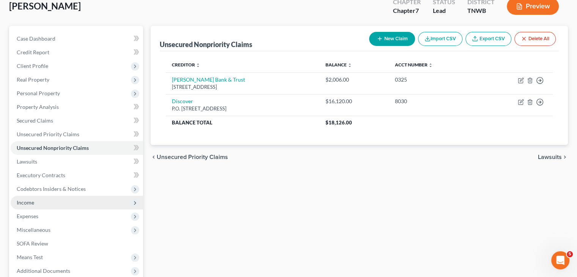
scroll to position [76, 0]
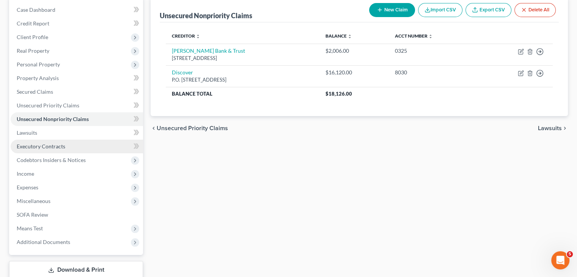
click at [39, 149] on link "Executory Contracts" at bounding box center [77, 147] width 132 height 14
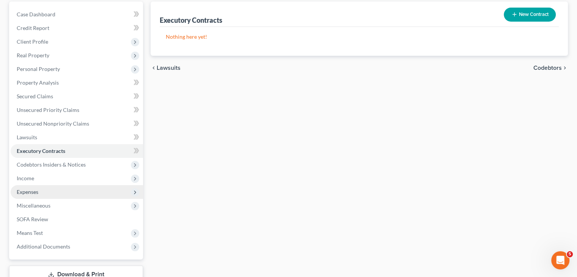
scroll to position [76, 0]
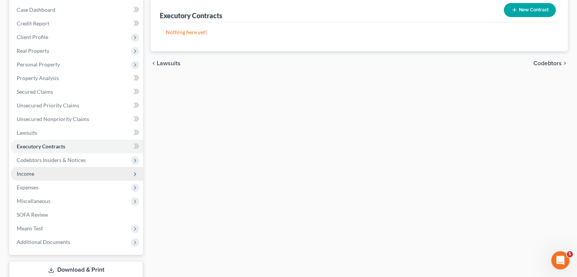
click at [29, 174] on span "Income" at bounding box center [25, 173] width 17 height 6
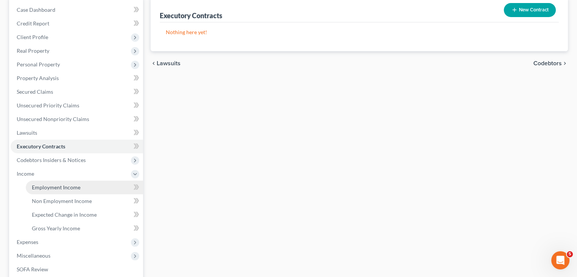
click at [52, 188] on span "Employment Income" at bounding box center [56, 187] width 49 height 6
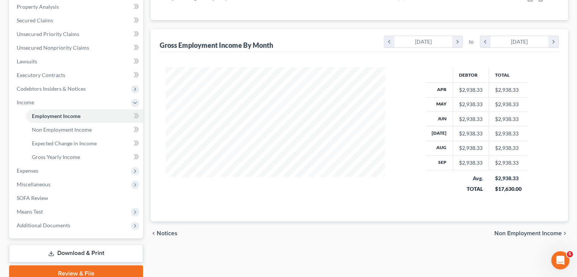
scroll to position [152, 0]
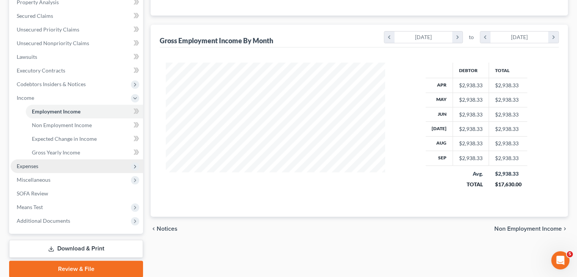
click at [33, 167] on span "Expenses" at bounding box center [28, 166] width 22 height 6
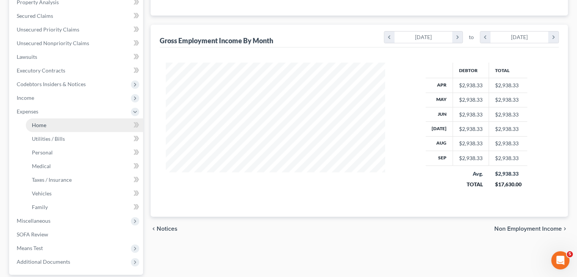
click at [44, 129] on link "Home" at bounding box center [84, 125] width 117 height 14
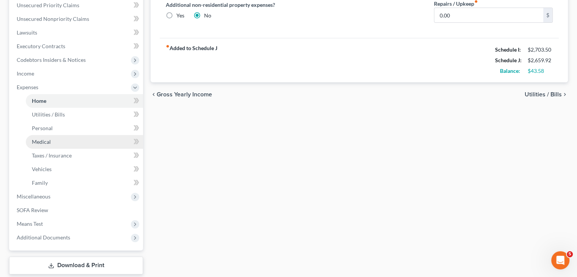
scroll to position [190, 0]
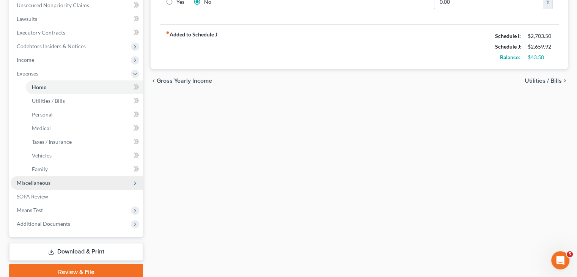
click at [56, 183] on span "Miscellaneous" at bounding box center [77, 183] width 132 height 14
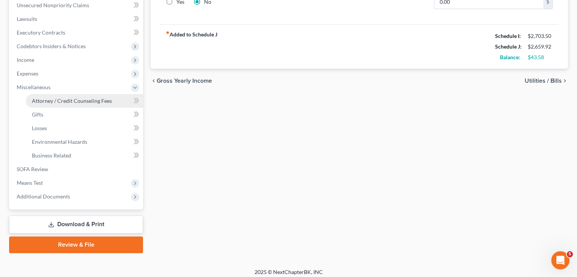
click at [109, 102] on span "Attorney / Credit Counseling Fees" at bounding box center [72, 100] width 80 height 6
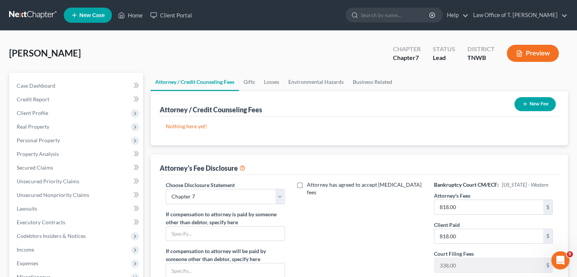
click at [526, 104] on icon "button" at bounding box center [525, 104] width 6 height 6
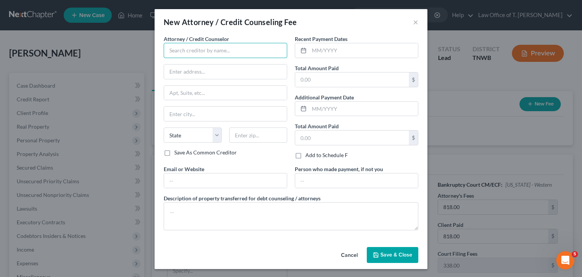
click at [213, 55] on input "text" at bounding box center [226, 50] width 124 height 15
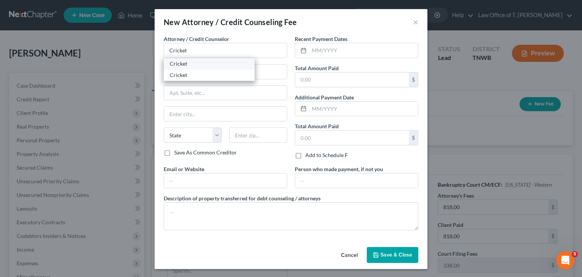
click at [198, 64] on div "Cricket" at bounding box center [209, 64] width 79 height 8
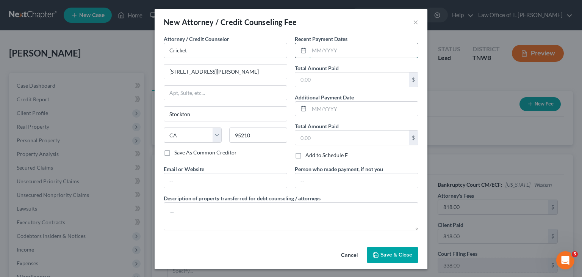
click at [328, 53] on input "text" at bounding box center [363, 50] width 109 height 14
click at [334, 76] on input "text" at bounding box center [352, 79] width 114 height 14
click at [385, 253] on span "Save & Close" at bounding box center [397, 254] width 32 height 6
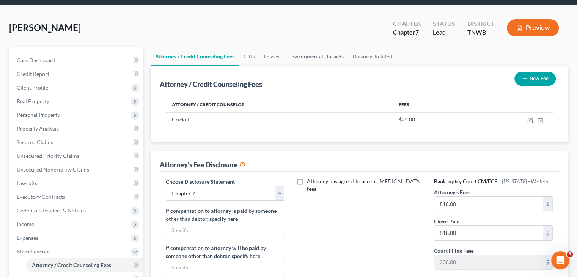
scroll to position [114, 0]
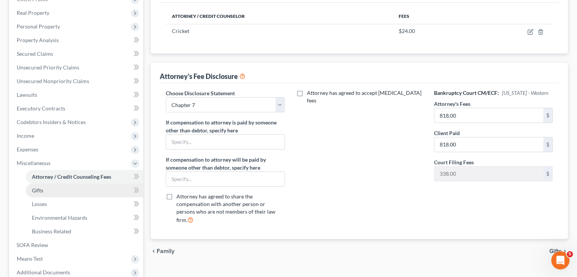
drag, startPoint x: 41, startPoint y: 257, endPoint x: 105, endPoint y: 193, distance: 90.4
click at [41, 257] on span "Means Test" at bounding box center [30, 258] width 26 height 6
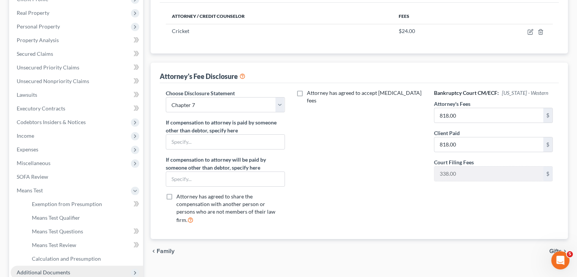
scroll to position [190, 0]
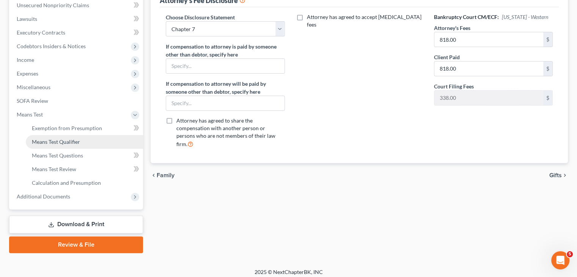
click at [58, 143] on span "Means Test Qualifier" at bounding box center [56, 141] width 48 height 6
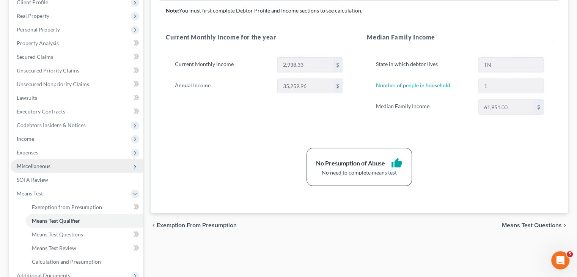
scroll to position [190, 0]
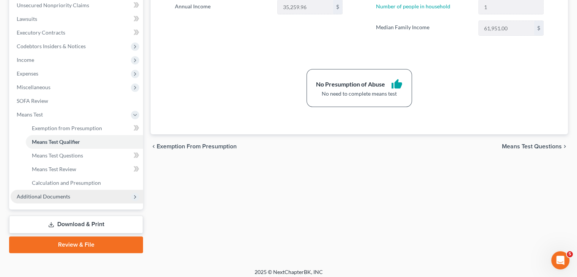
click at [68, 193] on span "Additional Documents" at bounding box center [43, 196] width 53 height 6
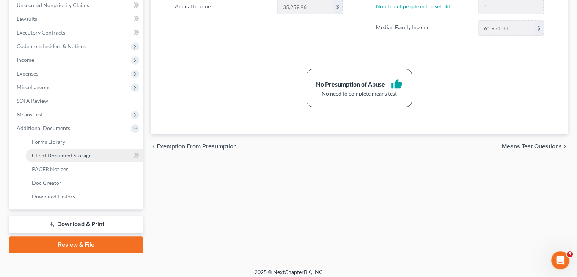
click at [69, 155] on span "Client Document Storage" at bounding box center [62, 155] width 60 height 6
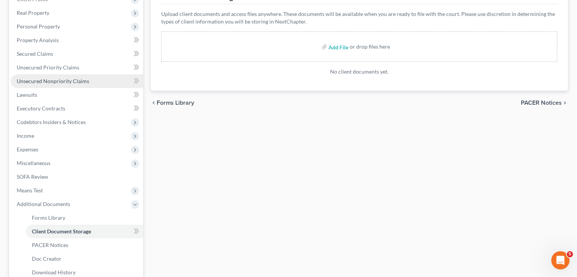
scroll to position [190, 0]
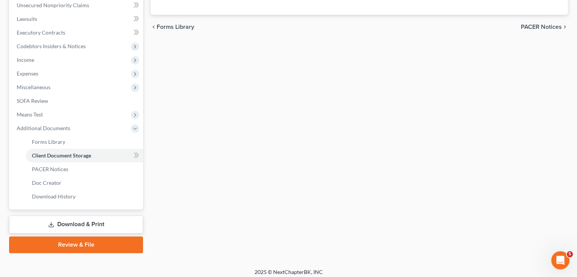
click at [70, 223] on link "Download & Print" at bounding box center [76, 224] width 134 height 18
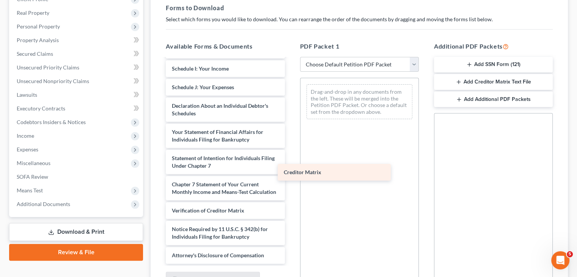
scroll to position [193, 0]
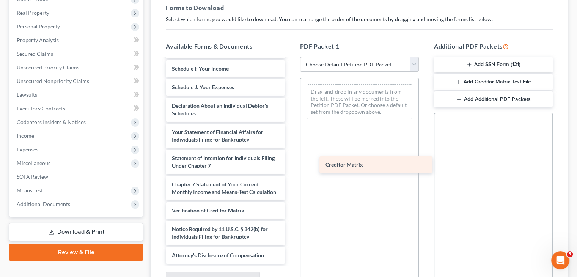
drag, startPoint x: 197, startPoint y: 191, endPoint x: 352, endPoint y: 164, distance: 156.7
click at [290, 164] on div "Creditor Matrix Voluntary Petition for Individuals Filing for Bankruptcy Summar…" at bounding box center [225, 69] width 131 height 390
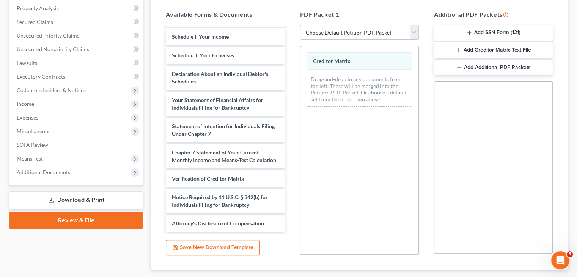
scroll to position [191, 0]
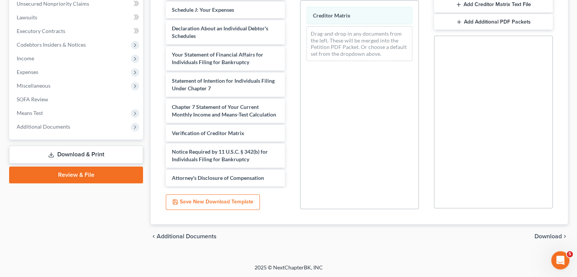
click at [548, 233] on span "Download" at bounding box center [547, 236] width 27 height 6
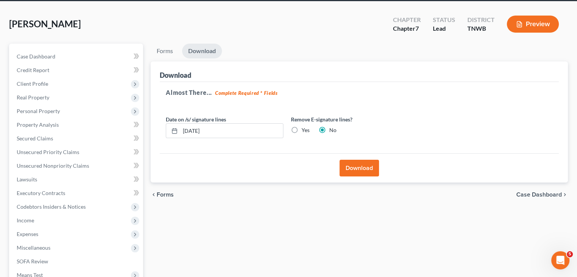
scroll to position [12, 0]
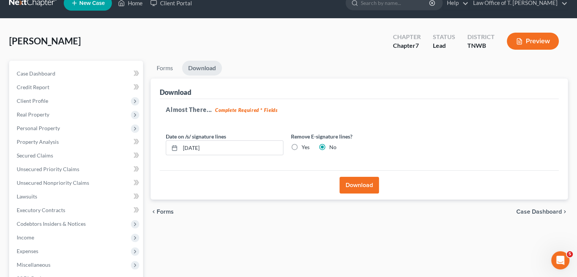
click at [358, 186] on button "Download" at bounding box center [358, 185] width 39 height 17
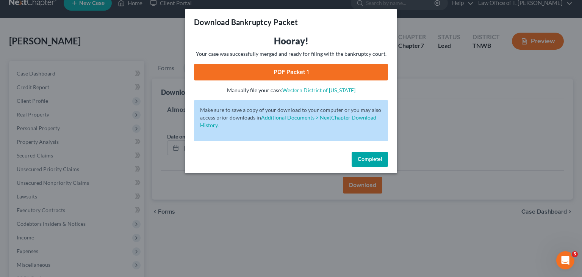
click at [276, 67] on link "PDF Packet 1" at bounding box center [291, 72] width 194 height 17
click at [373, 159] on span "Complete!" at bounding box center [370, 159] width 24 height 6
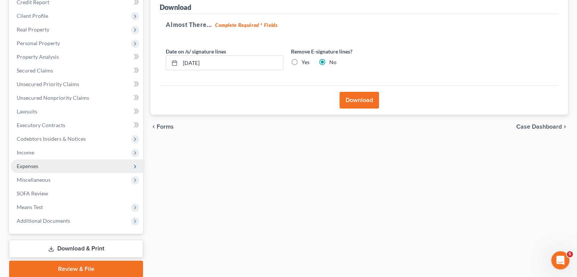
scroll to position [126, 0]
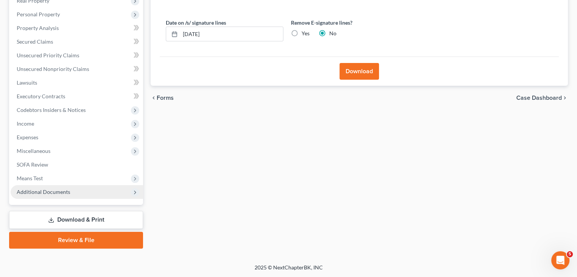
click at [60, 191] on span "Additional Documents" at bounding box center [43, 191] width 53 height 6
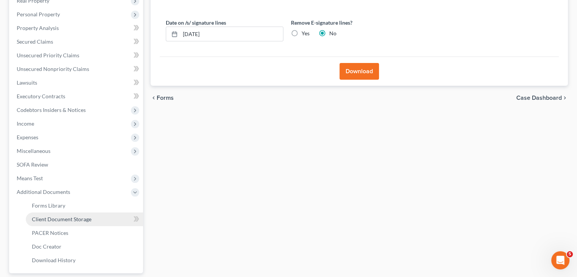
click at [77, 218] on span "Client Document Storage" at bounding box center [62, 219] width 60 height 6
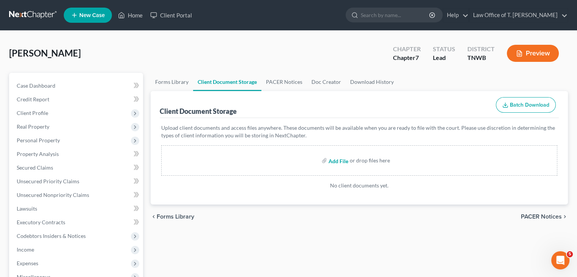
click at [341, 162] on input "file" at bounding box center [337, 161] width 18 height 14
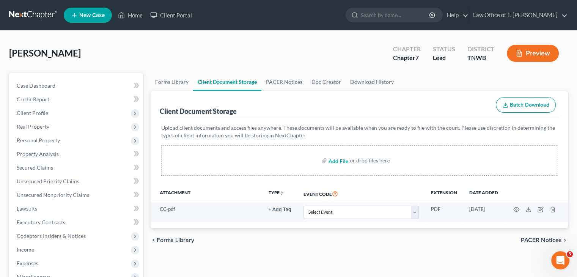
click at [338, 160] on input "file" at bounding box center [337, 161] width 18 height 14
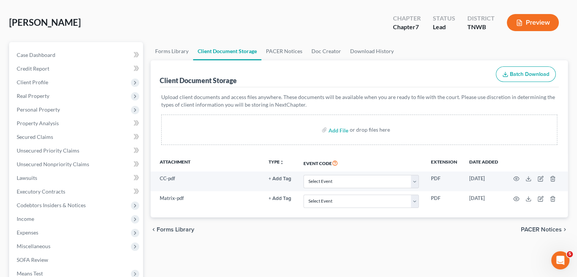
scroll to position [76, 0]
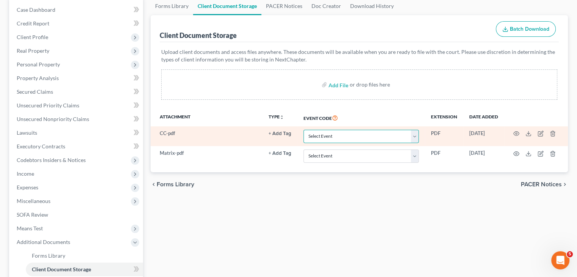
click at [414, 137] on select "Select Event 20 Largest Unsecured Creditors Amended Creditor Matrix (Fee) Amend…" at bounding box center [360, 136] width 115 height 13
click at [303, 130] on select "Select Event 20 Largest Unsecured Creditors Amended Creditor Matrix (Fee) Amend…" at bounding box center [360, 136] width 115 height 13
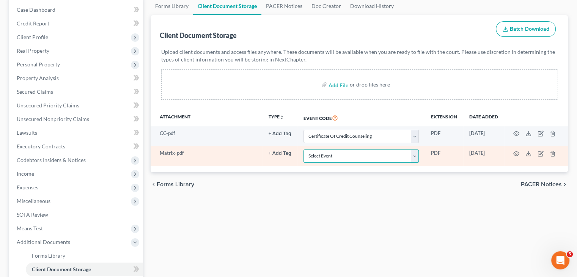
click at [377, 151] on select "Select Event 20 Largest Unsecured Creditors Amended Creditor Matrix (Fee) Amend…" at bounding box center [360, 155] width 115 height 13
click at [303, 149] on select "Select Event 20 Largest Unsecured Creditors Amended Creditor Matrix (Fee) Amend…" at bounding box center [360, 155] width 115 height 13
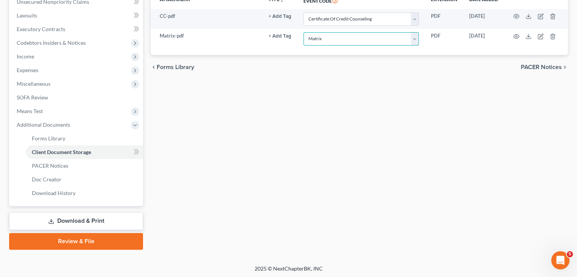
scroll to position [194, 0]
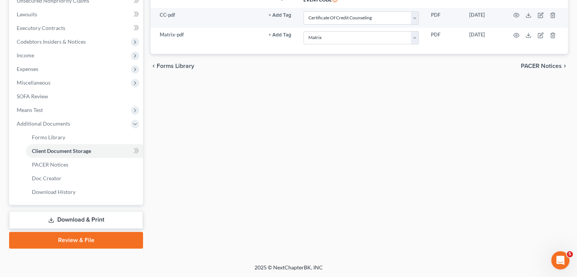
click at [100, 239] on link "Review & File" at bounding box center [76, 240] width 134 height 17
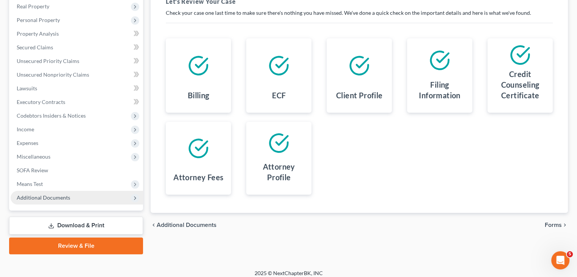
scroll to position [126, 0]
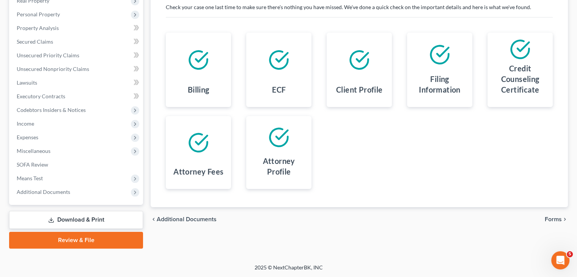
click at [555, 217] on span "Forms" at bounding box center [553, 219] width 17 height 6
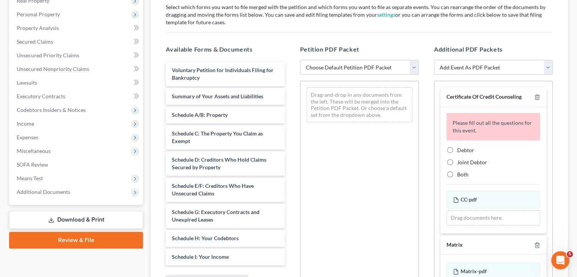
click at [457, 148] on label "Debtor" at bounding box center [465, 150] width 17 height 8
click at [460, 148] on input "Debtor" at bounding box center [462, 148] width 5 height 5
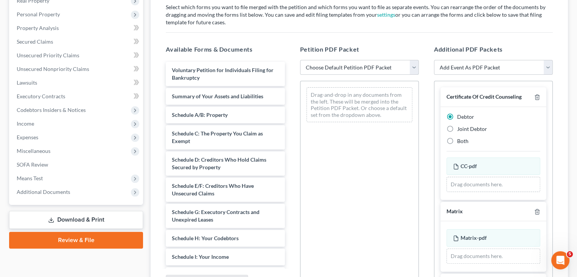
click at [413, 70] on select "Choose Default Petition PDF Packet Emergency Filing (Voluntary Petition and Cre…" at bounding box center [359, 67] width 119 height 15
click at [300, 60] on select "Choose Default Petition PDF Packet Emergency Filing (Voluntary Petition and Cre…" at bounding box center [359, 67] width 119 height 15
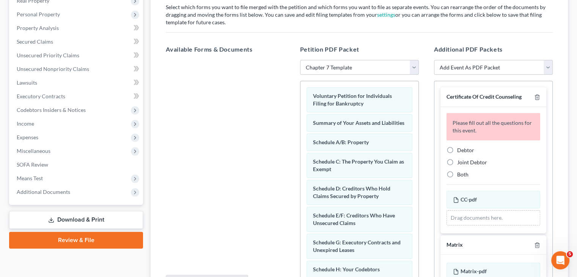
click at [457, 151] on label "Debtor" at bounding box center [465, 150] width 17 height 8
click at [460, 151] on input "Debtor" at bounding box center [462, 148] width 5 height 5
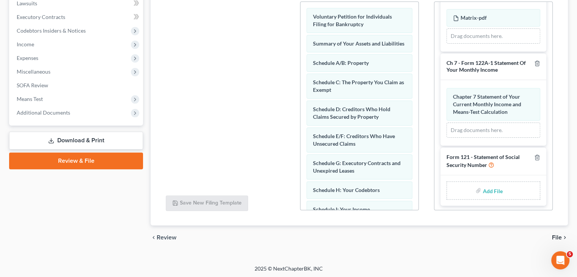
scroll to position [206, 0]
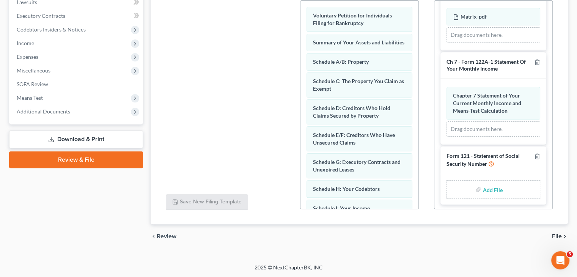
click at [555, 235] on span "File" at bounding box center [557, 236] width 10 height 6
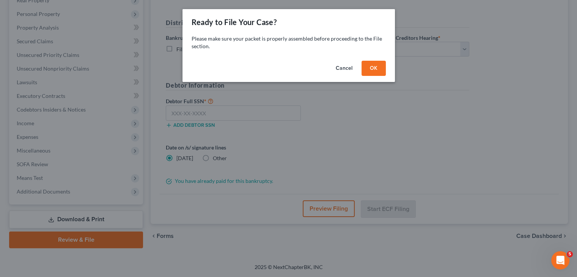
scroll to position [126, 0]
click at [375, 66] on button "OK" at bounding box center [376, 68] width 24 height 15
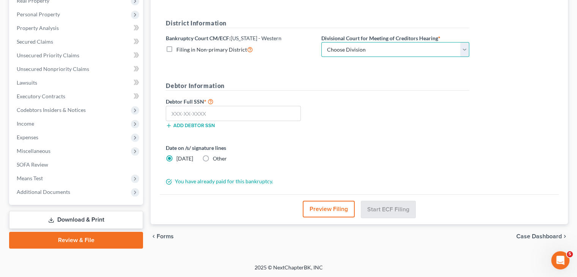
drag, startPoint x: 463, startPoint y: 52, endPoint x: 439, endPoint y: 55, distance: 24.1
click at [463, 52] on select "Choose Division [PERSON_NAME] Memphis" at bounding box center [395, 49] width 148 height 15
click at [321, 42] on select "Choose Division [PERSON_NAME] Memphis" at bounding box center [395, 49] width 148 height 15
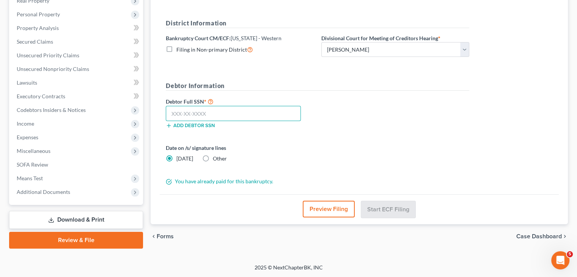
click at [232, 114] on input "text" at bounding box center [233, 113] width 135 height 15
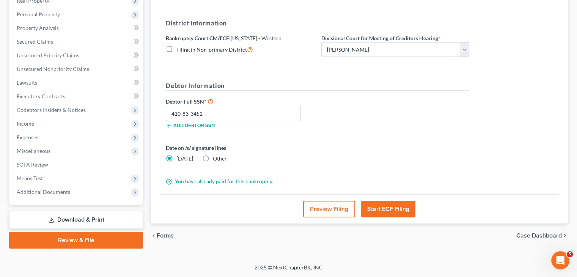
click at [394, 210] on button "Start ECF Filing" at bounding box center [388, 209] width 54 height 17
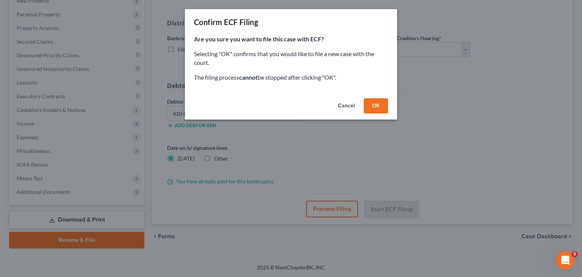
click at [377, 105] on button "OK" at bounding box center [376, 105] width 24 height 15
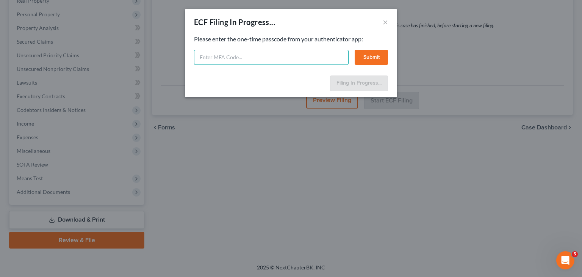
click at [241, 63] on input "text" at bounding box center [271, 57] width 155 height 15
click at [370, 60] on button "Submit" at bounding box center [371, 57] width 33 height 15
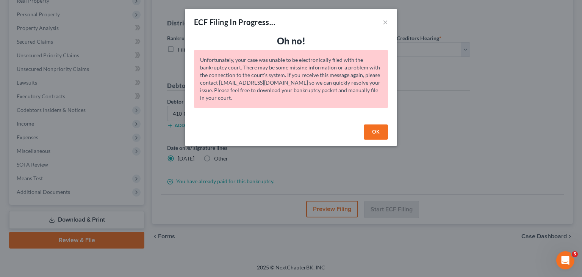
click at [368, 130] on button "OK" at bounding box center [376, 131] width 24 height 15
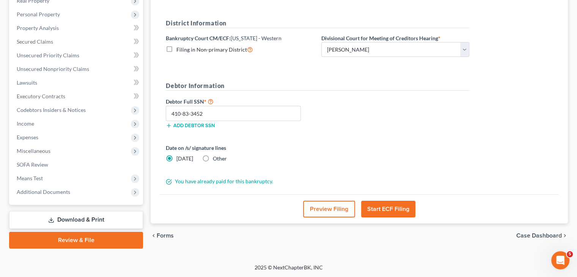
click at [398, 204] on button "Start ECF Filing" at bounding box center [388, 209] width 54 height 17
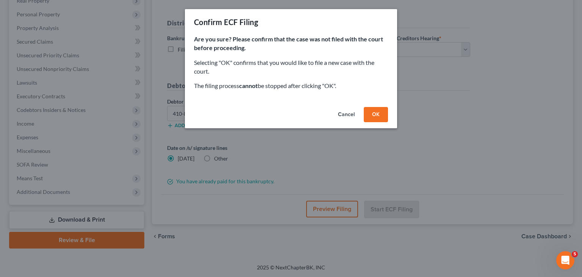
click at [380, 116] on button "OK" at bounding box center [376, 114] width 24 height 15
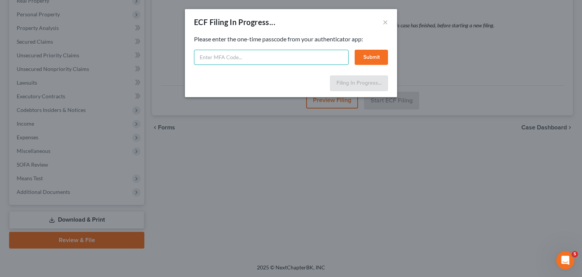
click at [229, 56] on input "text" at bounding box center [271, 57] width 155 height 15
click at [370, 58] on button "Submit" at bounding box center [371, 57] width 33 height 15
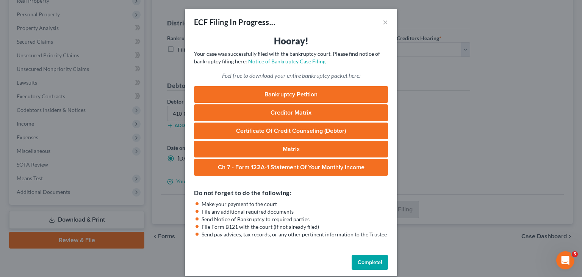
click at [320, 97] on link "Bankruptcy Petition" at bounding box center [291, 94] width 194 height 17
click at [373, 260] on button "Complete!" at bounding box center [370, 262] width 36 height 15
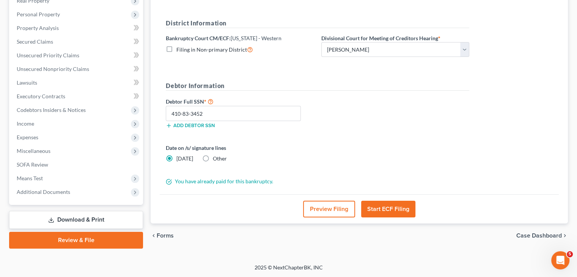
click at [105, 217] on link "Download & Print" at bounding box center [76, 220] width 134 height 18
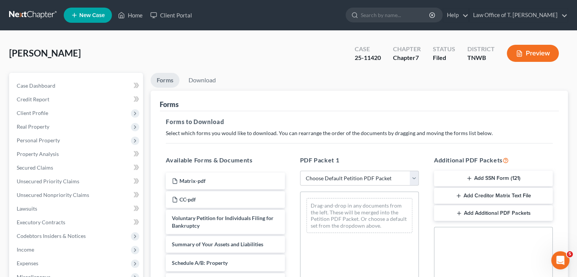
click at [501, 177] on button "Add SSN Form (121)" at bounding box center [493, 179] width 119 height 16
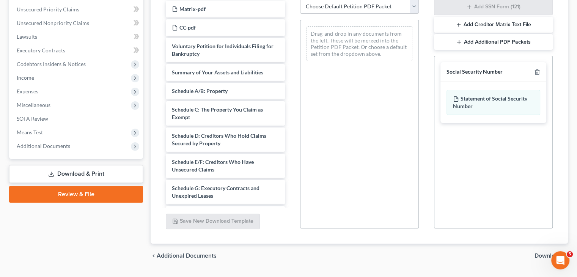
scroll to position [191, 0]
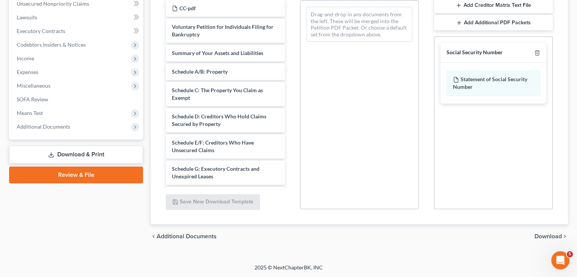
click at [551, 236] on span "Download" at bounding box center [547, 236] width 27 height 6
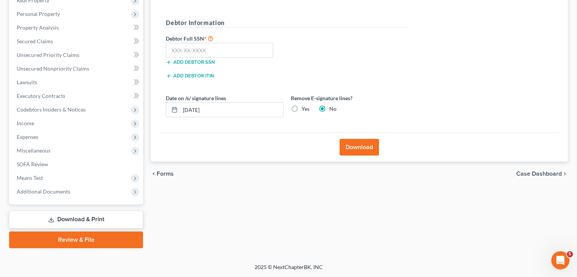
scroll to position [126, 0]
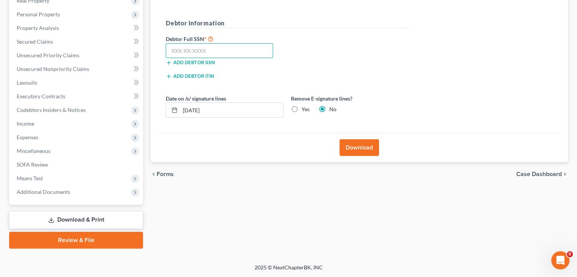
click at [219, 52] on input "text" at bounding box center [219, 50] width 107 height 15
click at [360, 146] on button "Download" at bounding box center [358, 147] width 39 height 17
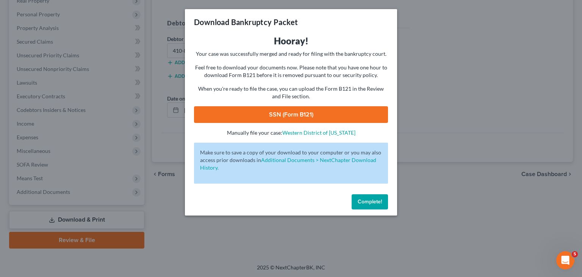
click at [293, 115] on link "SSN (Form B121)" at bounding box center [291, 114] width 194 height 17
click at [365, 199] on span "Complete!" at bounding box center [370, 201] width 24 height 6
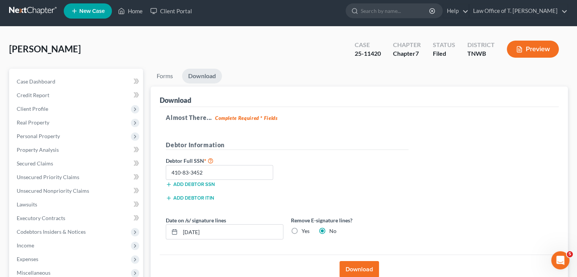
scroll to position [0, 0]
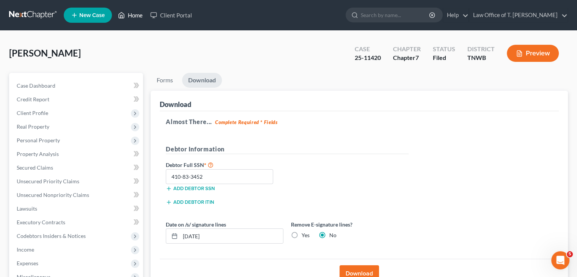
drag, startPoint x: 129, startPoint y: 16, endPoint x: 134, endPoint y: 28, distance: 13.2
click at [129, 16] on link "Home" at bounding box center [130, 15] width 32 height 14
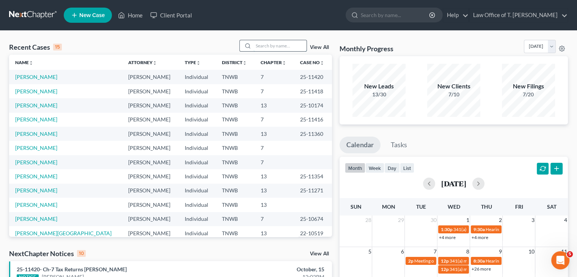
click at [271, 43] on input "search" at bounding box center [279, 45] width 53 height 11
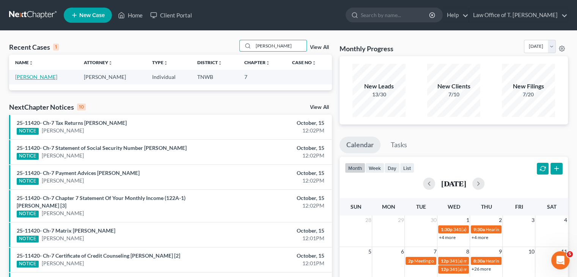
click at [28, 76] on link "[PERSON_NAME]" at bounding box center [36, 77] width 42 height 6
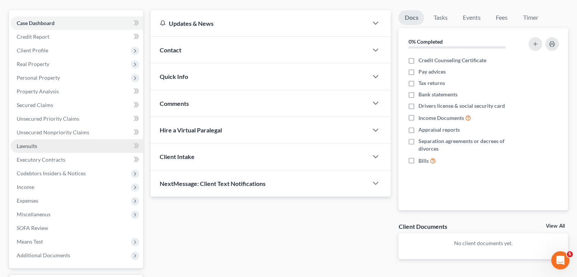
scroll to position [76, 0]
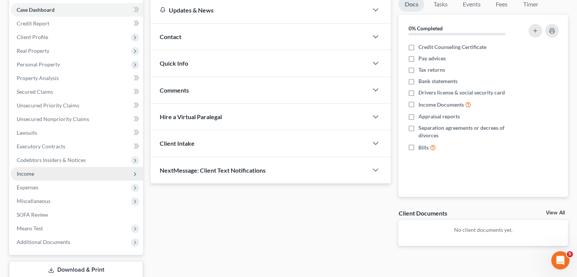
click at [35, 172] on span "Income" at bounding box center [77, 174] width 132 height 14
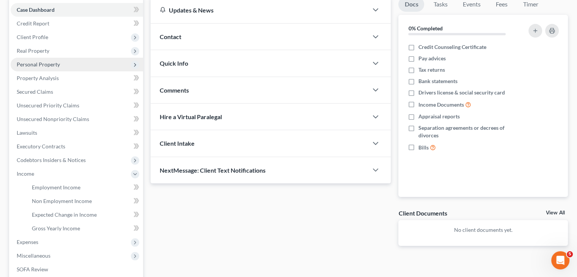
click at [44, 64] on span "Personal Property" at bounding box center [38, 64] width 43 height 6
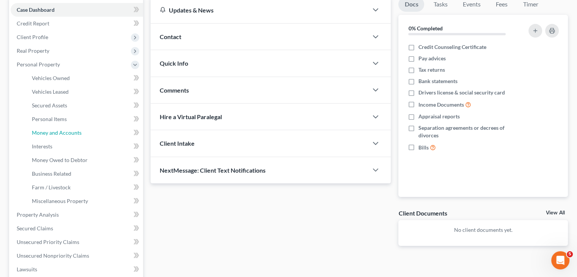
drag, startPoint x: 64, startPoint y: 129, endPoint x: 220, endPoint y: 117, distance: 156.3
click at [64, 130] on span "Money and Accounts" at bounding box center [57, 132] width 50 height 6
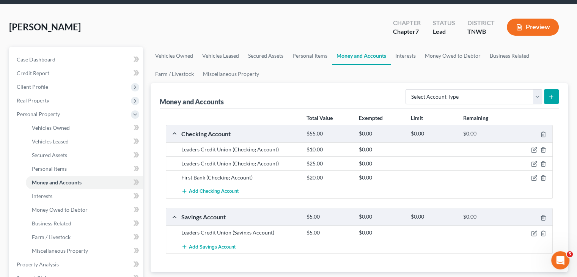
scroll to position [38, 0]
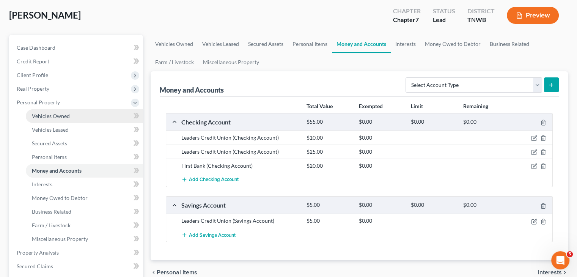
click at [67, 115] on span "Vehicles Owned" at bounding box center [51, 116] width 38 height 6
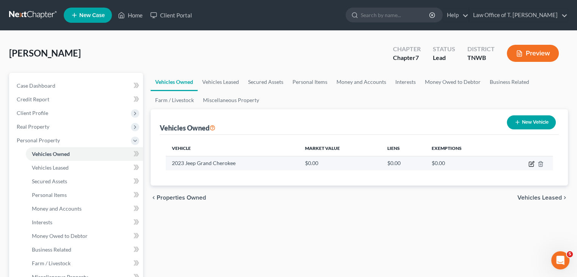
click at [529, 164] on icon "button" at bounding box center [531, 164] width 6 height 6
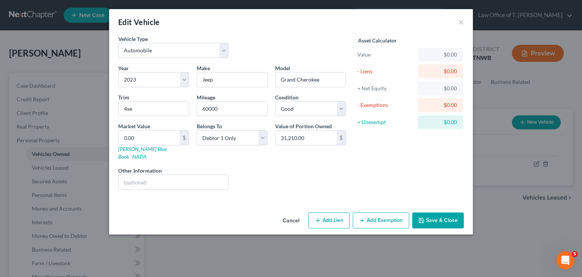
click at [333, 212] on button "Add Lien" at bounding box center [329, 220] width 41 height 16
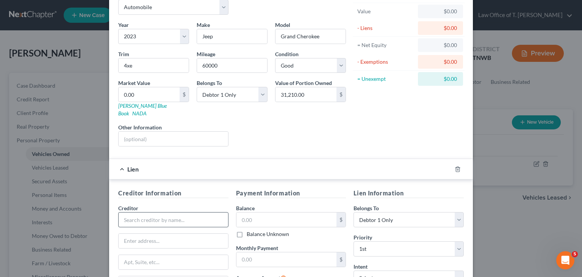
scroll to position [76, 0]
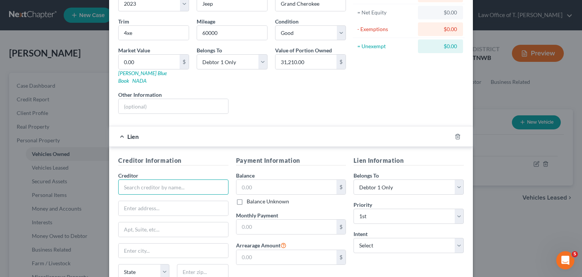
click at [143, 179] on input "text" at bounding box center [173, 186] width 110 height 15
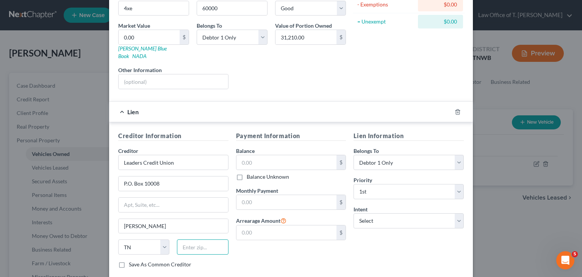
scroll to position [114, 0]
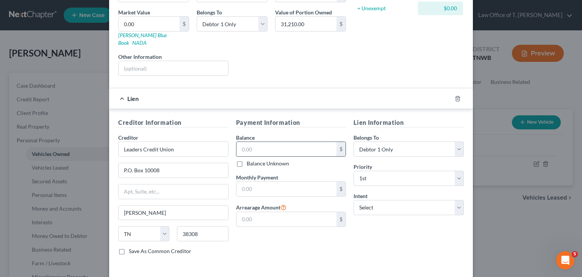
click at [268, 142] on input "text" at bounding box center [287, 149] width 100 height 14
click at [266, 182] on input "text" at bounding box center [287, 189] width 100 height 14
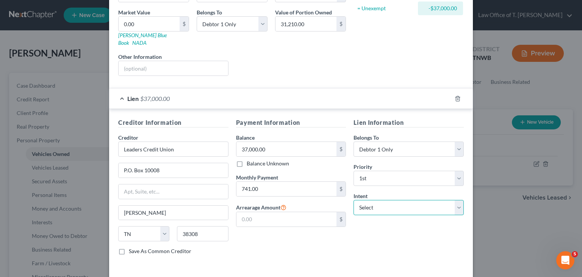
drag, startPoint x: 408, startPoint y: 198, endPoint x: 407, endPoint y: 205, distance: 7.6
click at [408, 200] on select "Select Surrender Redeem Reaffirm Avoid Other" at bounding box center [409, 207] width 110 height 15
click at [354, 200] on select "Select Surrender Redeem Reaffirm Avoid Other" at bounding box center [409, 207] width 110 height 15
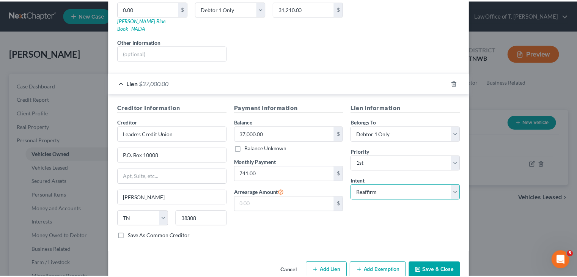
scroll to position [137, 0]
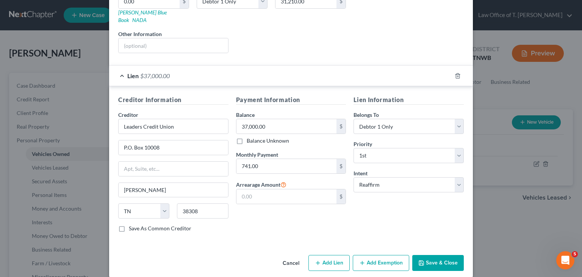
click at [440, 255] on button "Save & Close" at bounding box center [439, 263] width 52 height 16
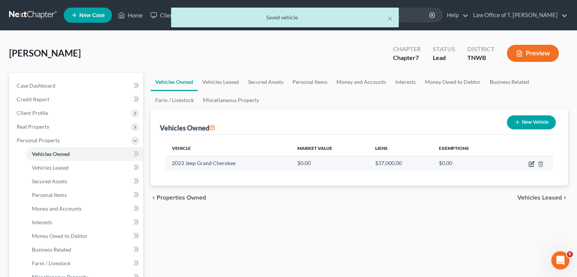
click at [531, 163] on icon "button" at bounding box center [531, 164] width 6 height 6
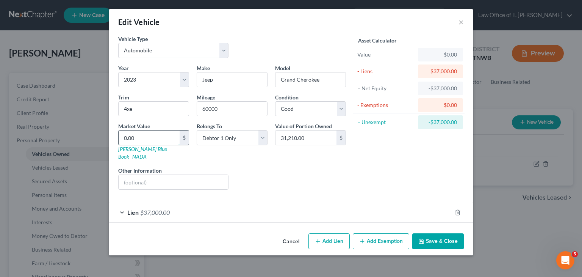
click at [167, 139] on input "0.00" at bounding box center [149, 137] width 61 height 14
click at [452, 234] on button "Save & Close" at bounding box center [439, 241] width 52 height 16
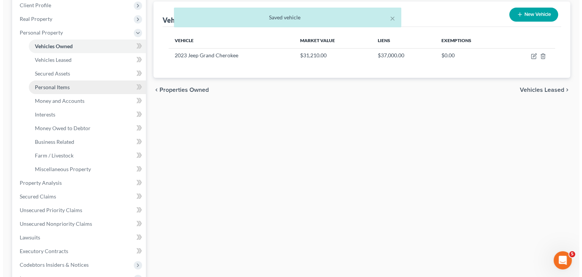
scroll to position [114, 0]
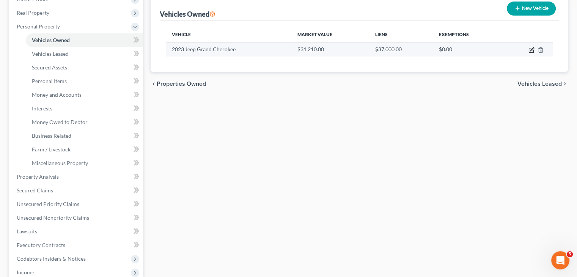
click at [529, 50] on icon "button" at bounding box center [531, 50] width 6 height 6
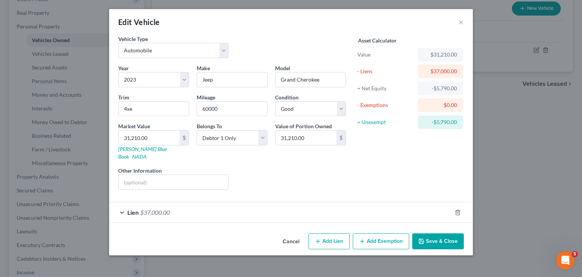
click at [122, 204] on div "Lien $37,000.00" at bounding box center [280, 212] width 343 height 20
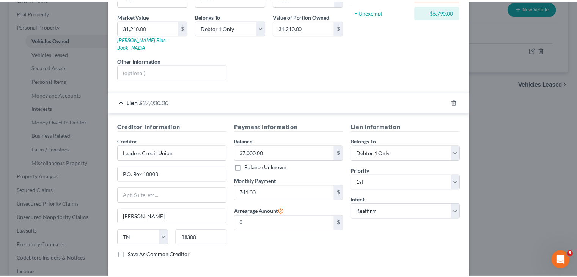
scroll to position [137, 0]
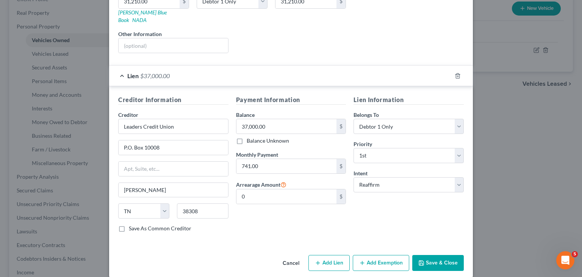
click at [441, 255] on button "Save & Close" at bounding box center [439, 263] width 52 height 16
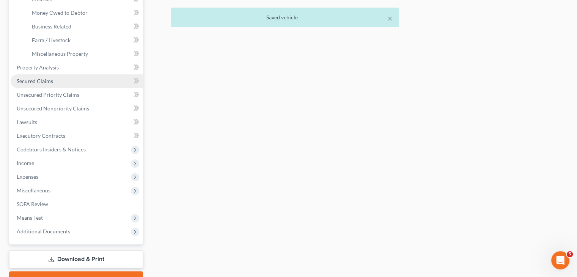
scroll to position [228, 0]
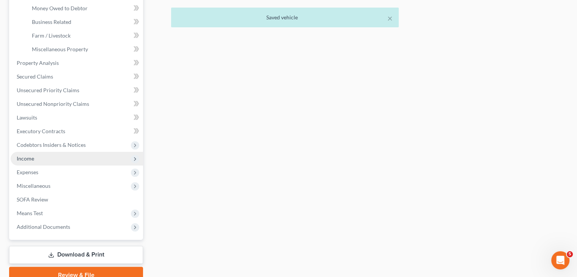
click at [35, 159] on span "Income" at bounding box center [77, 159] width 132 height 14
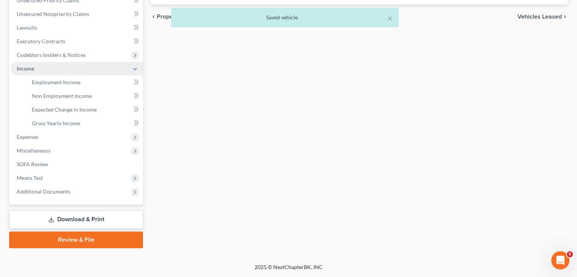
scroll to position [180, 0]
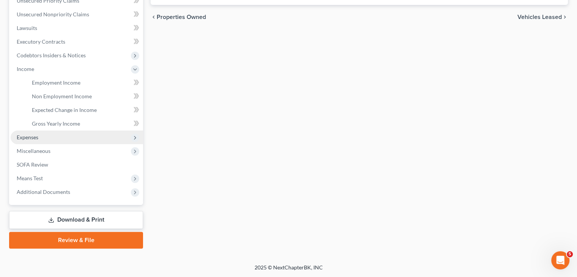
click at [35, 138] on span "Expenses" at bounding box center [28, 137] width 22 height 6
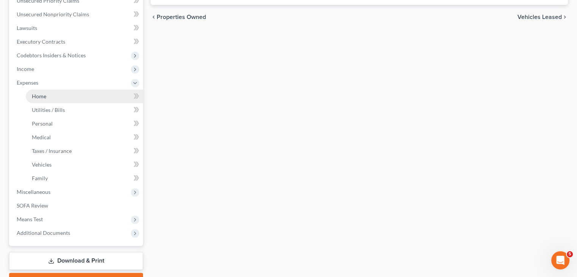
click at [60, 98] on link "Home" at bounding box center [84, 96] width 117 height 14
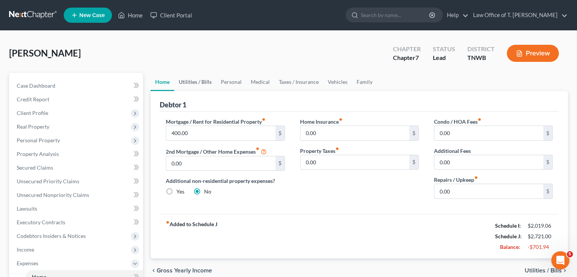
click at [195, 82] on link "Utilities / Bills" at bounding box center [195, 82] width 42 height 18
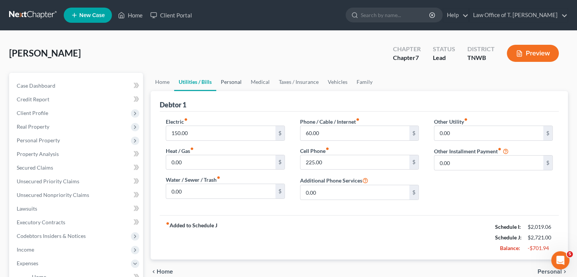
click at [236, 82] on link "Personal" at bounding box center [231, 82] width 30 height 18
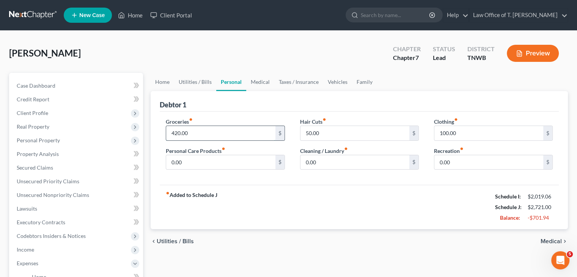
click at [197, 132] on input "420.00" at bounding box center [220, 133] width 109 height 14
click at [461, 132] on input "100.00" at bounding box center [488, 133] width 109 height 14
click at [194, 82] on link "Utilities / Bills" at bounding box center [195, 82] width 42 height 18
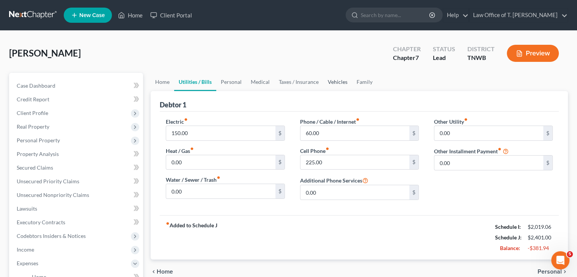
click at [340, 82] on link "Vehicles" at bounding box center [337, 82] width 29 height 18
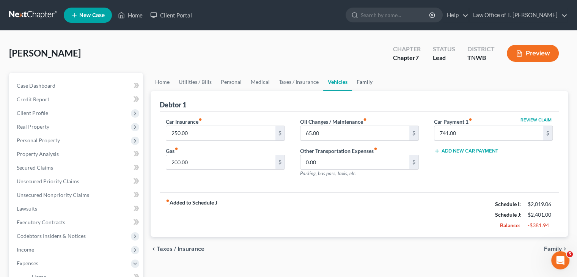
click at [359, 82] on link "Family" at bounding box center [364, 82] width 25 height 18
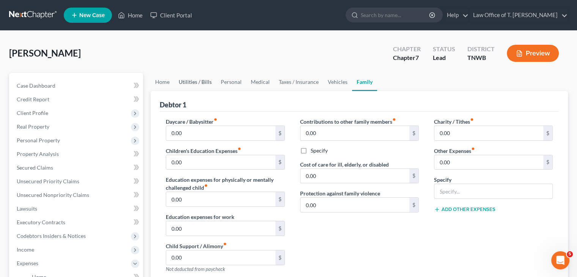
click at [202, 83] on link "Utilities / Bills" at bounding box center [195, 82] width 42 height 18
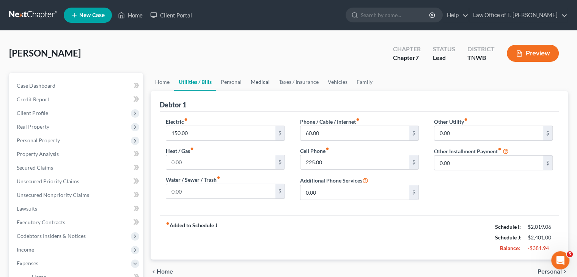
click at [257, 81] on link "Medical" at bounding box center [260, 82] width 28 height 18
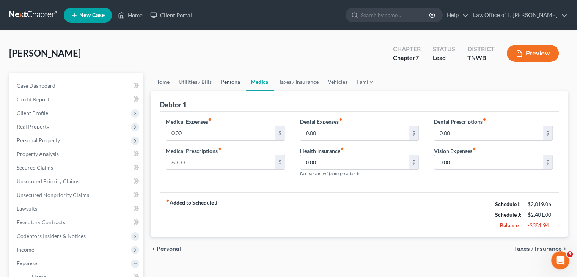
click at [238, 81] on link "Personal" at bounding box center [231, 82] width 30 height 18
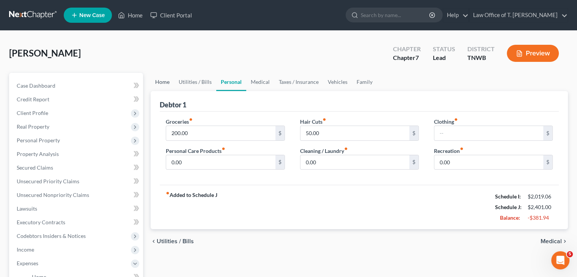
click at [170, 82] on link "Home" at bounding box center [163, 82] width 24 height 18
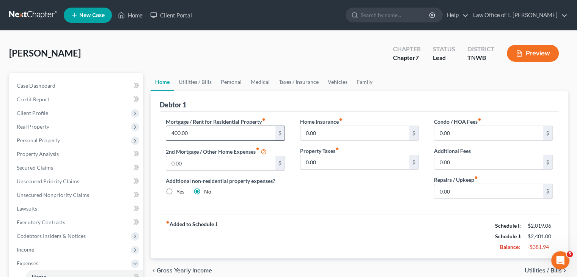
click at [191, 135] on input "400.00" at bounding box center [220, 133] width 109 height 14
click at [195, 77] on link "Utilities / Bills" at bounding box center [195, 82] width 42 height 18
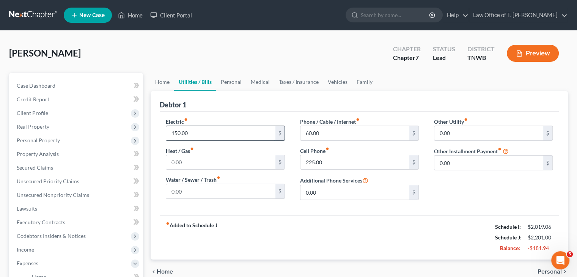
click at [199, 132] on input "150.00" at bounding box center [220, 133] width 109 height 14
click at [235, 83] on link "Personal" at bounding box center [231, 82] width 30 height 18
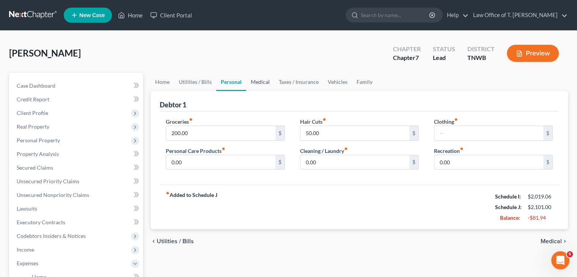
click at [262, 83] on link "Medical" at bounding box center [260, 82] width 28 height 18
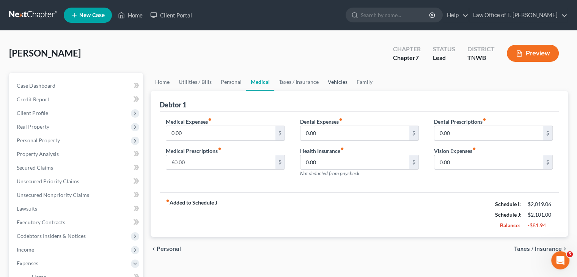
drag, startPoint x: 340, startPoint y: 85, endPoint x: 335, endPoint y: 85, distance: 4.6
click at [339, 84] on link "Vehicles" at bounding box center [337, 82] width 29 height 18
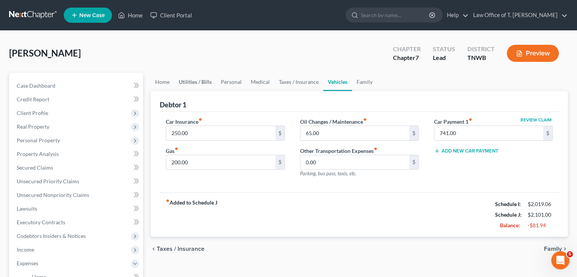
click at [198, 83] on link "Utilities / Bills" at bounding box center [195, 82] width 42 height 18
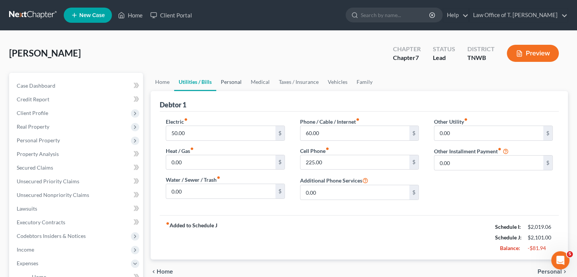
click at [232, 84] on link "Personal" at bounding box center [231, 82] width 30 height 18
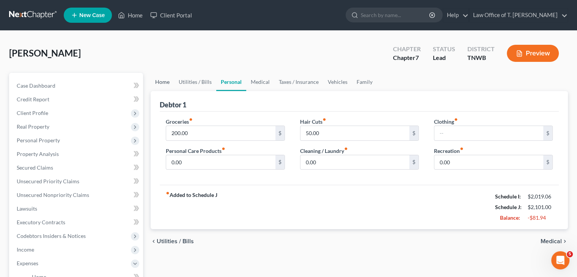
click at [164, 82] on link "Home" at bounding box center [163, 82] width 24 height 18
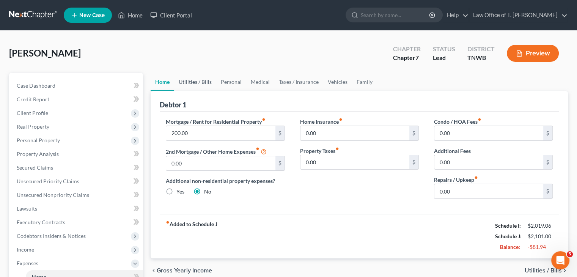
click at [199, 80] on link "Utilities / Bills" at bounding box center [195, 82] width 42 height 18
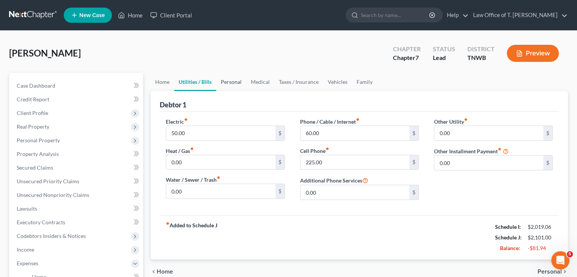
click at [237, 82] on link "Personal" at bounding box center [231, 82] width 30 height 18
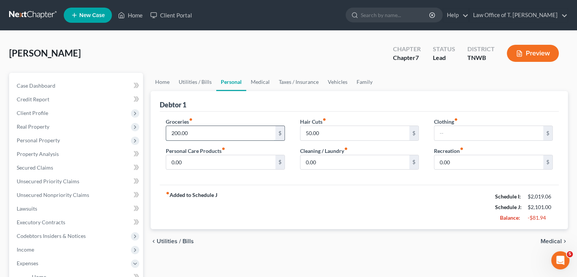
click at [202, 132] on input "200.00" at bounding box center [220, 133] width 109 height 14
click at [325, 203] on div "fiber_manual_record Added to Schedule J Schedule I: $2,019.06 Schedule J: $2,00…" at bounding box center [359, 207] width 399 height 44
click at [36, 127] on span "Real Property" at bounding box center [33, 126] width 33 height 6
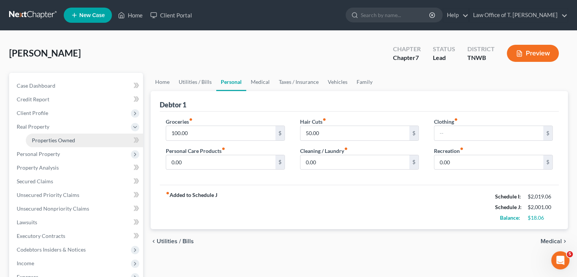
click at [45, 140] on span "Properties Owned" at bounding box center [53, 140] width 43 height 6
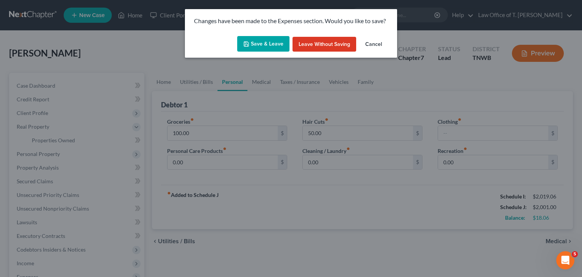
click at [272, 43] on button "Save & Leave" at bounding box center [263, 44] width 52 height 16
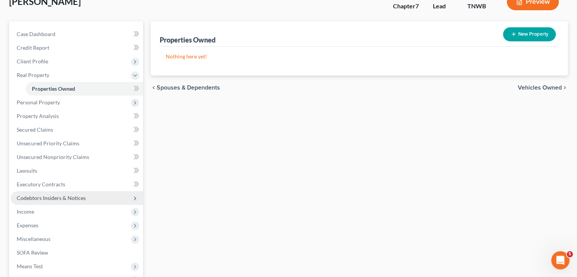
scroll to position [76, 0]
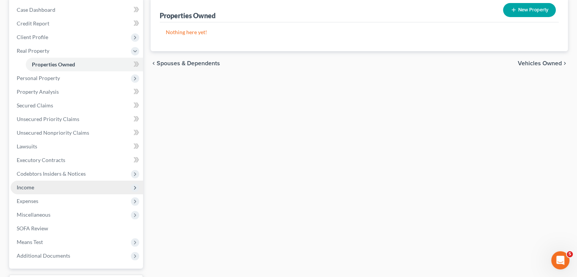
click at [27, 188] on span "Income" at bounding box center [25, 187] width 17 height 6
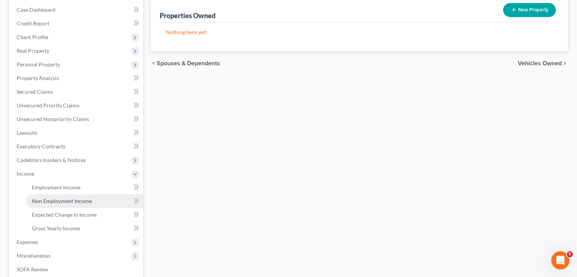
click at [76, 201] on span "Non Employment Income" at bounding box center [62, 201] width 60 height 6
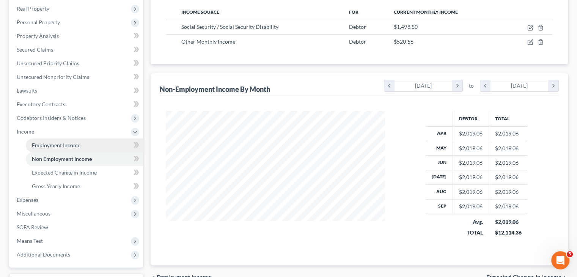
scroll to position [105, 0]
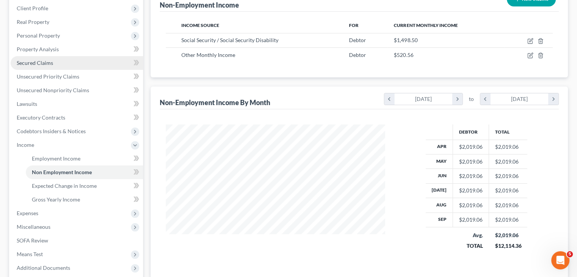
click at [44, 66] on span "Secured Claims" at bounding box center [35, 63] width 36 height 6
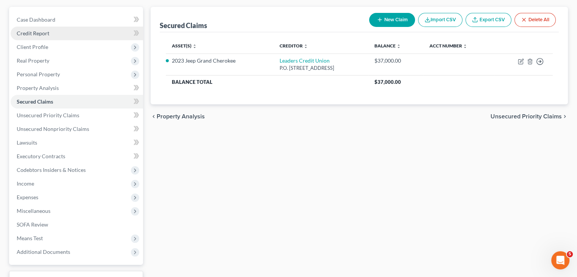
scroll to position [76, 0]
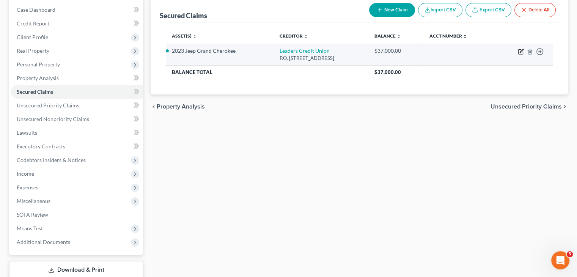
click at [520, 52] on icon "button" at bounding box center [520, 50] width 3 height 3
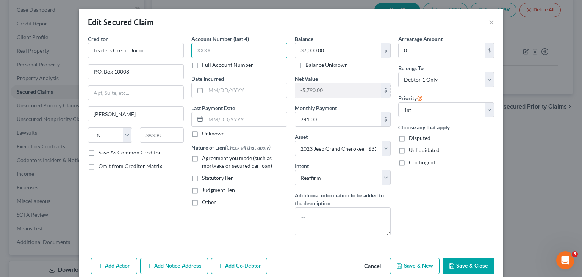
click at [224, 53] on input "text" at bounding box center [239, 50] width 96 height 15
click at [202, 158] on label "Agreement you made (such as mortgage or secured car loan)" at bounding box center [244, 161] width 85 height 15
click at [205, 158] on input "Agreement you made (such as mortgage or secured car loan)" at bounding box center [207, 156] width 5 height 5
click at [464, 261] on button "Save & Close" at bounding box center [469, 266] width 52 height 16
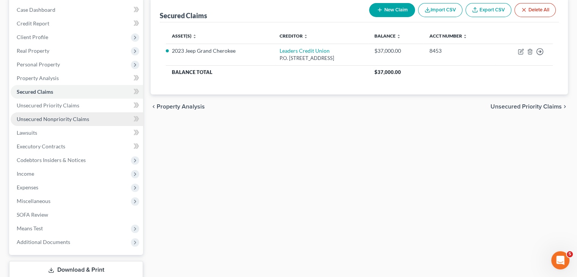
click at [49, 117] on span "Unsecured Nonpriority Claims" at bounding box center [53, 119] width 72 height 6
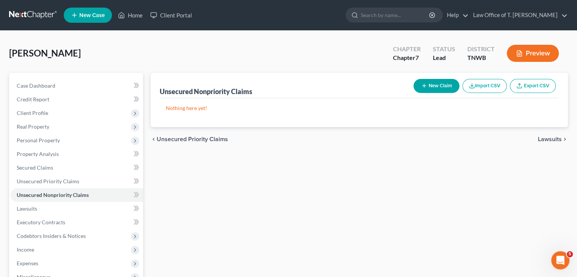
click at [429, 90] on button "New Claim" at bounding box center [436, 86] width 46 height 14
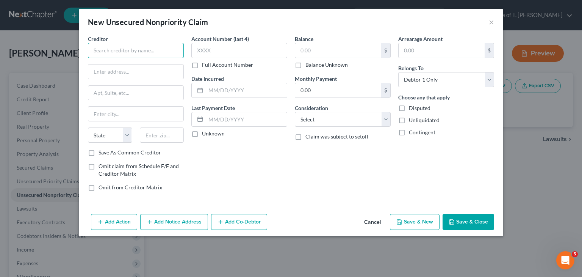
click at [120, 52] on input "text" at bounding box center [136, 50] width 96 height 15
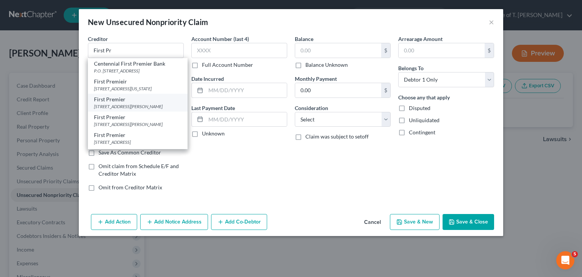
click at [143, 110] on div "[STREET_ADDRESS][PERSON_NAME]" at bounding box center [138, 106] width 88 height 6
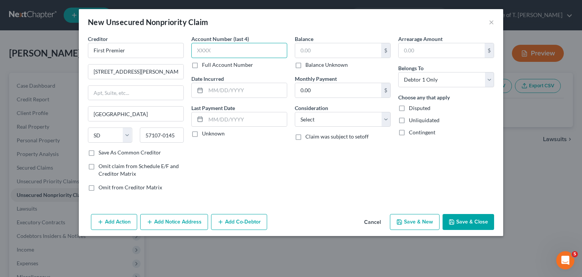
click at [215, 53] on input "text" at bounding box center [239, 50] width 96 height 15
click at [326, 52] on input "text" at bounding box center [338, 50] width 86 height 14
click at [202, 133] on label "Unknown" at bounding box center [213, 134] width 23 height 8
click at [205, 133] on input "Unknown" at bounding box center [207, 132] width 5 height 5
click at [471, 222] on button "Save & Close" at bounding box center [469, 222] width 52 height 16
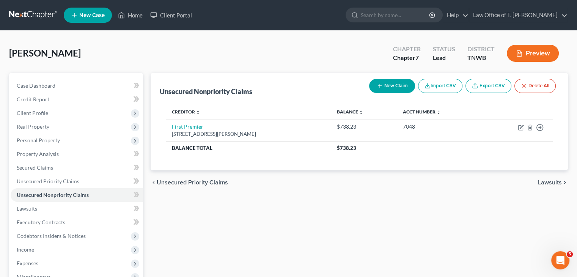
click at [398, 89] on button "New Claim" at bounding box center [392, 86] width 46 height 14
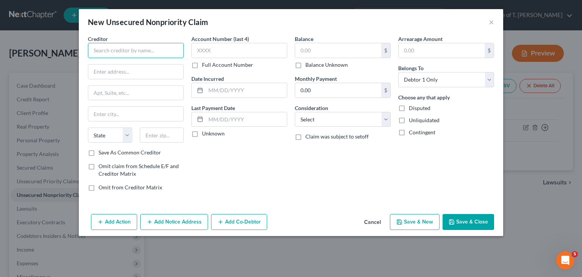
click at [158, 49] on input "text" at bounding box center [136, 50] width 96 height 15
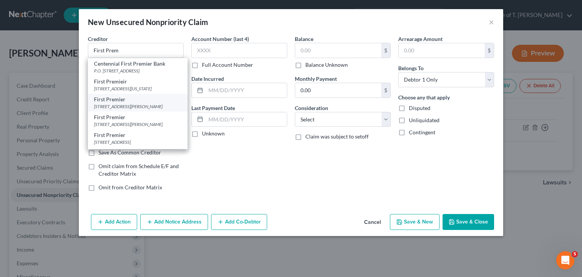
click at [134, 110] on div "[STREET_ADDRESS][PERSON_NAME]" at bounding box center [138, 106] width 88 height 6
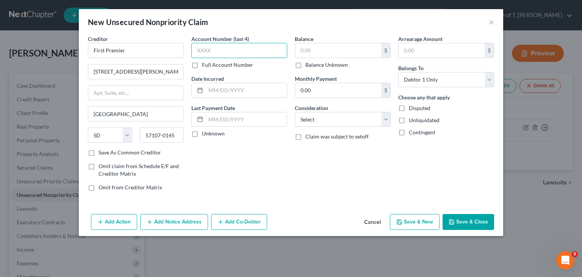
click at [219, 47] on input "text" at bounding box center [239, 50] width 96 height 15
click at [323, 52] on input "text" at bounding box center [338, 50] width 86 height 14
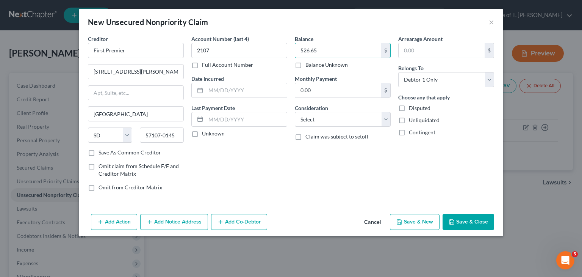
click at [202, 133] on label "Unknown" at bounding box center [213, 134] width 23 height 8
click at [205, 133] on input "Unknown" at bounding box center [207, 132] width 5 height 5
click at [464, 223] on button "Save & Close" at bounding box center [469, 222] width 52 height 16
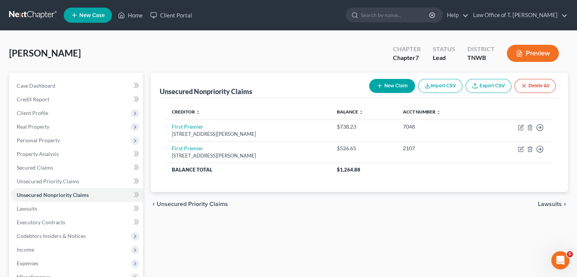
click at [398, 87] on button "New Claim" at bounding box center [392, 86] width 46 height 14
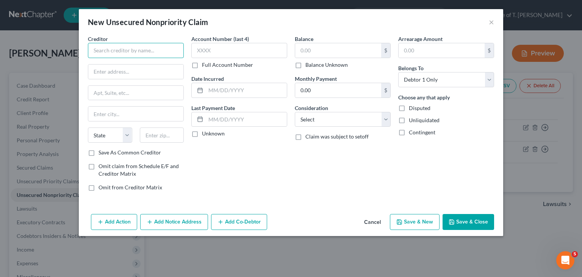
click at [170, 53] on input "text" at bounding box center [136, 50] width 96 height 15
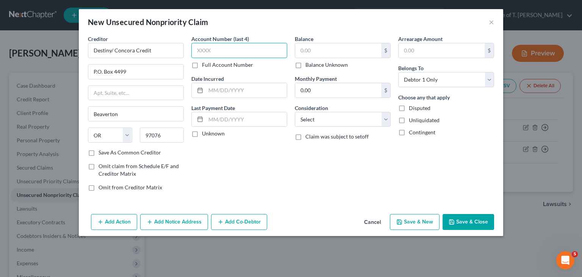
click at [234, 49] on input "text" at bounding box center [239, 50] width 96 height 15
click at [341, 53] on input "text" at bounding box center [338, 50] width 86 height 14
click at [99, 152] on label "Save As Common Creditor" at bounding box center [130, 153] width 63 height 8
click at [102, 152] on input "Save As Common Creditor" at bounding box center [104, 151] width 5 height 5
click at [481, 222] on button "Save & Close" at bounding box center [469, 222] width 52 height 16
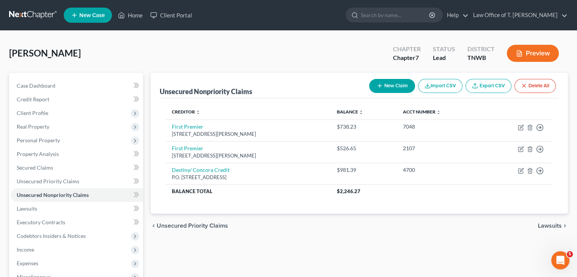
click at [396, 82] on button "New Claim" at bounding box center [392, 86] width 46 height 14
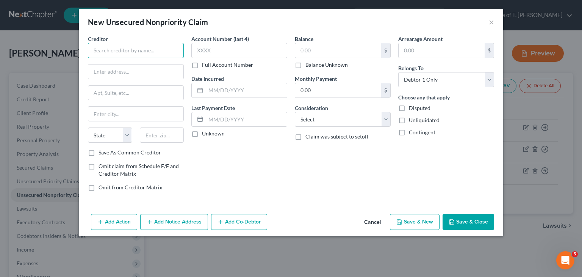
click at [138, 49] on input "text" at bounding box center [136, 50] width 96 height 15
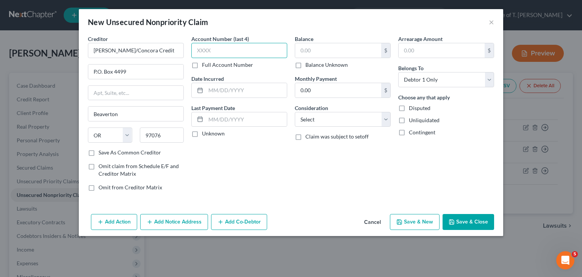
click at [240, 48] on input "text" at bounding box center [239, 50] width 96 height 15
click at [316, 50] on input "text" at bounding box center [338, 50] width 86 height 14
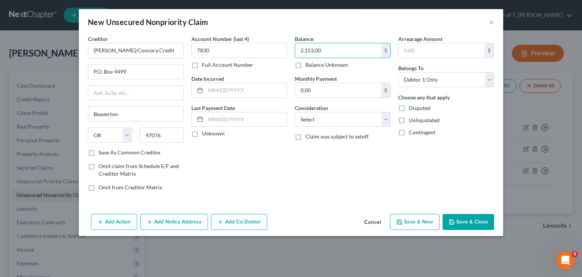
click at [202, 133] on label "Unknown" at bounding box center [213, 134] width 23 height 8
click at [205, 133] on input "Unknown" at bounding box center [207, 132] width 5 height 5
click at [202, 134] on label "Unknown" at bounding box center [213, 134] width 23 height 8
click at [205, 134] on input "Unknown" at bounding box center [207, 132] width 5 height 5
click at [202, 133] on label "Unknown" at bounding box center [213, 134] width 23 height 8
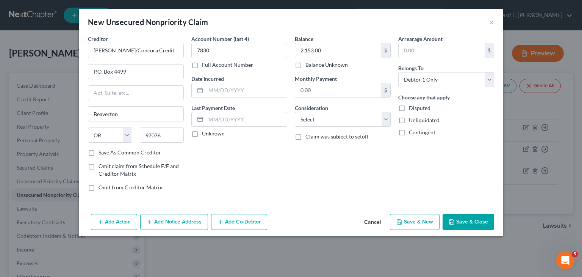
click at [205, 133] on input "Unknown" at bounding box center [207, 132] width 5 height 5
click at [202, 133] on label "Unknown" at bounding box center [213, 134] width 23 height 8
click at [205, 133] on input "Unknown" at bounding box center [207, 132] width 5 height 5
click at [202, 134] on label "Unknown" at bounding box center [213, 134] width 23 height 8
click at [205, 134] on input "Unknown" at bounding box center [207, 132] width 5 height 5
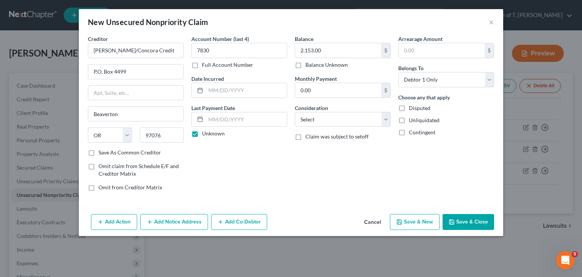
click at [449, 162] on div "Arrearage Amount $ Belongs To * Select Debtor 1 Only Debtor 2 Only Debtor 1 And…" at bounding box center [447, 116] width 104 height 162
click at [472, 222] on button "Save & Close" at bounding box center [469, 222] width 52 height 16
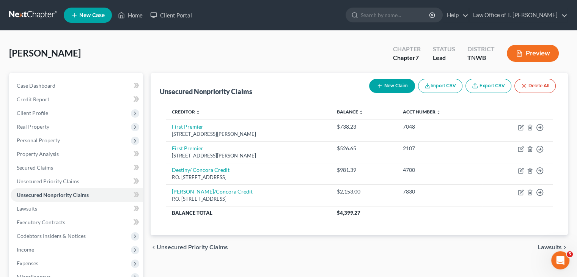
click at [385, 88] on button "New Claim" at bounding box center [392, 86] width 46 height 14
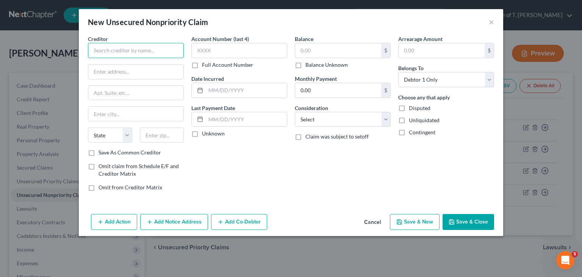
click at [161, 49] on input "text" at bounding box center [136, 50] width 96 height 15
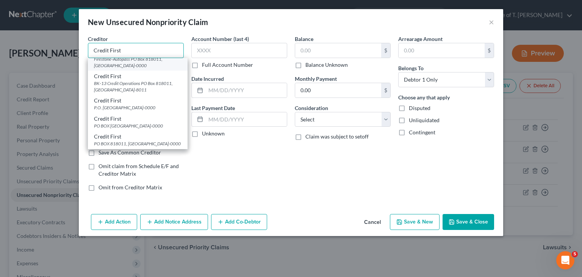
scroll to position [38, 0]
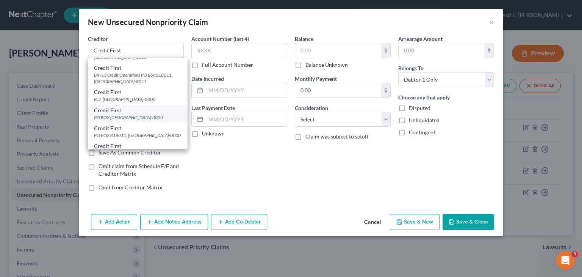
click at [152, 121] on div "PO BOX [GEOGRAPHIC_DATA]-0000" at bounding box center [138, 117] width 88 height 6
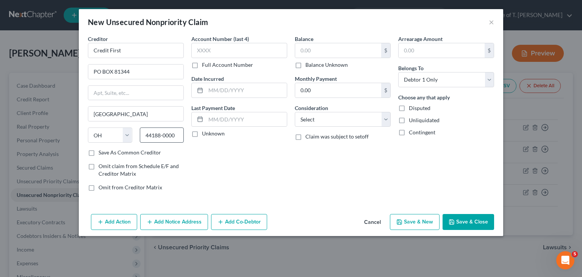
scroll to position [0, 0]
click at [198, 49] on input "text" at bounding box center [239, 50] width 96 height 15
click at [306, 66] on label "Balance Unknown" at bounding box center [327, 65] width 42 height 8
click at [309, 66] on input "Balance Unknown" at bounding box center [311, 63] width 5 height 5
click at [467, 223] on button "Save & Close" at bounding box center [469, 222] width 52 height 16
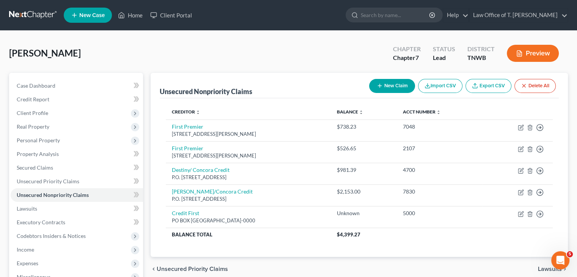
click at [393, 88] on button "New Claim" at bounding box center [392, 86] width 46 height 14
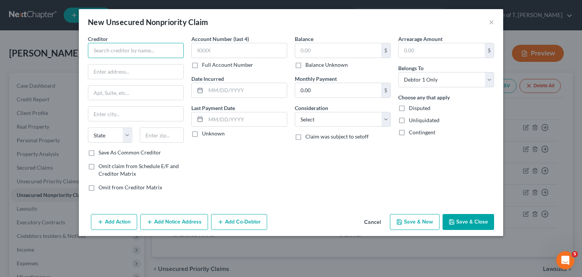
click at [149, 49] on input "text" at bounding box center [136, 50] width 96 height 15
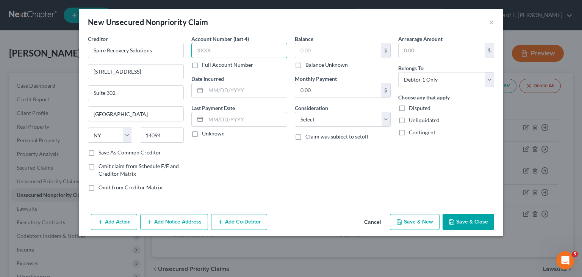
click at [227, 47] on input "text" at bounding box center [239, 50] width 96 height 15
click at [325, 50] on input "text" at bounding box center [338, 50] width 86 height 14
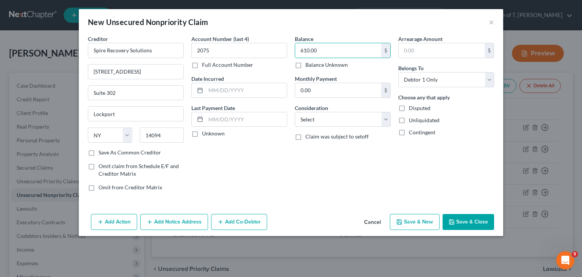
drag, startPoint x: 467, startPoint y: 217, endPoint x: 473, endPoint y: 138, distance: 79.1
click at [467, 217] on button "Save & Close" at bounding box center [469, 222] width 52 height 16
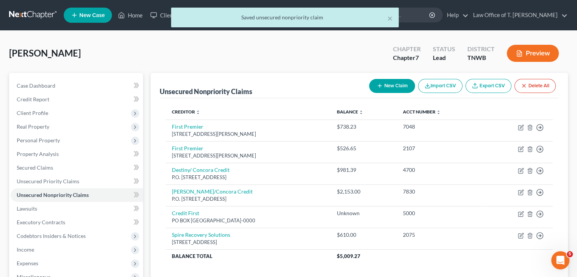
click at [403, 86] on button "New Claim" at bounding box center [392, 86] width 46 height 14
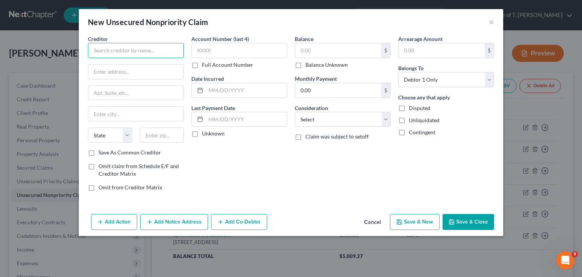
click at [144, 49] on input "text" at bounding box center [136, 50] width 96 height 15
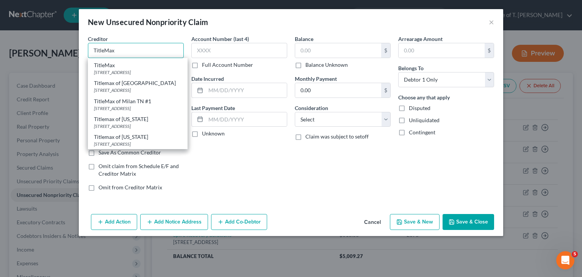
scroll to position [96, 0]
click at [144, 141] on div "[STREET_ADDRESS]" at bounding box center [138, 144] width 88 height 6
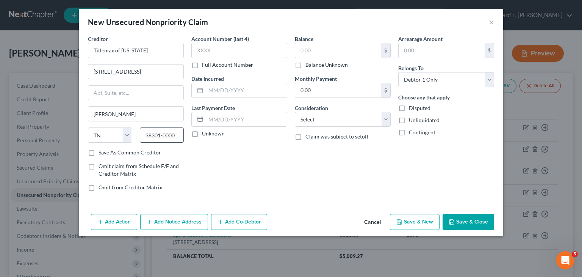
scroll to position [0, 0]
click at [217, 49] on input "text" at bounding box center [239, 50] width 96 height 15
click at [323, 49] on input "text" at bounding box center [338, 50] width 86 height 14
click at [470, 218] on button "Save & Close" at bounding box center [469, 222] width 52 height 16
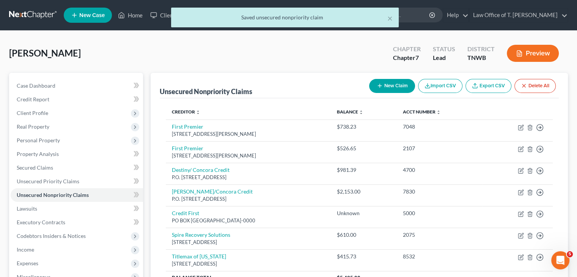
click at [390, 88] on button "New Claim" at bounding box center [392, 86] width 46 height 14
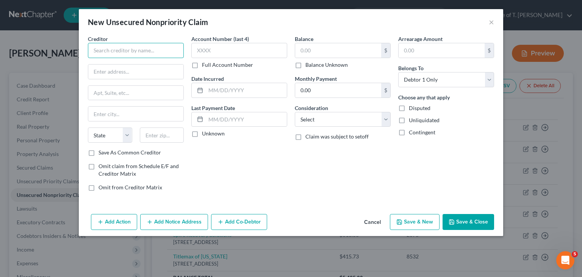
click at [146, 46] on input "text" at bounding box center [136, 50] width 96 height 15
click at [122, 72] on input "text" at bounding box center [135, 71] width 95 height 14
paste input "[STREET_ADDRESS]"
click at [114, 108] on input "text" at bounding box center [135, 114] width 95 height 14
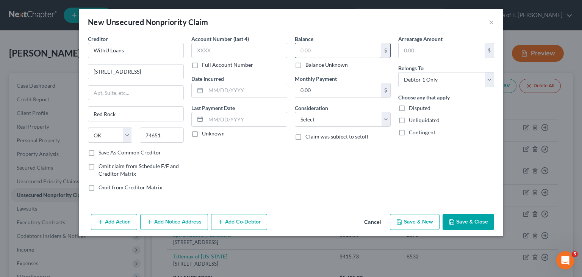
click at [308, 53] on input "text" at bounding box center [338, 50] width 86 height 14
click at [202, 134] on label "Unknown" at bounding box center [213, 134] width 23 height 8
click at [205, 134] on input "Unknown" at bounding box center [207, 132] width 5 height 5
click at [453, 223] on icon "button" at bounding box center [452, 222] width 6 height 6
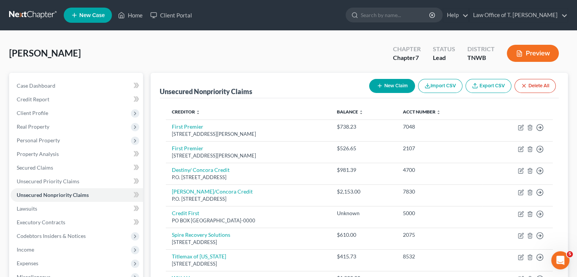
click at [395, 84] on button "New Claim" at bounding box center [392, 86] width 46 height 14
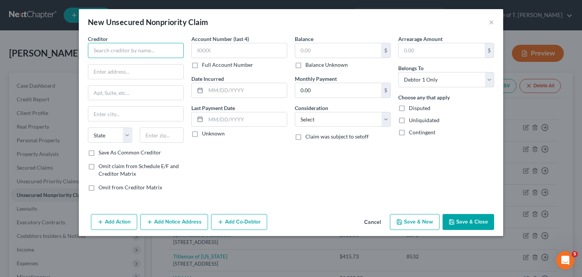
click at [126, 48] on input "text" at bounding box center [136, 50] width 96 height 15
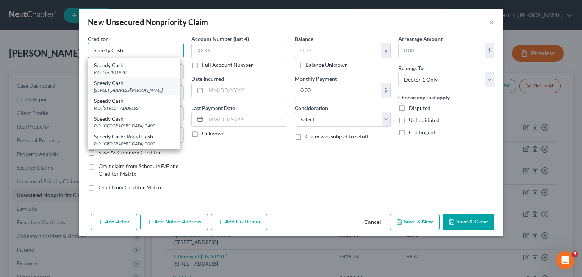
scroll to position [326, 0]
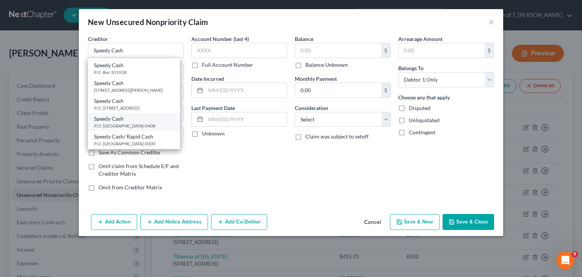
click at [147, 126] on div "P.O. [GEOGRAPHIC_DATA]-0408" at bounding box center [134, 125] width 80 height 6
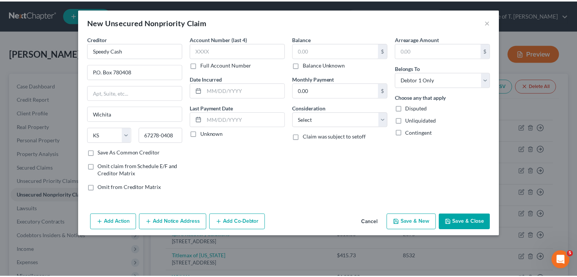
scroll to position [0, 0]
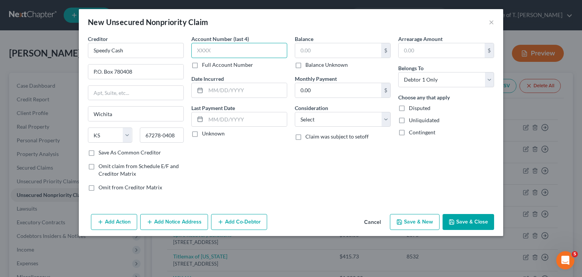
click at [240, 51] on input "text" at bounding box center [239, 50] width 96 height 15
click at [335, 47] on input "text" at bounding box center [338, 50] width 86 height 14
click at [232, 43] on div "Account Number (last 4) 0111 Full Account Number" at bounding box center [239, 52] width 96 height 34
click at [219, 52] on input "0111" at bounding box center [239, 50] width 96 height 15
click at [215, 51] on input "0111" at bounding box center [239, 50] width 96 height 15
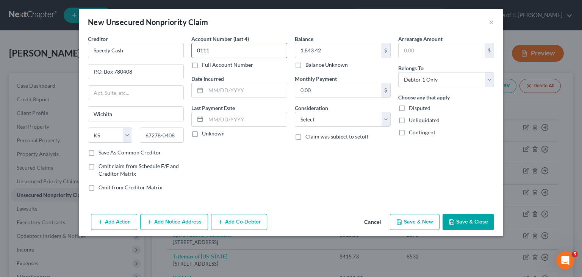
click at [215, 50] on input "0111" at bounding box center [239, 50] width 96 height 15
click at [464, 223] on button "Save & Close" at bounding box center [469, 222] width 52 height 16
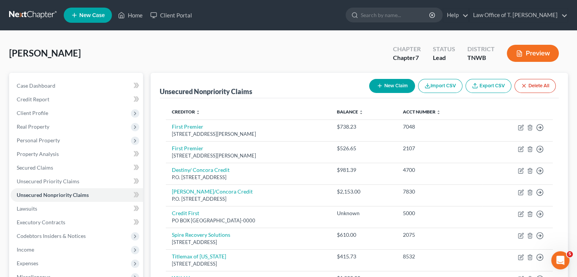
click at [391, 88] on button "New Claim" at bounding box center [392, 86] width 46 height 14
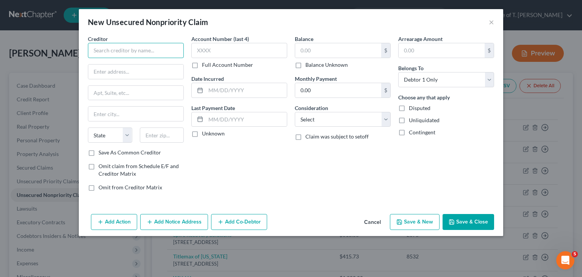
click at [148, 52] on input "text" at bounding box center [136, 50] width 96 height 15
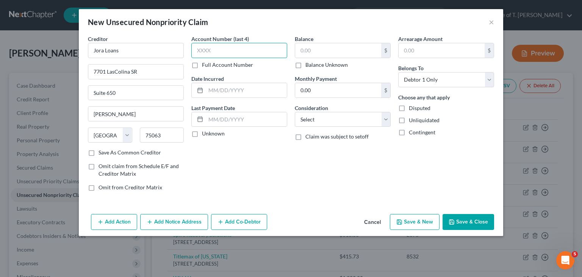
click at [248, 53] on input "text" at bounding box center [239, 50] width 96 height 15
click at [334, 53] on input "text" at bounding box center [338, 50] width 86 height 14
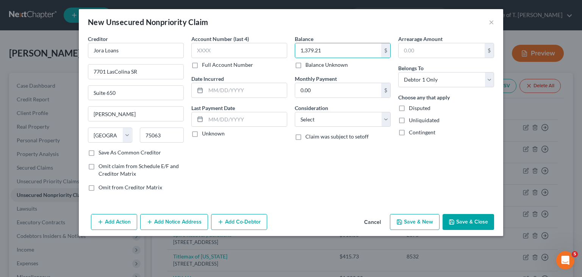
click at [465, 221] on button "Save & Close" at bounding box center [469, 222] width 52 height 16
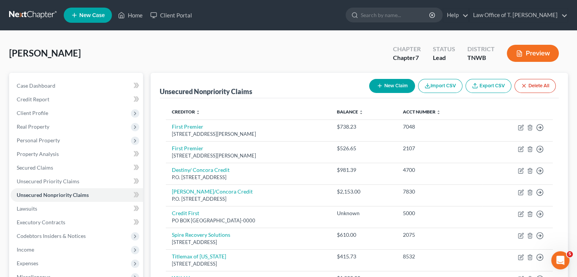
click at [403, 91] on button "New Claim" at bounding box center [392, 86] width 46 height 14
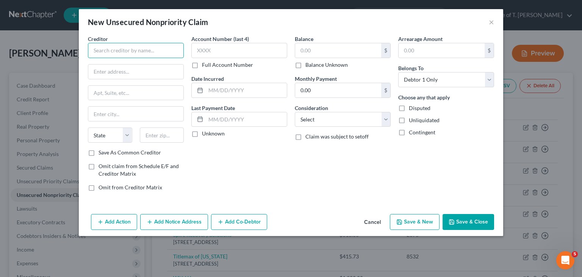
click at [155, 53] on input "text" at bounding box center [136, 50] width 96 height 15
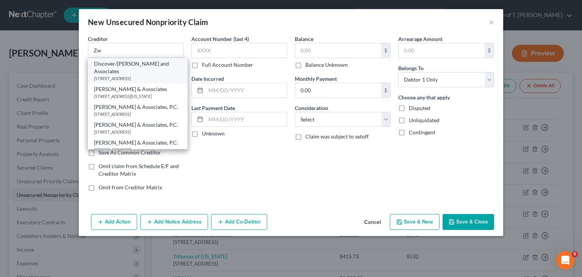
click at [148, 75] on div "[STREET_ADDRESS]" at bounding box center [138, 78] width 88 height 6
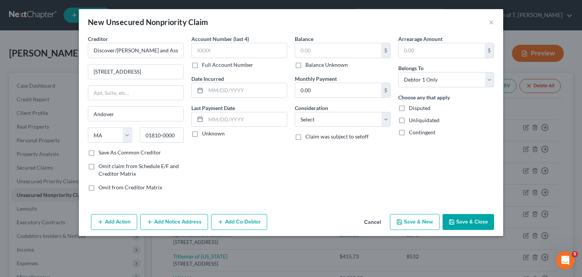
click at [306, 66] on label "Balance Unknown" at bounding box center [327, 65] width 42 height 8
click at [309, 66] on input "Balance Unknown" at bounding box center [311, 63] width 5 height 5
click at [469, 218] on button "Save & Close" at bounding box center [469, 222] width 52 height 16
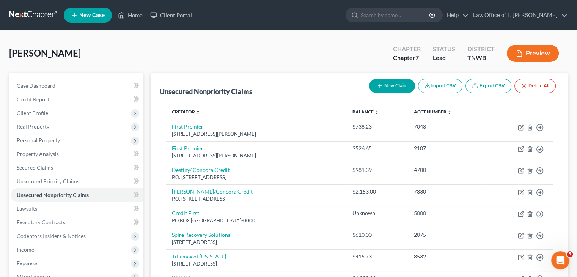
click at [399, 84] on button "New Claim" at bounding box center [392, 86] width 46 height 14
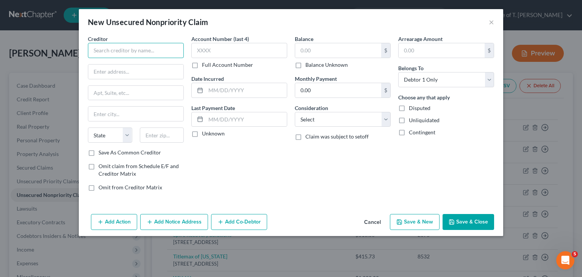
click at [132, 55] on input "text" at bounding box center [136, 50] width 96 height 15
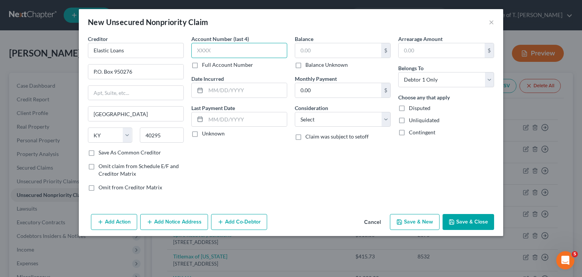
click at [240, 49] on input "text" at bounding box center [239, 50] width 96 height 15
click at [316, 51] on input "text" at bounding box center [338, 50] width 86 height 14
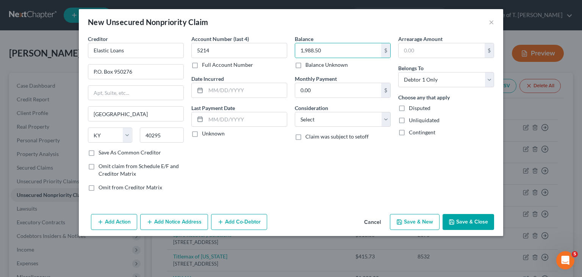
click at [462, 223] on button "Save & Close" at bounding box center [469, 222] width 52 height 16
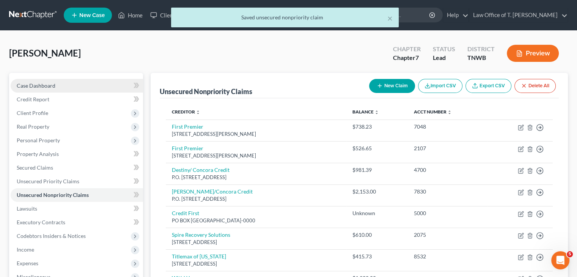
click at [55, 86] on link "Case Dashboard" at bounding box center [77, 86] width 132 height 14
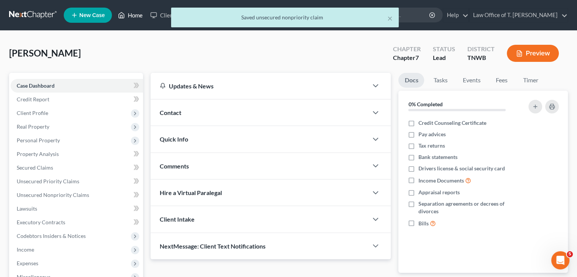
click at [137, 17] on link "Home" at bounding box center [130, 15] width 32 height 14
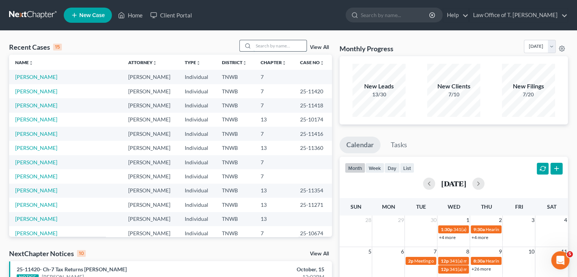
click at [267, 47] on input "search" at bounding box center [279, 45] width 53 height 11
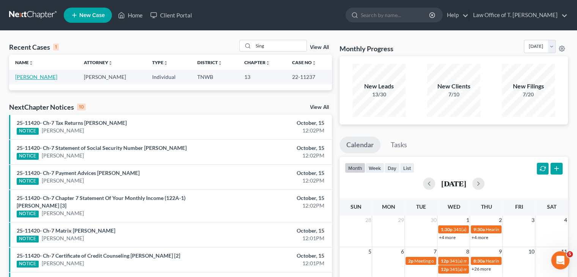
click at [42, 78] on link "[PERSON_NAME]" at bounding box center [36, 77] width 42 height 6
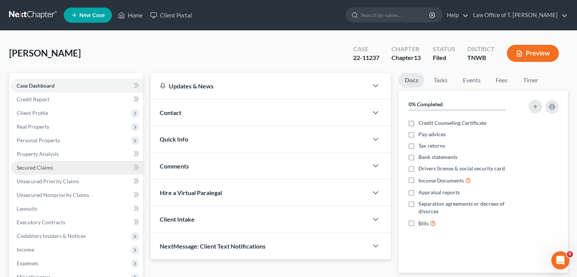
drag, startPoint x: 44, startPoint y: 78, endPoint x: 41, endPoint y: 168, distance: 89.5
click at [30, 169] on span "Secured Claims" at bounding box center [35, 167] width 36 height 6
